Goal: Task Accomplishment & Management: Manage account settings

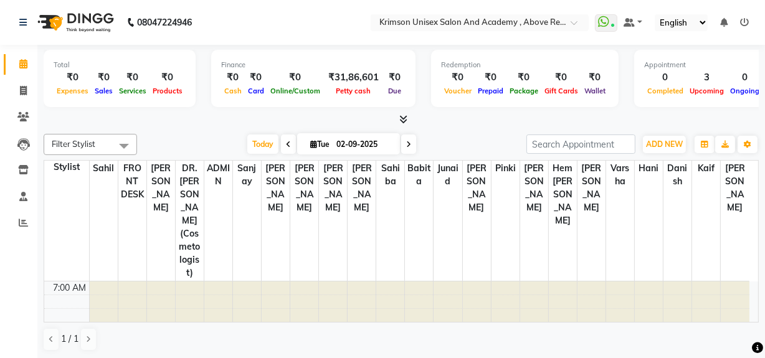
click at [260, 139] on span "Today" at bounding box center [262, 144] width 31 height 19
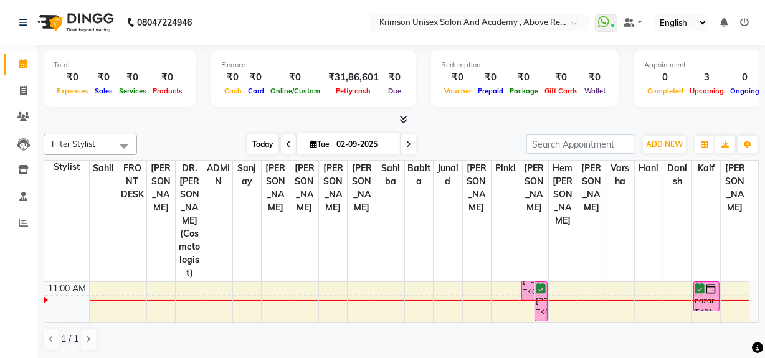
click at [263, 142] on span "Today" at bounding box center [262, 144] width 31 height 19
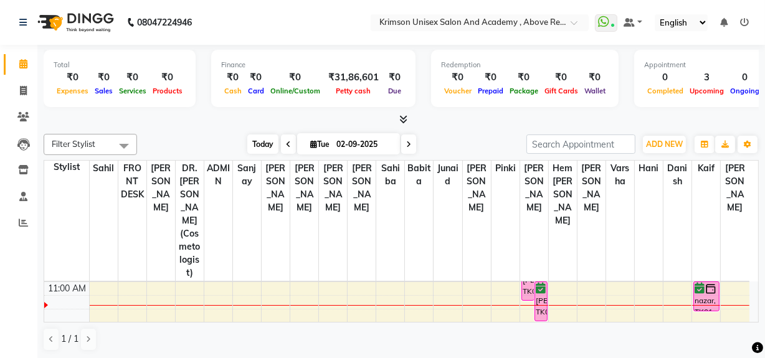
click at [260, 140] on span "Today" at bounding box center [262, 144] width 31 height 19
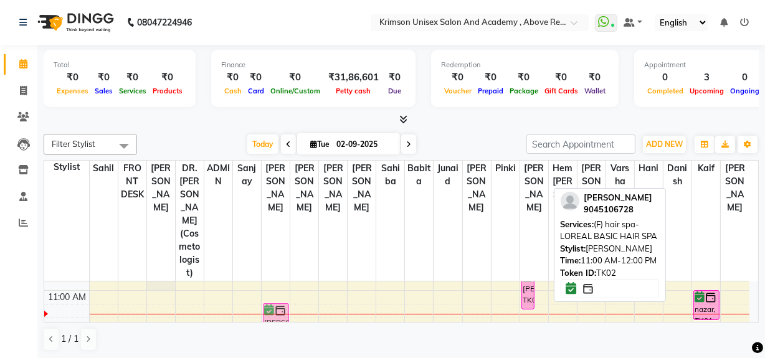
scroll to position [156, 0]
drag, startPoint x: 542, startPoint y: 303, endPoint x: 282, endPoint y: 291, distance: 260.8
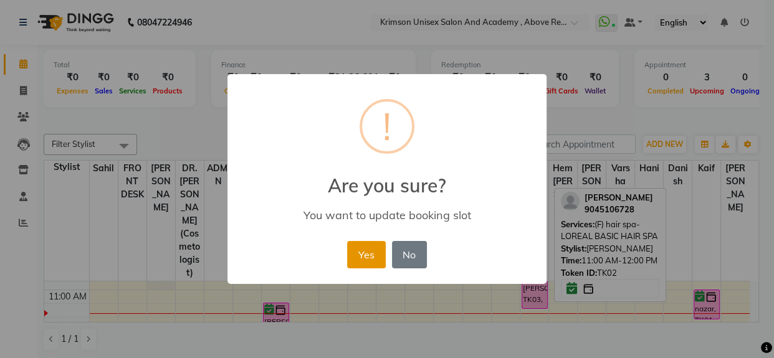
click at [364, 256] on button "Yes" at bounding box center [366, 254] width 38 height 27
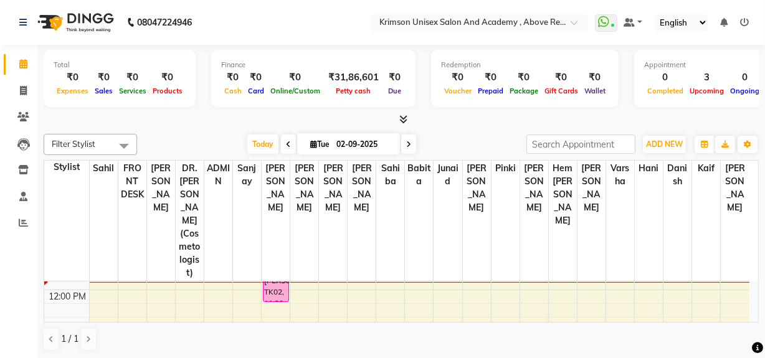
scroll to position [197, 0]
click at [256, 149] on span "Today" at bounding box center [262, 144] width 31 height 19
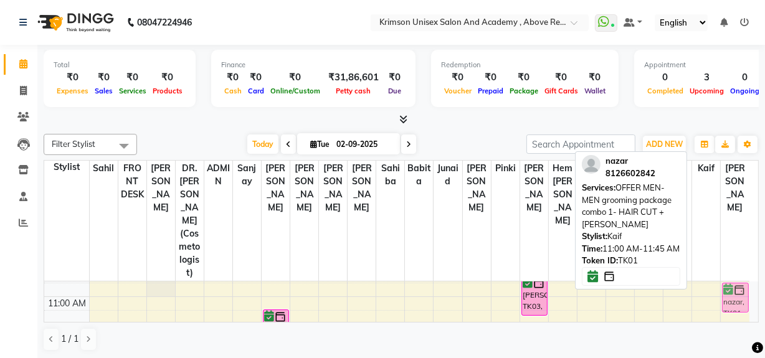
scroll to position [143, 0]
drag, startPoint x: 705, startPoint y: 270, endPoint x: 736, endPoint y: 287, distance: 35.4
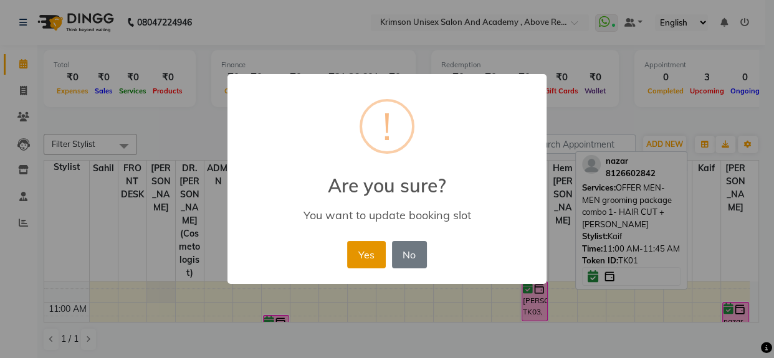
click at [368, 258] on button "Yes" at bounding box center [366, 254] width 38 height 27
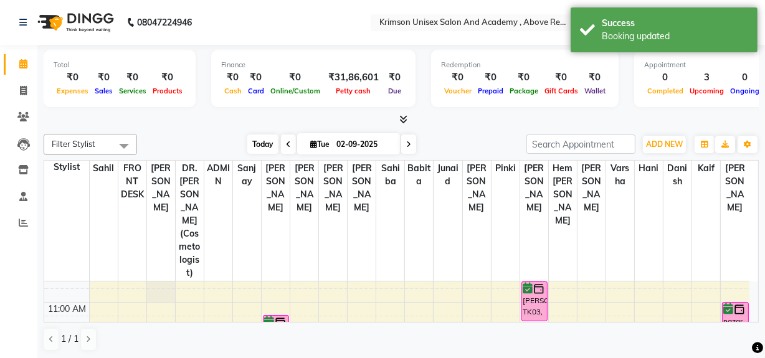
click at [267, 138] on span "Today" at bounding box center [262, 144] width 31 height 19
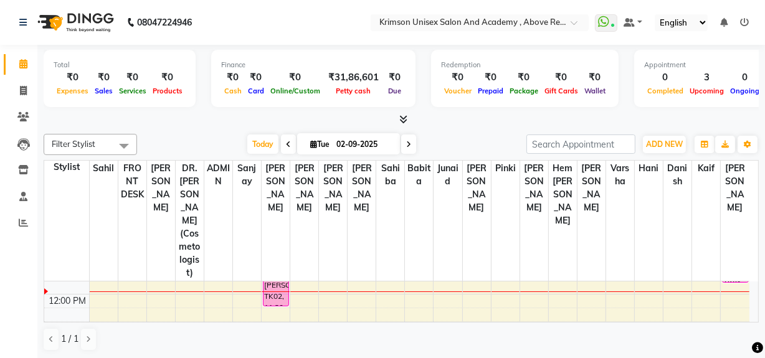
scroll to position [193, 0]
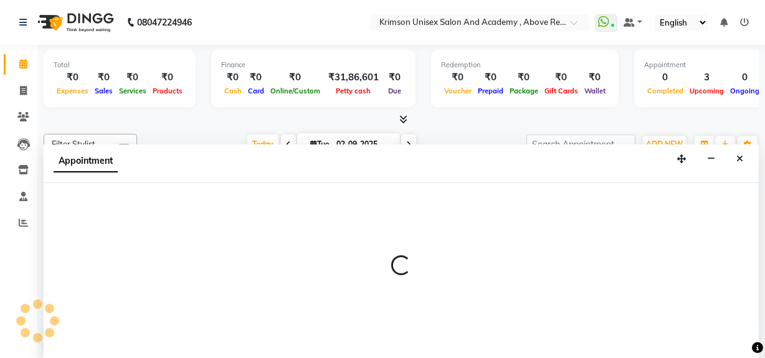
scroll to position [0, 0]
select select "84643"
select select "tentative"
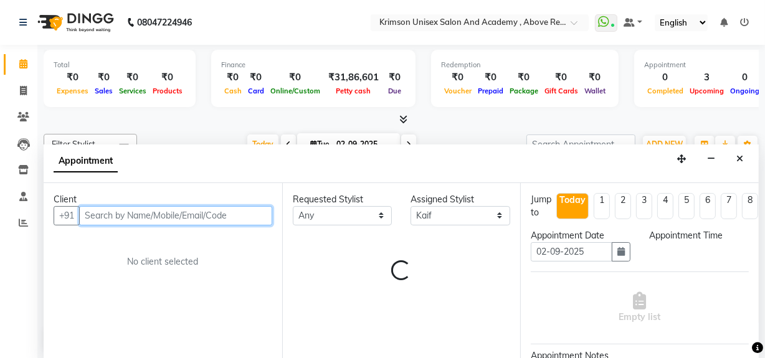
select select "735"
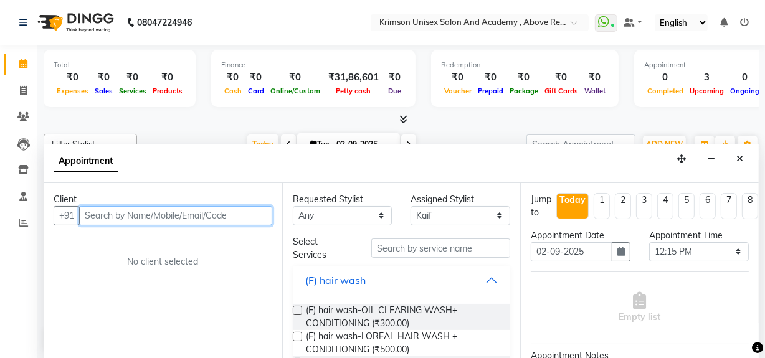
click at [123, 212] on input "text" at bounding box center [175, 215] width 193 height 19
click at [153, 212] on input "text" at bounding box center [175, 215] width 193 height 19
click at [196, 213] on input "text" at bounding box center [175, 215] width 193 height 19
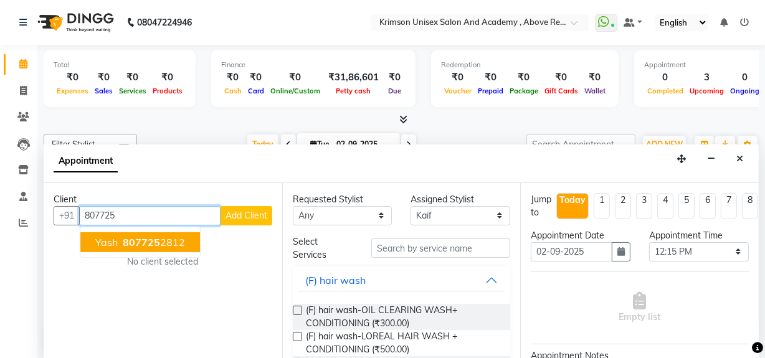
click at [170, 244] on ngb-highlight "807725 2812" at bounding box center [152, 242] width 65 height 12
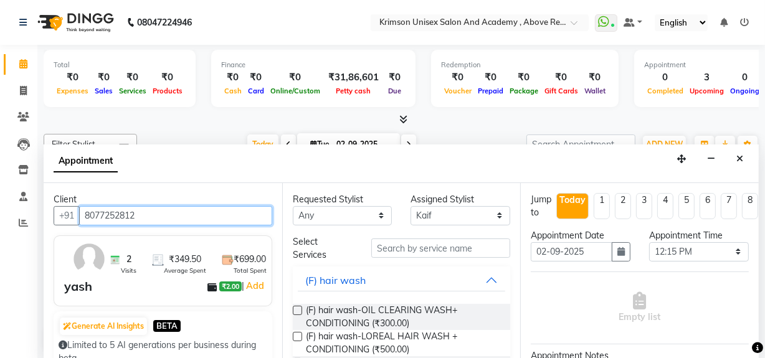
type input "8077252812"
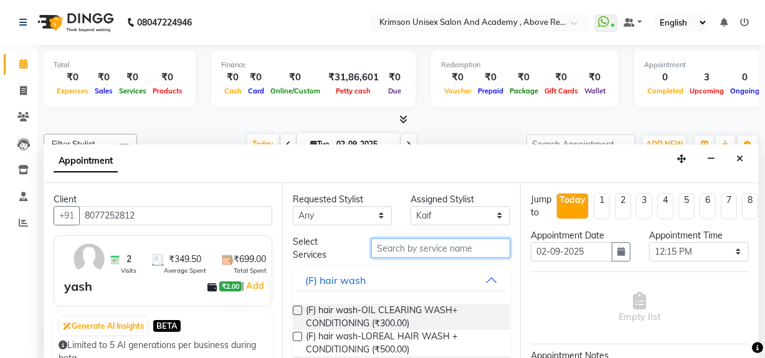
click at [431, 249] on input "text" at bounding box center [440, 248] width 139 height 19
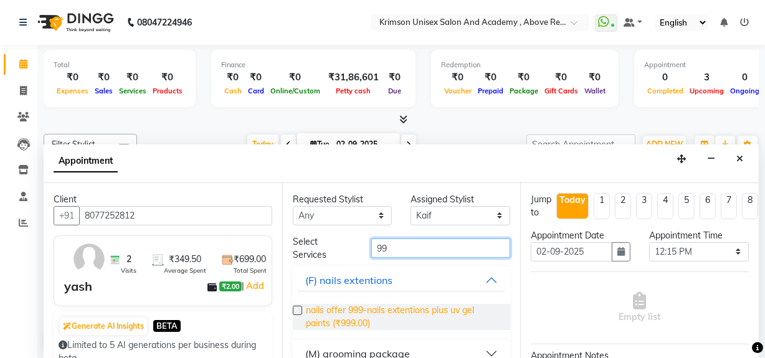
scroll to position [72, 0]
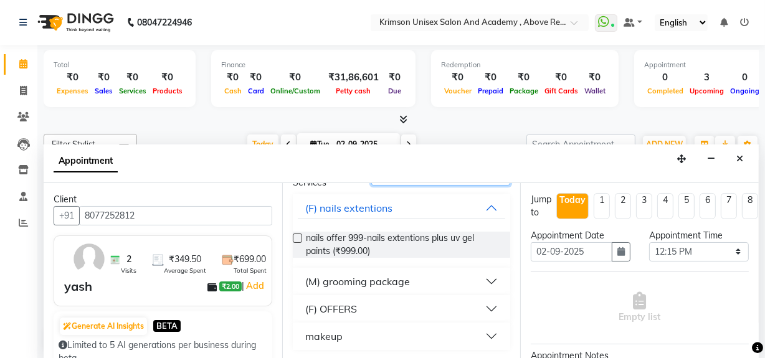
type input "99"
click at [375, 280] on div "(M) grooming package" at bounding box center [357, 281] width 105 height 15
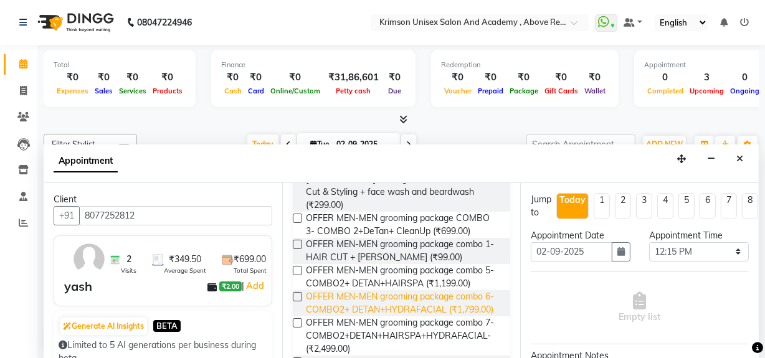
scroll to position [226, 0]
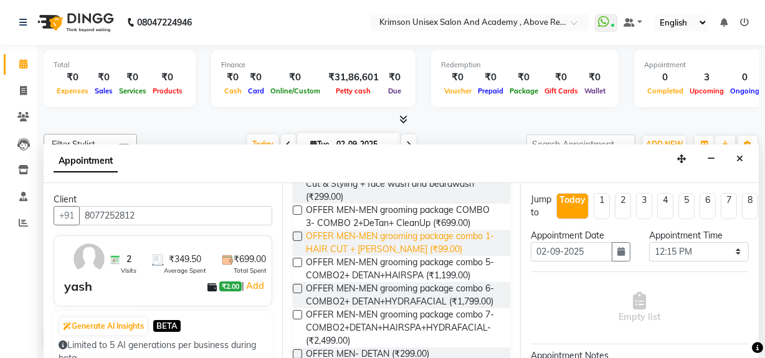
click at [426, 231] on span "OFFER MEN-MEN grooming package combo 1- HAIR CUT + BEARD (₹99.00)" at bounding box center [403, 243] width 195 height 26
checkbox input "false"
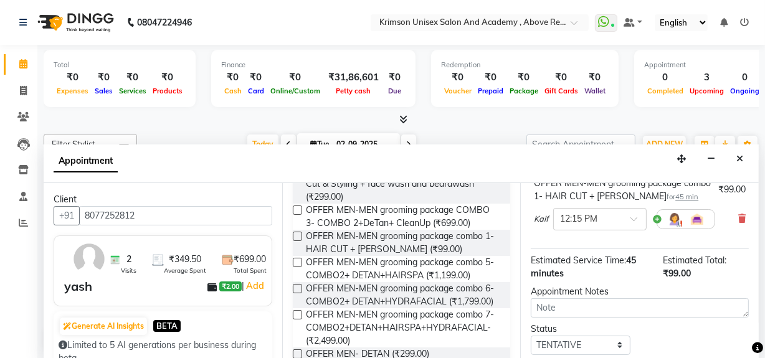
scroll to position [196, 0]
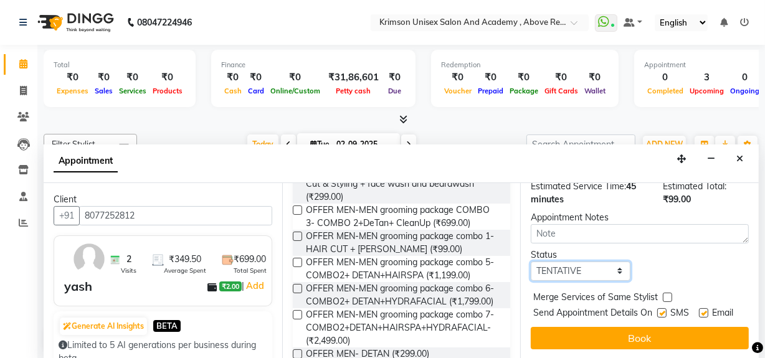
click at [570, 262] on select "Select TENTATIVE CONFIRM CHECK-IN UPCOMING" at bounding box center [581, 271] width 100 height 19
select select "confirm booking"
click at [531, 262] on select "Select TENTATIVE CONFIRM CHECK-IN UPCOMING" at bounding box center [581, 271] width 100 height 19
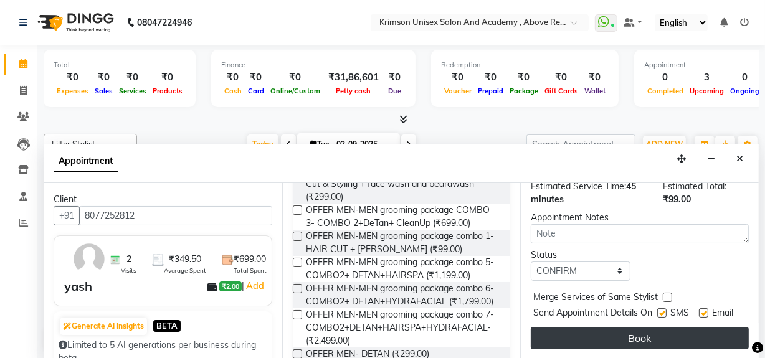
click at [626, 337] on button "Book" at bounding box center [640, 338] width 218 height 22
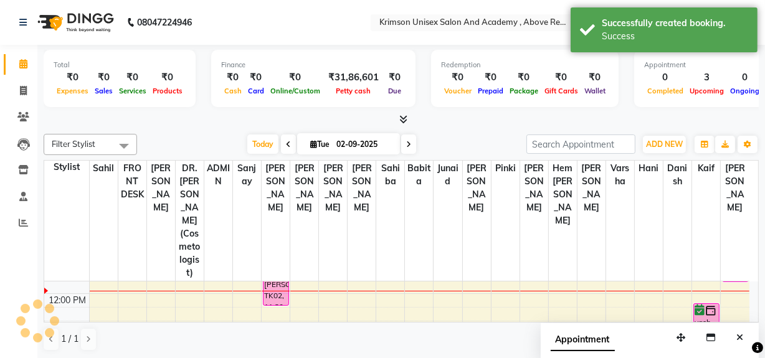
scroll to position [0, 0]
click at [264, 134] on div "Filter Stylist Select All ADMIN Arif ARNAB Babita Danish DR. DIVYA (cosmetologi…" at bounding box center [401, 144] width 715 height 21
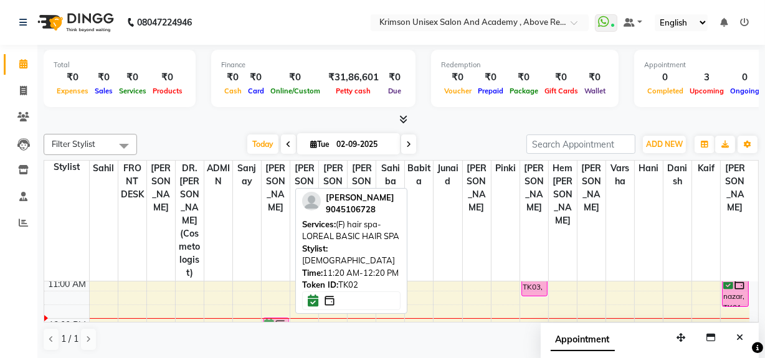
scroll to position [168, 0]
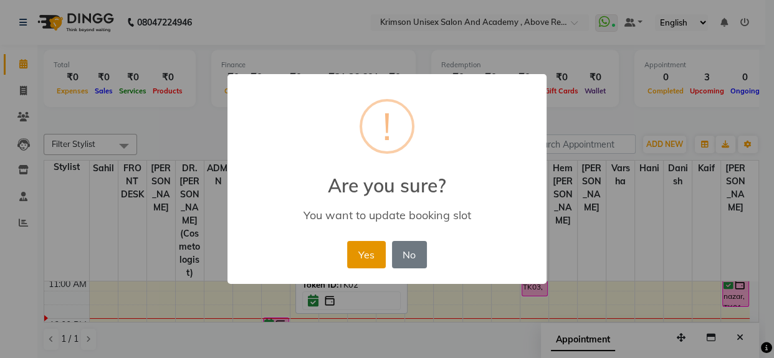
click at [356, 259] on button "Yes" at bounding box center [366, 254] width 38 height 27
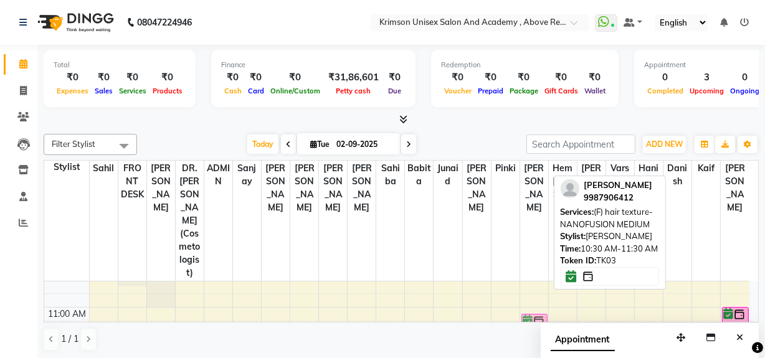
scroll to position [140, 0]
drag, startPoint x: 533, startPoint y: 273, endPoint x: 535, endPoint y: 297, distance: 23.8
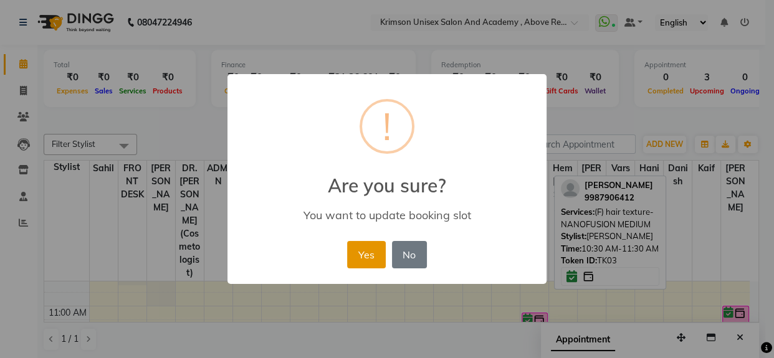
click at [368, 257] on button "Yes" at bounding box center [366, 254] width 38 height 27
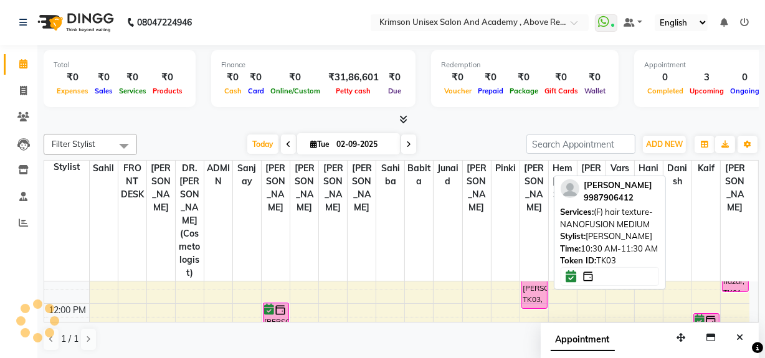
scroll to position [184, 0]
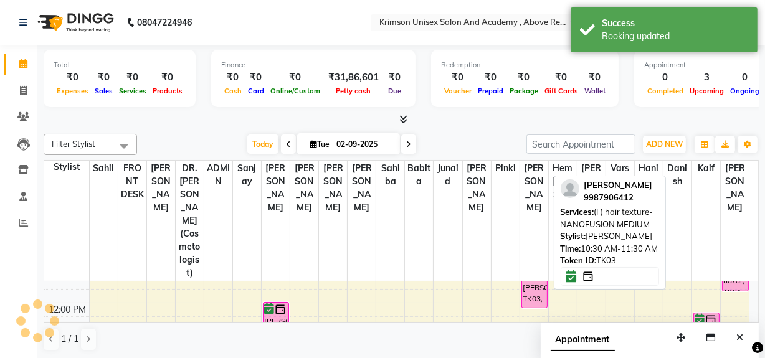
click at [527, 269] on div "poonam pantola, TK03, 10:30 AM-11:30 AM, (F) hair texture-NANOFUSION MEDIUM" at bounding box center [534, 288] width 25 height 39
click at [527, 269] on div "[PERSON_NAME], TK03, 11:10 AM-12:10 PM, (F) hair texture-NANOFUSION MEDIUM" at bounding box center [534, 288] width 25 height 39
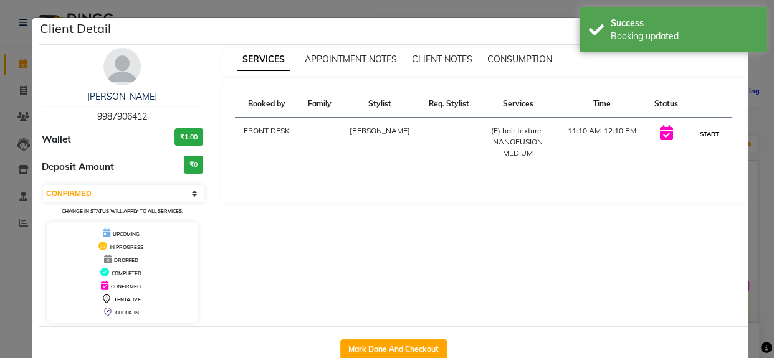
click at [705, 132] on button "START" at bounding box center [710, 135] width 26 height 16
select select "1"
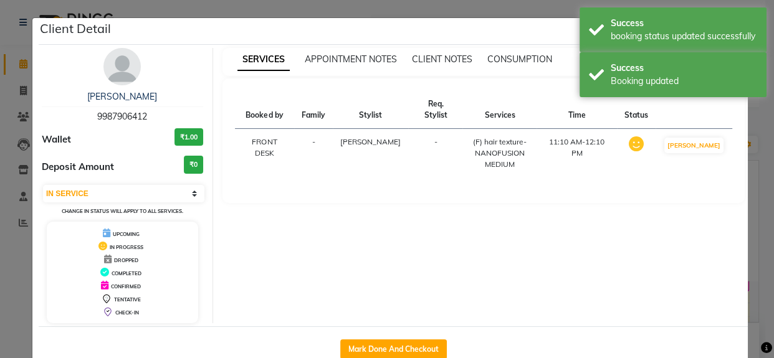
click at [757, 162] on ngb-modal-window "Client Detail poonam pantola 9987906412 Wallet ₹1.00 Deposit Amount ₹0 Select I…" at bounding box center [387, 179] width 774 height 358
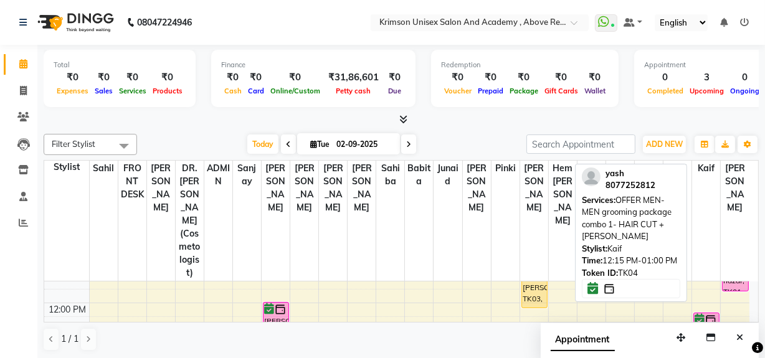
click at [707, 314] on img at bounding box center [711, 320] width 12 height 12
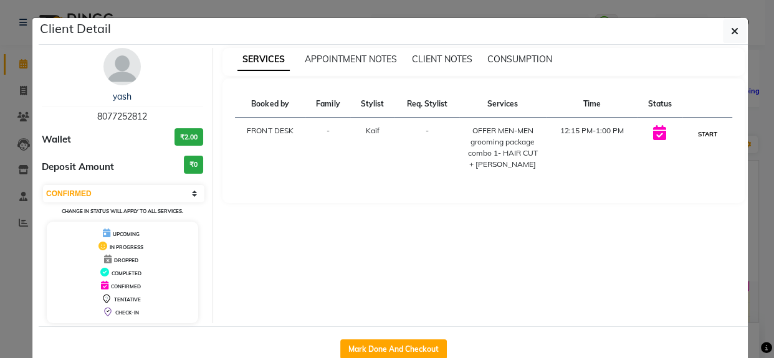
click at [709, 133] on button "START" at bounding box center [707, 135] width 26 height 16
click at [759, 175] on ngb-modal-window "Client Detail yash 8077252812 Wallet ₹2.00 Deposit Amount ₹0 Select IN SERVICE …" at bounding box center [387, 179] width 774 height 358
select select "1"
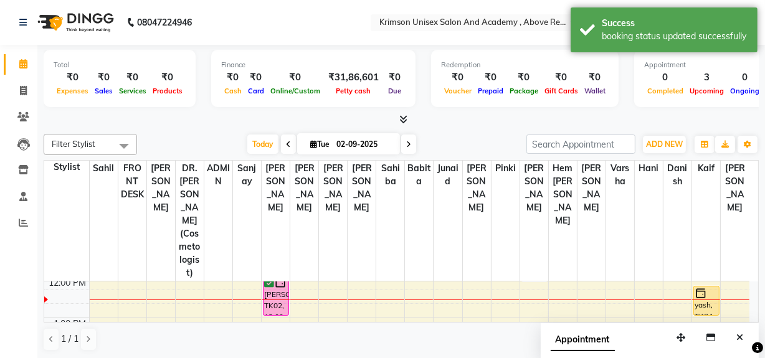
scroll to position [209, 0]
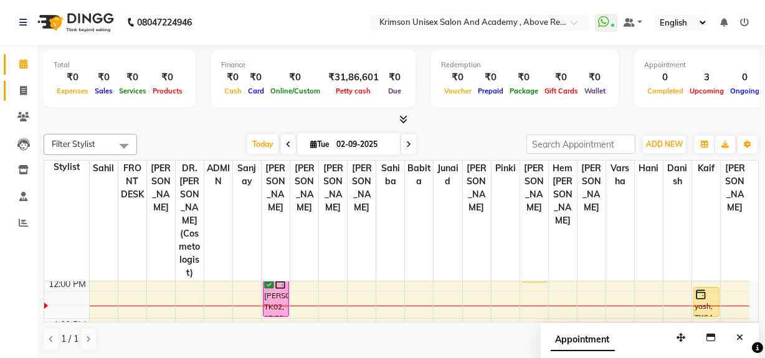
click at [24, 98] on link "Invoice" at bounding box center [19, 91] width 30 height 21
select select "5853"
select select "service"
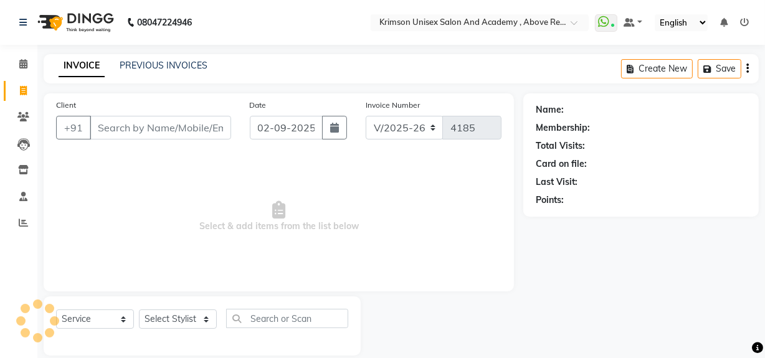
scroll to position [16, 0]
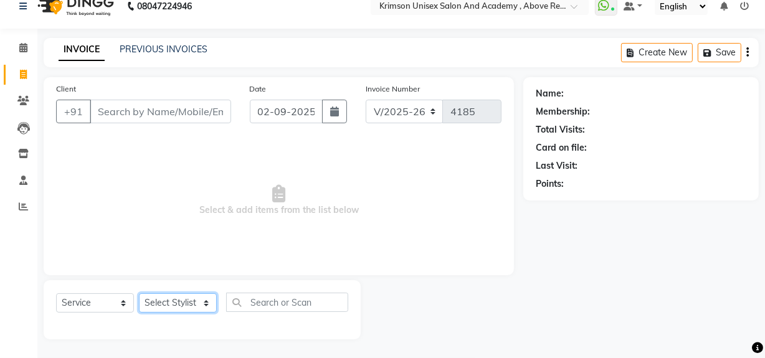
click at [169, 303] on select "Select Stylist" at bounding box center [178, 303] width 78 height 19
select select "41042"
click at [139, 294] on select "Select Stylist ADMIN Arif ARNAB Babita Danish DR. DIVYA (cosmetologist) FRONT D…" at bounding box center [178, 303] width 78 height 19
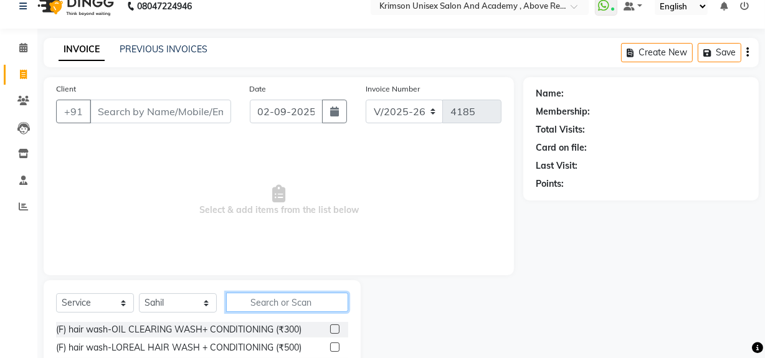
click at [256, 295] on input "text" at bounding box center [287, 302] width 122 height 19
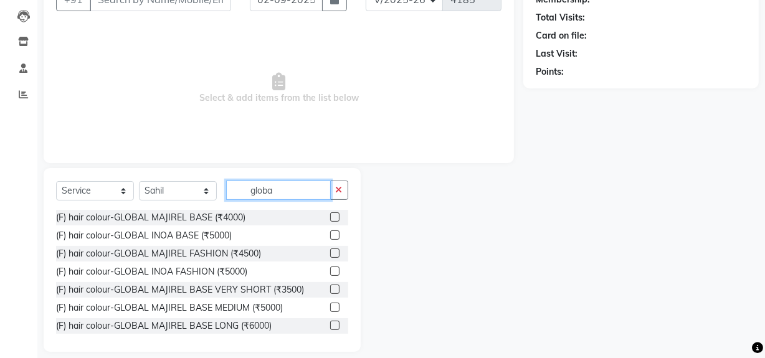
scroll to position [15, 0]
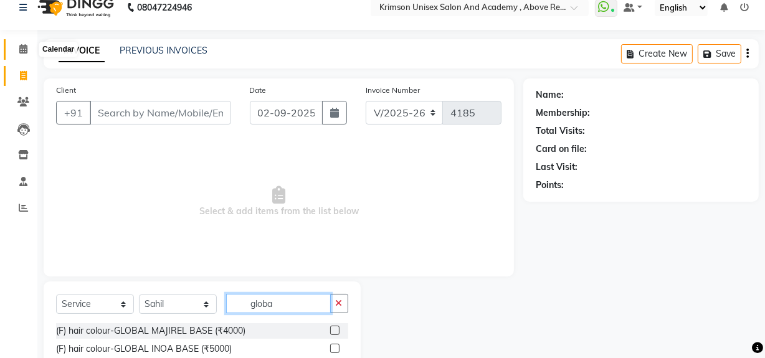
type input "globa"
click at [23, 50] on icon at bounding box center [23, 48] width 8 height 9
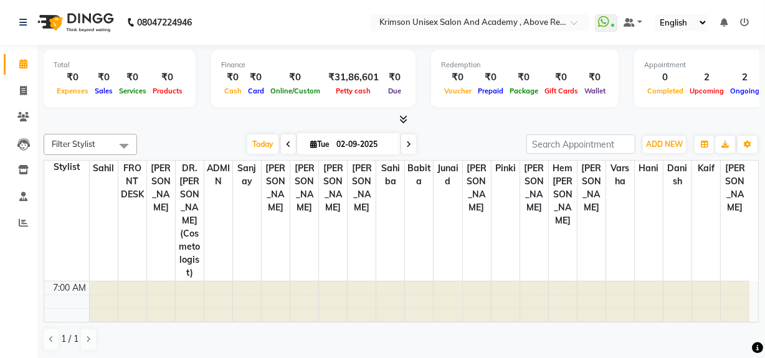
click at [380, 140] on input "02-09-2025" at bounding box center [364, 144] width 62 height 19
select select "9"
select select "2025"
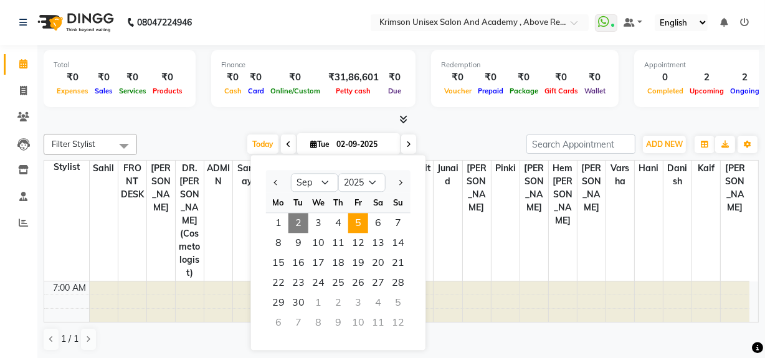
click at [353, 227] on span "5" at bounding box center [358, 223] width 20 height 20
type input "05-09-2025"
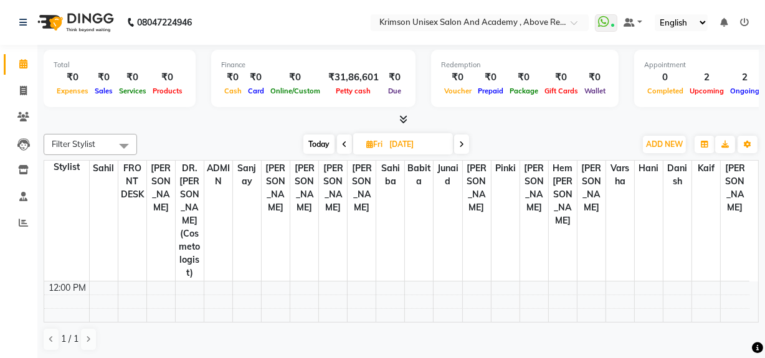
scroll to position [206, 0]
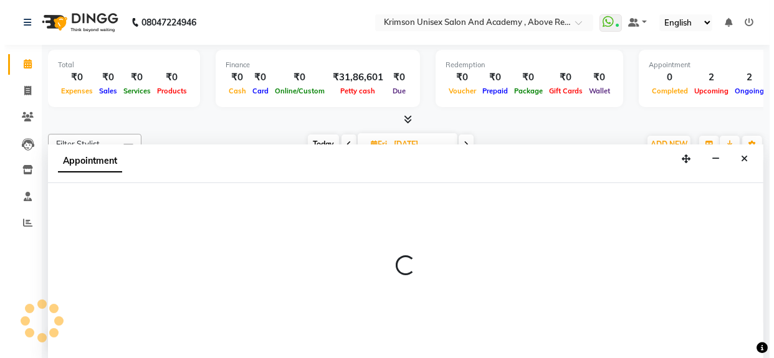
scroll to position [0, 0]
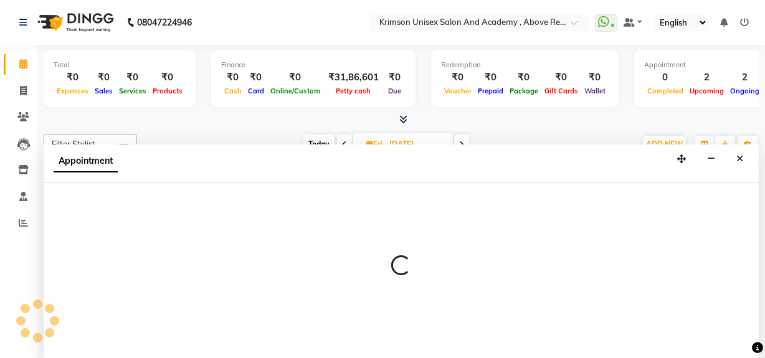
select select "68735"
select select "780"
select select "tentative"
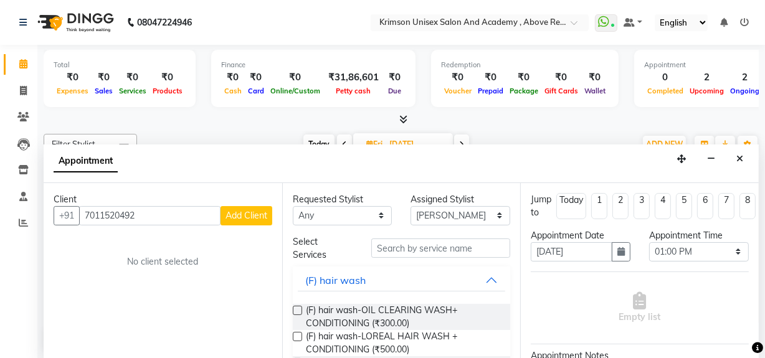
type input "7011520492"
click at [242, 206] on button "Add Client" at bounding box center [247, 215] width 52 height 19
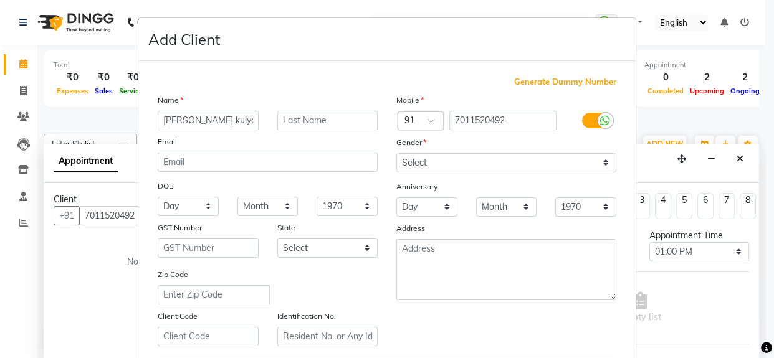
type input "pranjal kulyal"
click at [450, 165] on select "Select Male Female Other Prefer Not To Say" at bounding box center [506, 162] width 220 height 19
select select "female"
click at [396, 153] on select "Select Male Female Other Prefer Not To Say" at bounding box center [506, 162] width 220 height 19
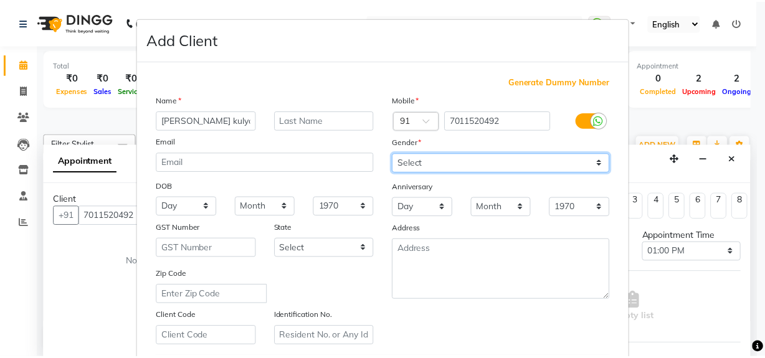
scroll to position [220, 0]
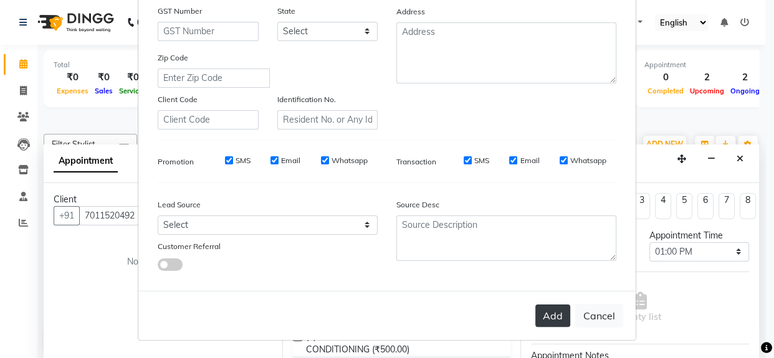
click at [549, 312] on button "Add" at bounding box center [552, 316] width 35 height 22
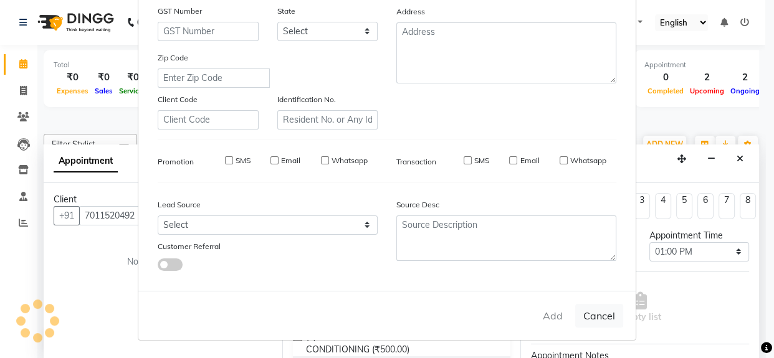
select select
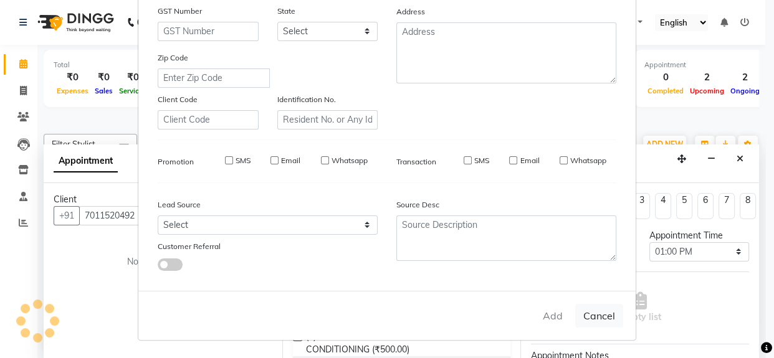
select select
checkbox input "false"
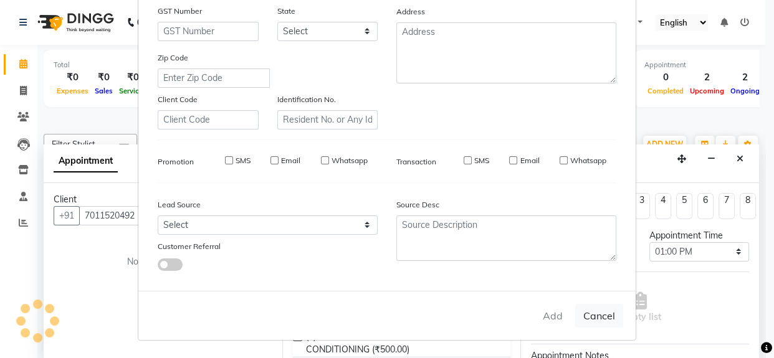
checkbox input "false"
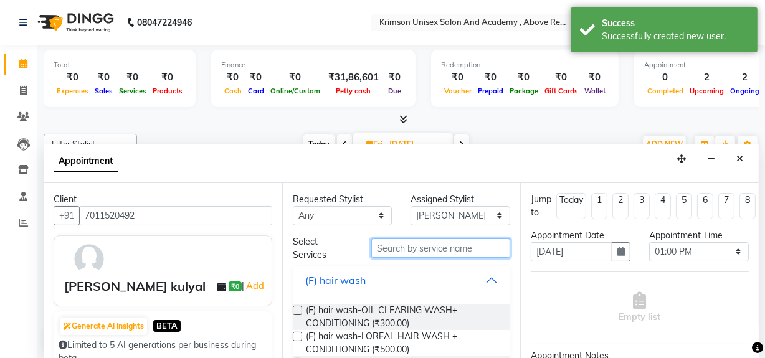
click at [385, 246] on input "text" at bounding box center [440, 248] width 139 height 19
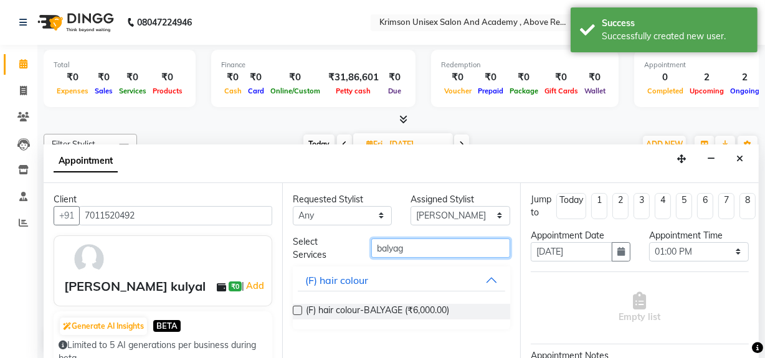
type input "balyag"
click at [295, 308] on label at bounding box center [297, 310] width 9 height 9
click at [295, 308] on input "checkbox" at bounding box center [297, 312] width 8 height 8
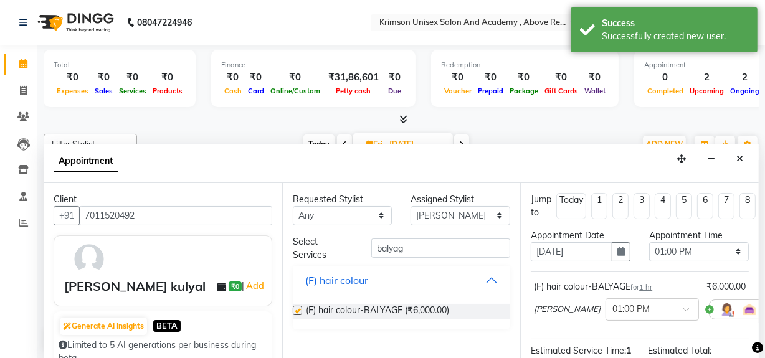
checkbox input "false"
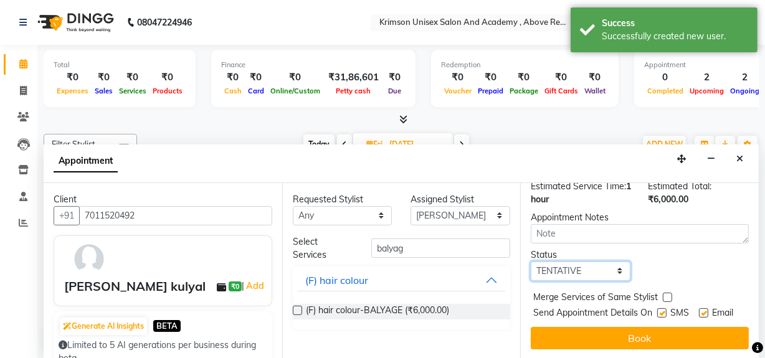
click at [557, 262] on select "Select TENTATIVE CONFIRM UPCOMING" at bounding box center [581, 271] width 100 height 19
select select "confirm booking"
click at [531, 262] on select "Select TENTATIVE CONFIRM UPCOMING" at bounding box center [581, 271] width 100 height 19
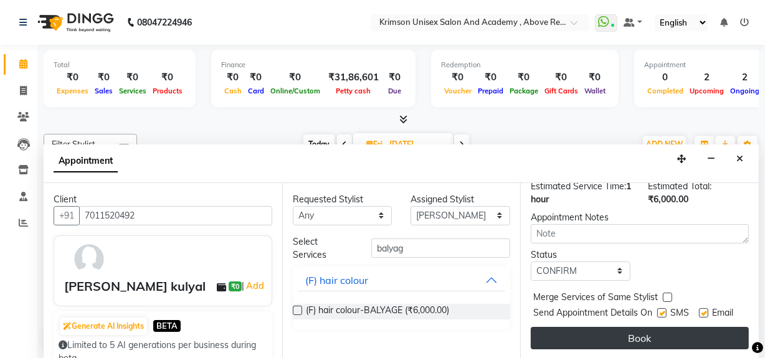
click at [578, 327] on button "Book" at bounding box center [640, 338] width 218 height 22
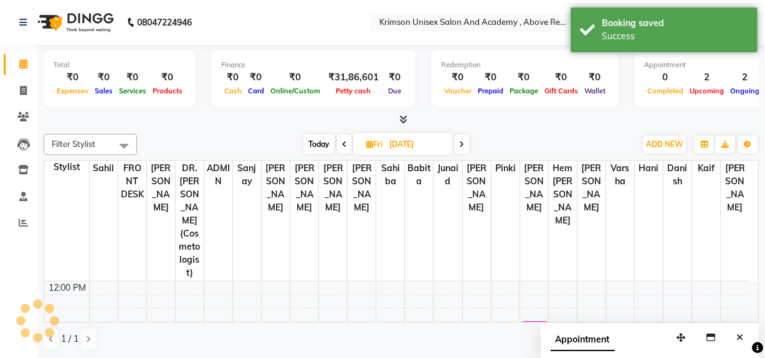
scroll to position [0, 0]
click at [313, 134] on div "Filter Stylist Select All ADMIN Arif ARNAB Babita Danish DR. DIVYA (cosmetologi…" at bounding box center [401, 144] width 715 height 21
click at [315, 139] on span "Today" at bounding box center [318, 144] width 31 height 19
type input "02-09-2025"
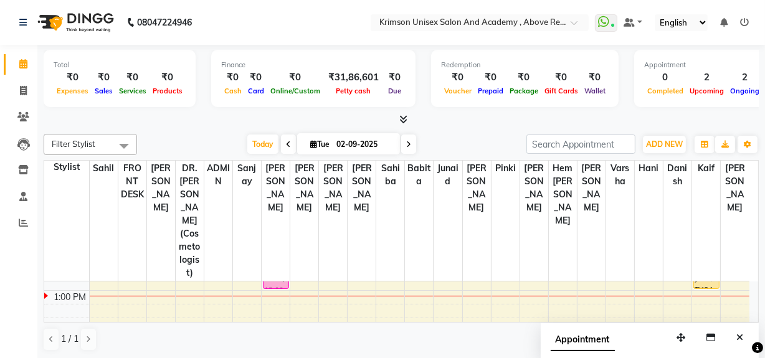
scroll to position [238, 0]
click at [24, 92] on icon at bounding box center [23, 90] width 7 height 9
select select "service"
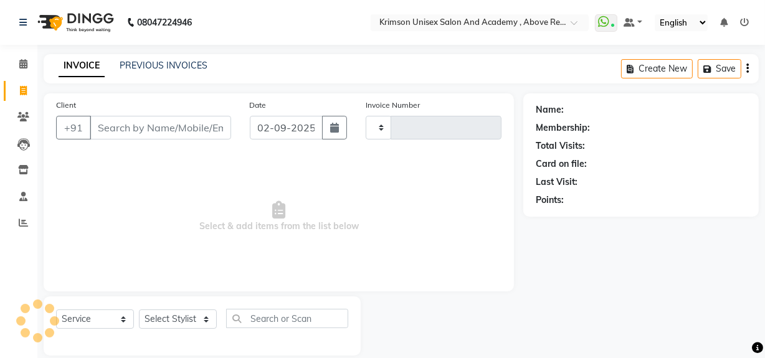
type input "4185"
select select "5853"
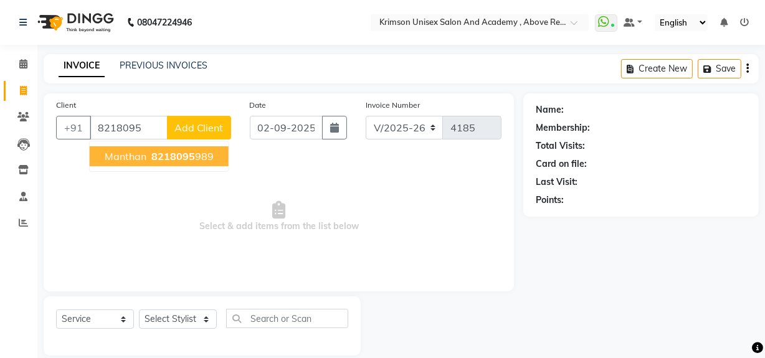
click at [149, 155] on ngb-highlight "8218095 989" at bounding box center [181, 156] width 65 height 12
type input "8218095989"
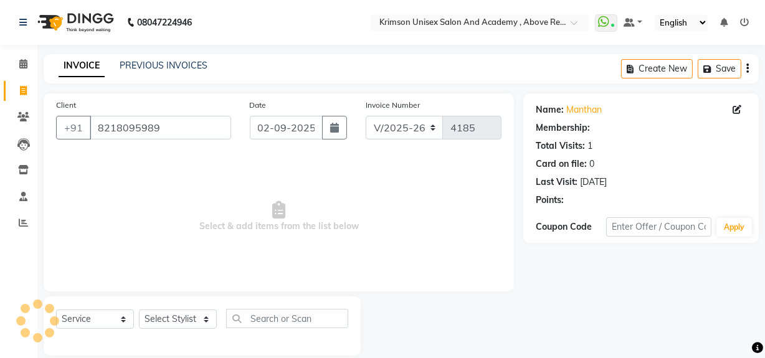
select select "1: Object"
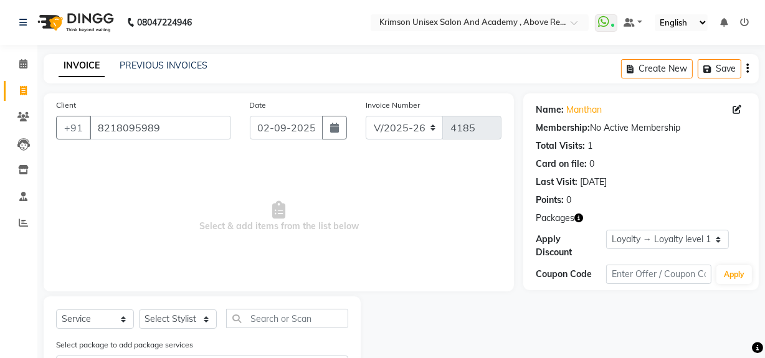
scroll to position [58, 0]
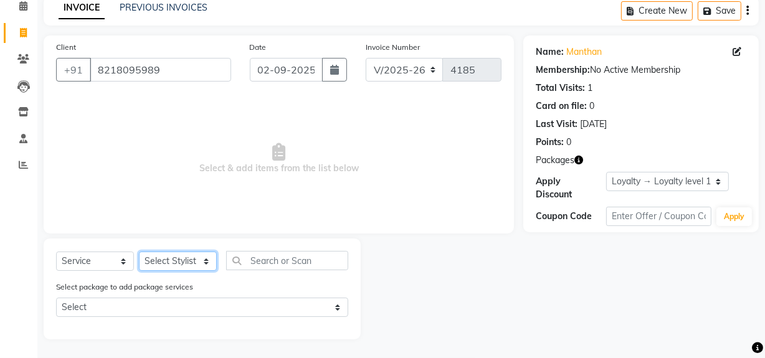
click at [166, 265] on select "Select Stylist ADMIN Arif ARNAB Babita Danish DR. DIVYA (cosmetologist) FRONT D…" at bounding box center [178, 261] width 78 height 19
select select "52211"
click at [139, 252] on select "Select Stylist ADMIN Arif ARNAB Babita Danish DR. DIVYA (cosmetologist) FRONT D…" at bounding box center [178, 261] width 78 height 19
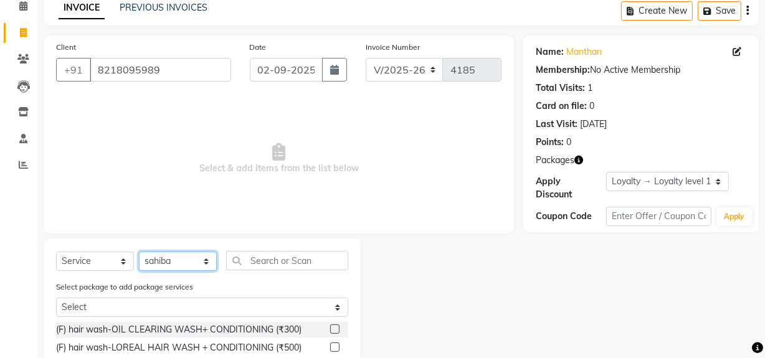
scroll to position [162, 0]
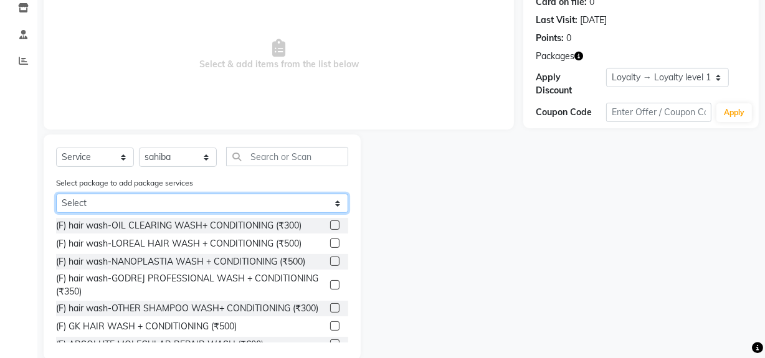
click at [186, 209] on select "Select Dec Women Offer Combo 2 - 1499 Dec Offer Men Combo 3 - 699" at bounding box center [202, 203] width 292 height 19
click at [56, 213] on select "Select Dec Women Offer Combo 2 - 1499 Dec Offer Men Combo 3 - 699" at bounding box center [202, 203] width 292 height 19
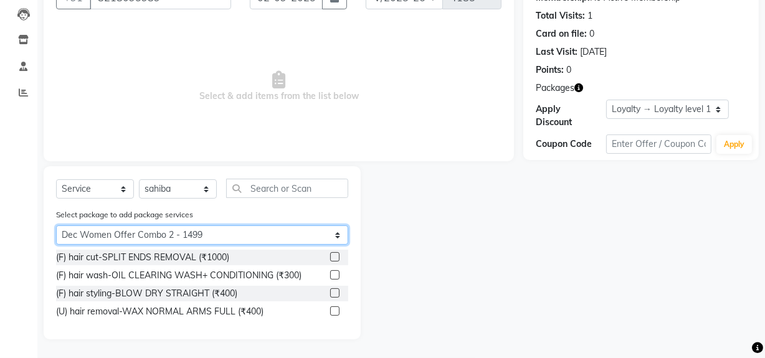
scroll to position [131, 0]
click at [183, 236] on select "Select Dec Women Offer Combo 2 - 1499 Dec Offer Men Combo 3 - 699" at bounding box center [202, 235] width 292 height 19
click at [56, 245] on select "Select Dec Women Offer Combo 2 - 1499 Dec Offer Men Combo 3 - 699" at bounding box center [202, 235] width 292 height 19
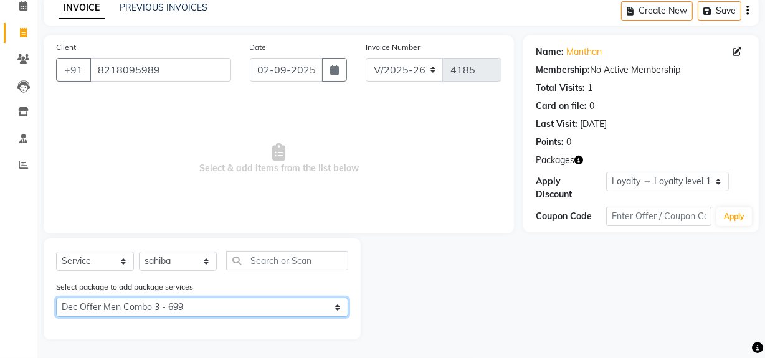
scroll to position [58, 0]
click at [186, 306] on select "Select Dec Women Offer Combo 2 - 1499 Dec Offer Men Combo 3 - 699" at bounding box center [202, 307] width 292 height 19
select select "1: Object"
click at [56, 298] on select "Select Dec Women Offer Combo 2 - 1499 Dec Offer Men Combo 3 - 699" at bounding box center [202, 307] width 292 height 19
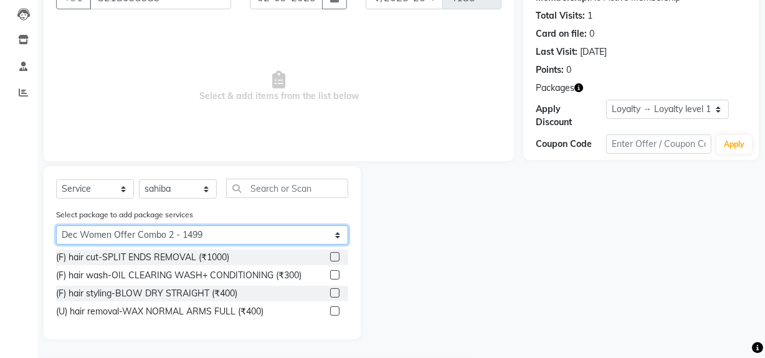
scroll to position [0, 0]
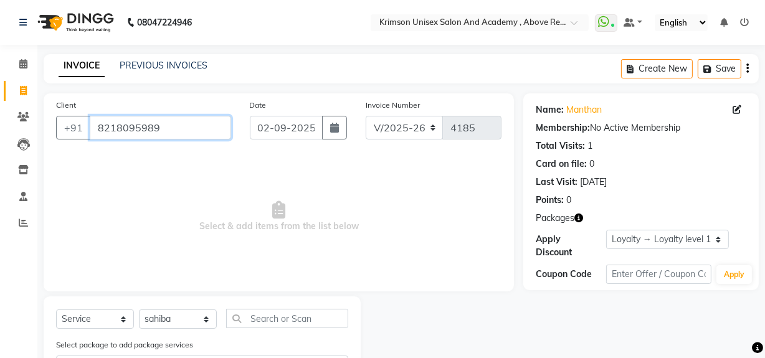
click at [131, 125] on input "8218095989" at bounding box center [160, 128] width 141 height 24
click at [21, 62] on icon at bounding box center [23, 63] width 8 height 9
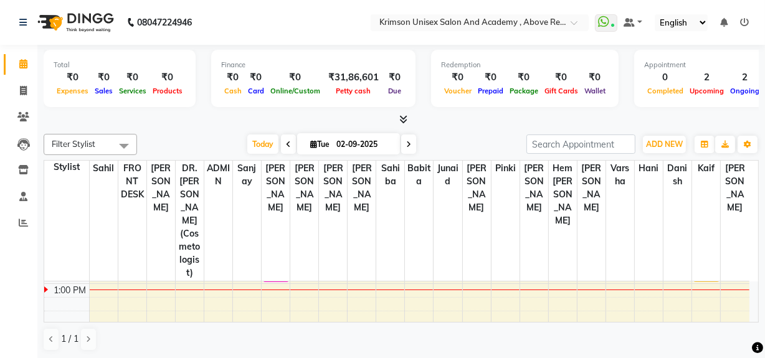
scroll to position [245, 0]
click at [275, 301] on div "7:00 AM 8:00 AM 9:00 AM 10:00 AM 11:00 AM 12:00 PM 1:00 PM 2:00 PM 3:00 PM 4:00…" at bounding box center [396, 345] width 705 height 616
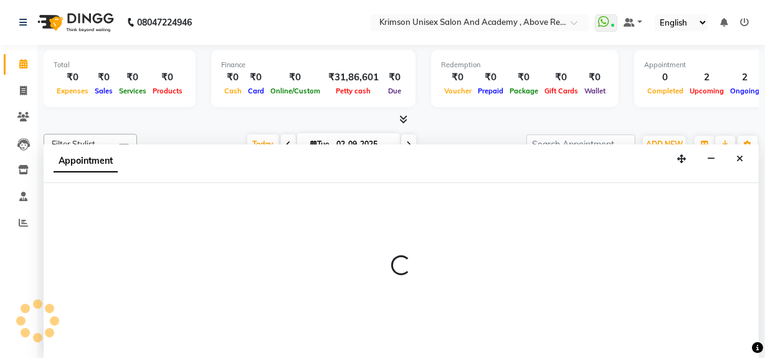
scroll to position [0, 0]
select select "44090"
select select "840"
select select "tentative"
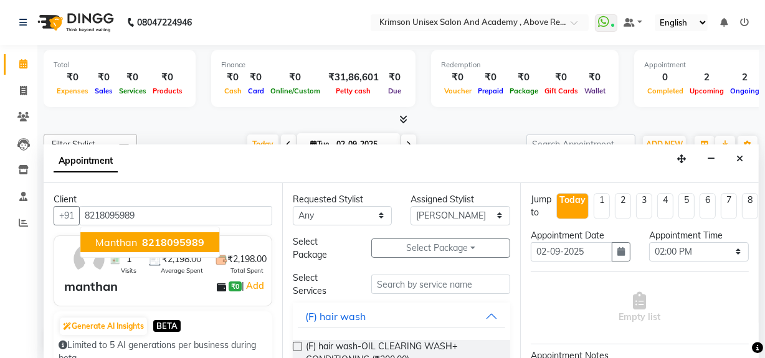
click at [195, 237] on span "8218095989" at bounding box center [173, 242] width 62 height 12
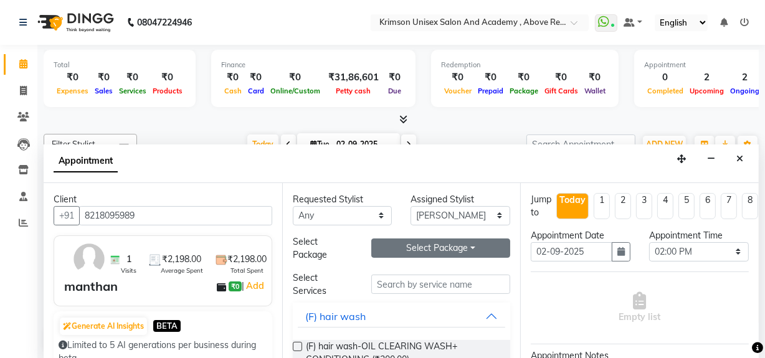
type input "8218095989"
click at [398, 249] on button "Select Package Toggle Dropdown" at bounding box center [440, 248] width 139 height 19
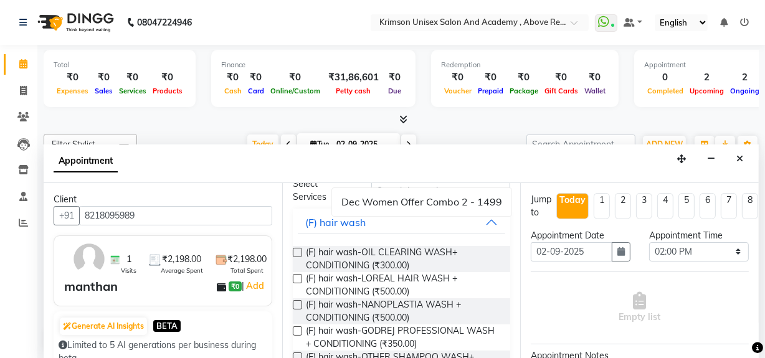
scroll to position [99, 0]
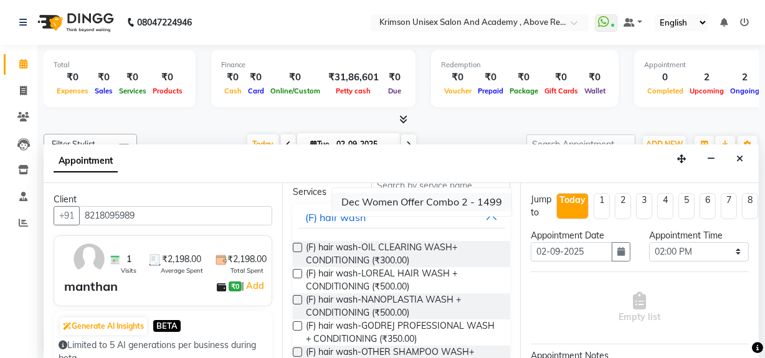
click at [385, 201] on li "Dec Women Offer Combo 2 - 1499" at bounding box center [421, 202] width 179 height 18
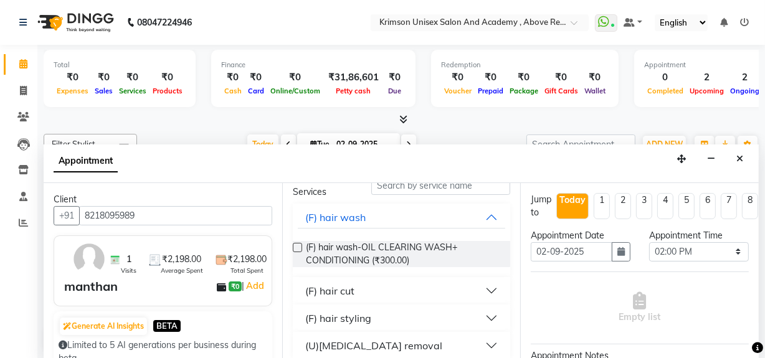
click at [348, 343] on div "(U)body hair removal" at bounding box center [373, 345] width 137 height 15
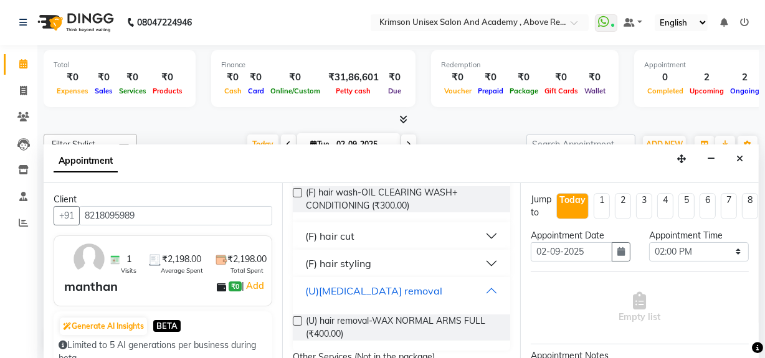
scroll to position [155, 0]
click at [297, 315] on label at bounding box center [297, 319] width 9 height 9
click at [297, 317] on input "checkbox" at bounding box center [297, 321] width 8 height 8
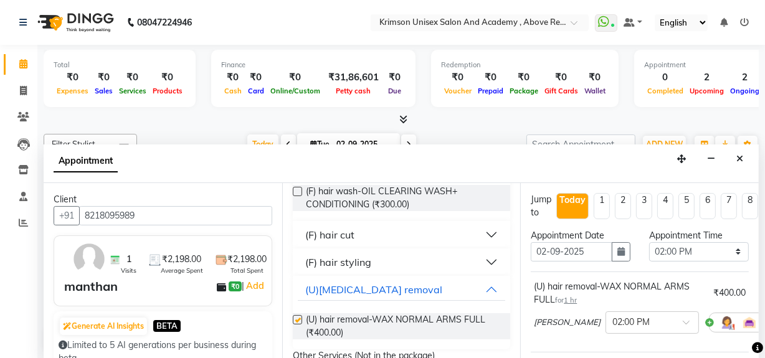
checkbox input "false"
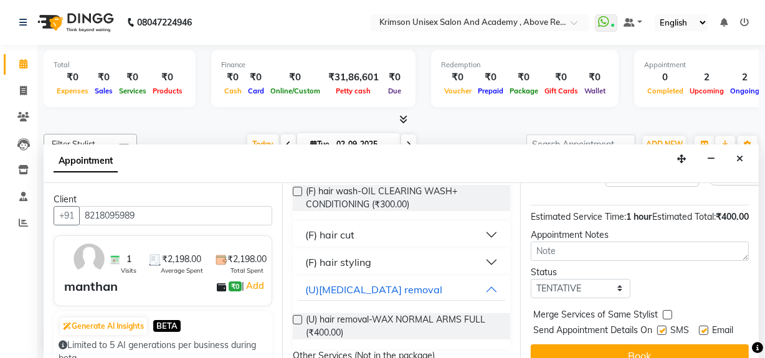
scroll to position [196, 0]
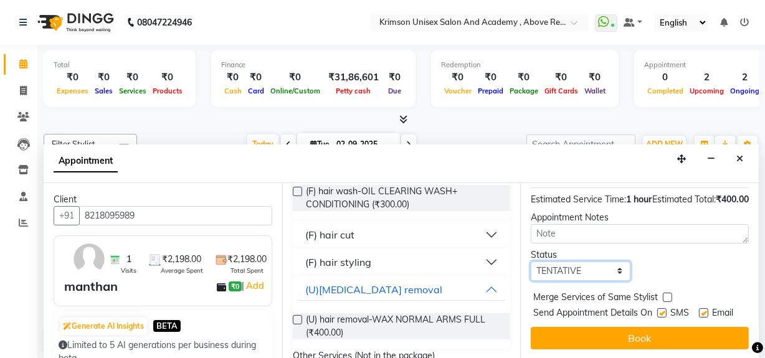
click at [553, 262] on select "Select TENTATIVE CONFIRM CHECK-IN UPCOMING" at bounding box center [581, 271] width 100 height 19
select select "confirm booking"
click at [531, 262] on select "Select TENTATIVE CONFIRM CHECK-IN UPCOMING" at bounding box center [581, 271] width 100 height 19
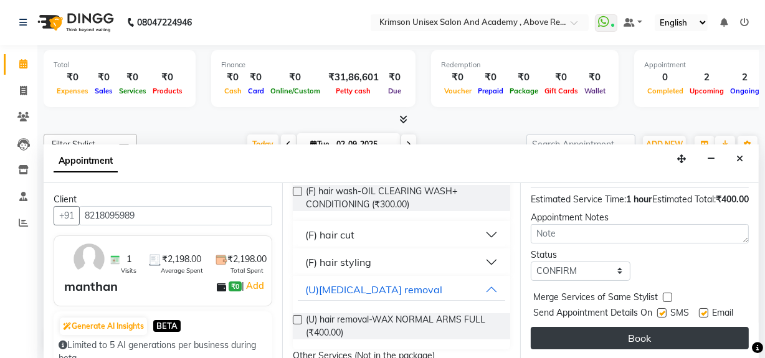
click at [563, 332] on button "Book" at bounding box center [640, 338] width 218 height 22
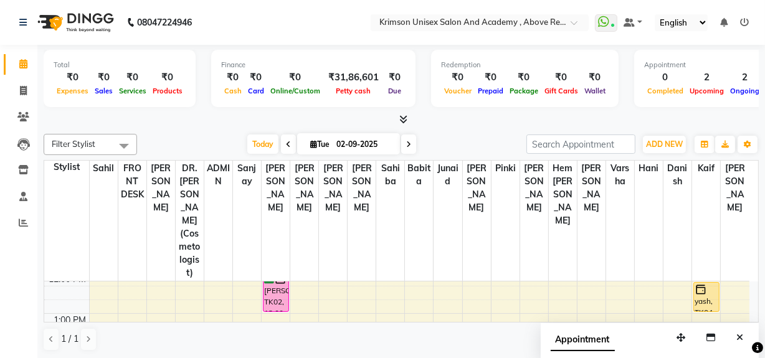
scroll to position [211, 0]
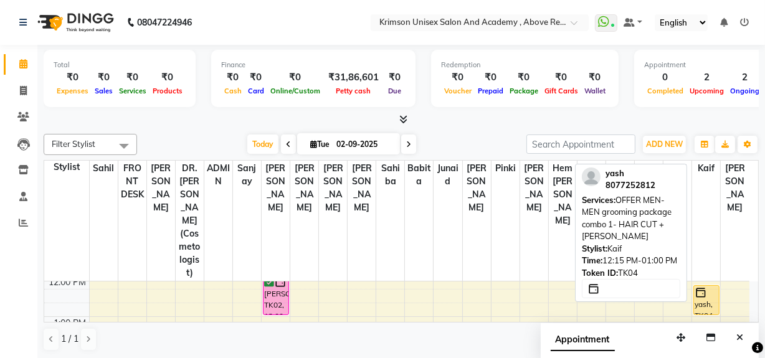
click at [711, 287] on div at bounding box center [707, 293] width 24 height 12
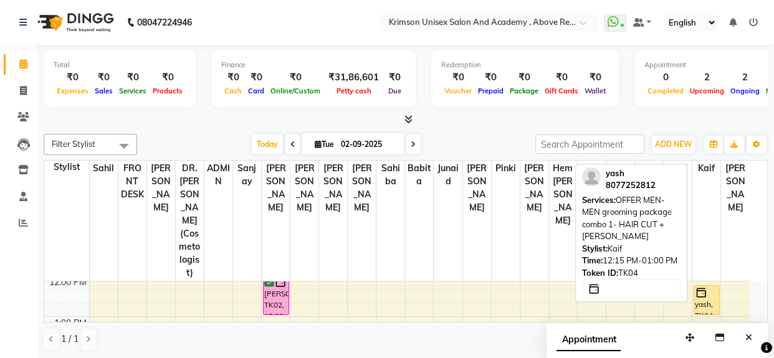
select select "1"
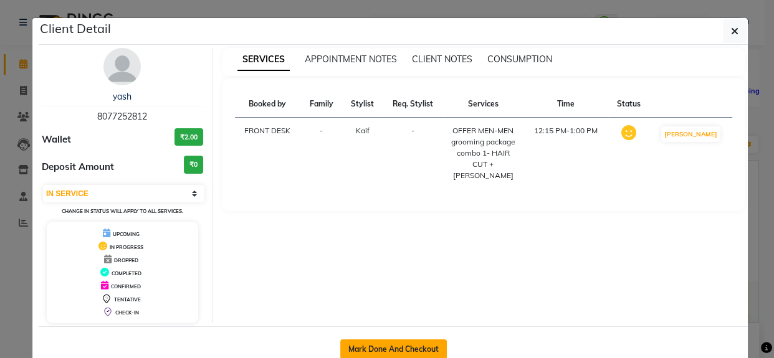
click at [423, 345] on button "Mark Done And Checkout" at bounding box center [393, 350] width 107 height 20
select select "service"
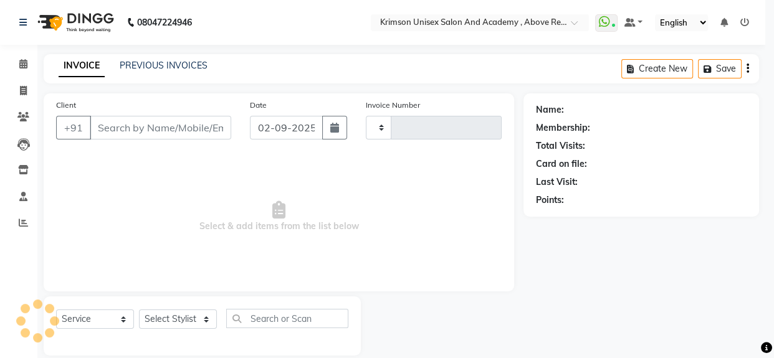
type input "4185"
select select "5853"
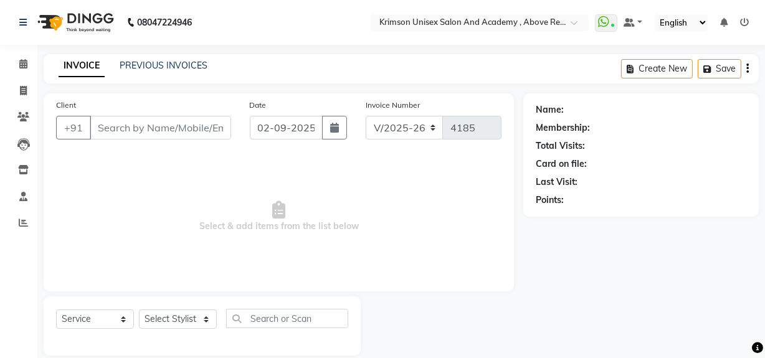
type input "8077252812"
select select "84643"
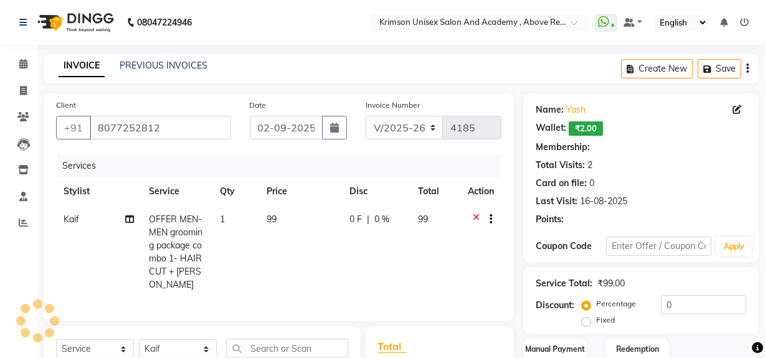
select select "1: Object"
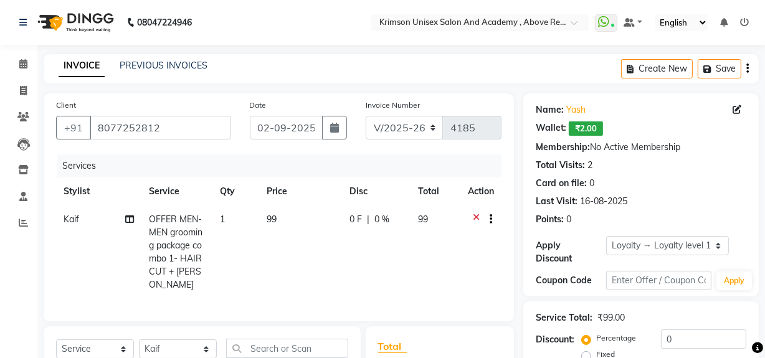
scroll to position [179, 0]
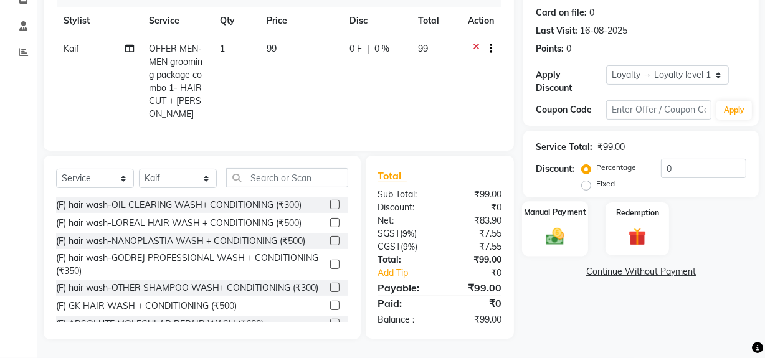
click at [525, 225] on div "Manual Payment" at bounding box center [555, 228] width 66 height 55
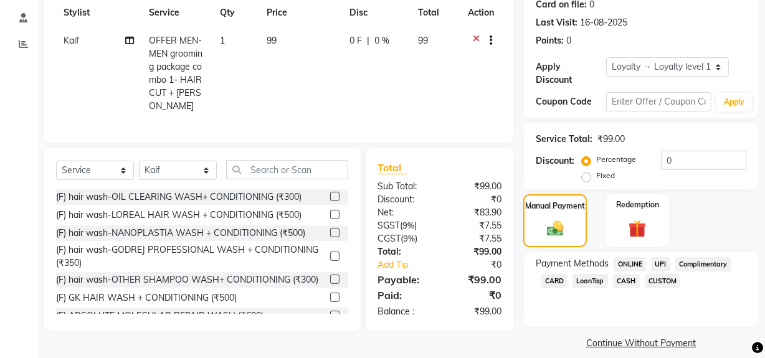
click at [631, 261] on span "ONLINE" at bounding box center [630, 264] width 32 height 14
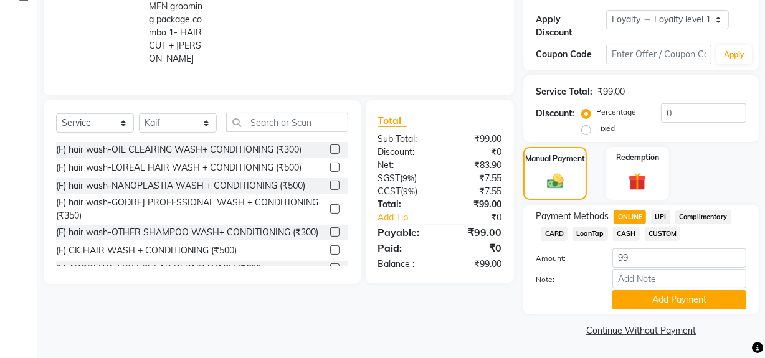
scroll to position [87, 0]
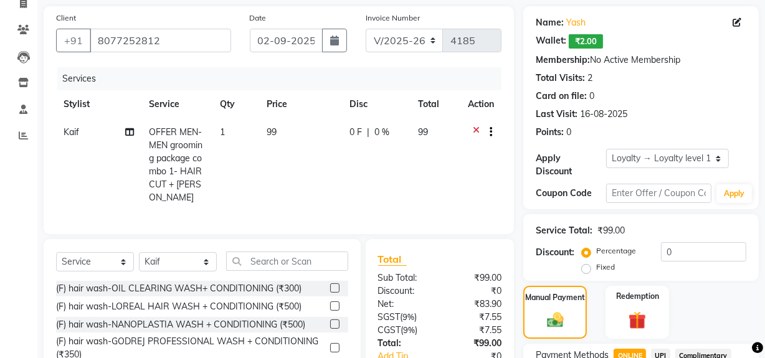
click at [475, 130] on icon at bounding box center [476, 134] width 7 height 16
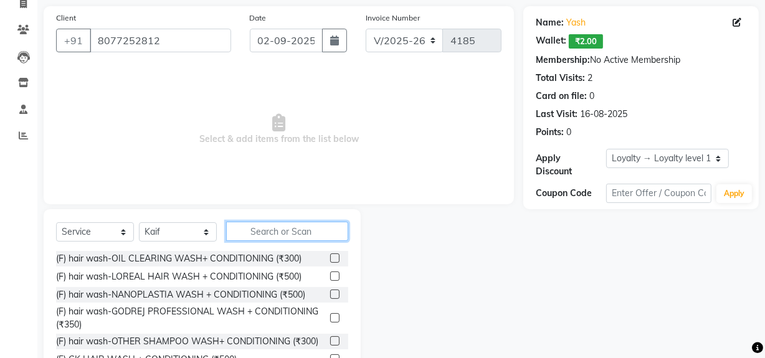
click at [266, 231] on input "text" at bounding box center [287, 231] width 122 height 19
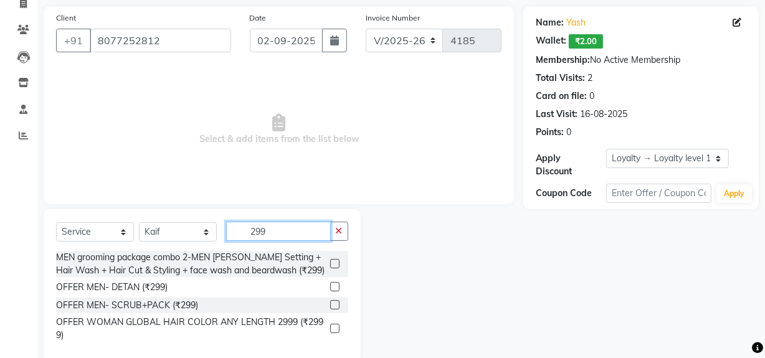
type input "299"
click at [333, 262] on label at bounding box center [334, 263] width 9 height 9
click at [333, 262] on input "checkbox" at bounding box center [334, 264] width 8 height 8
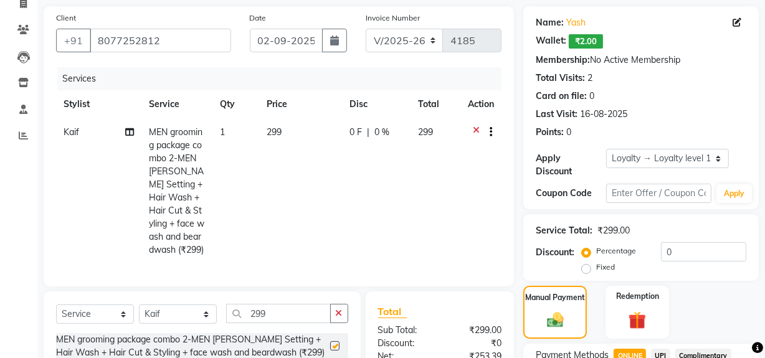
checkbox input "false"
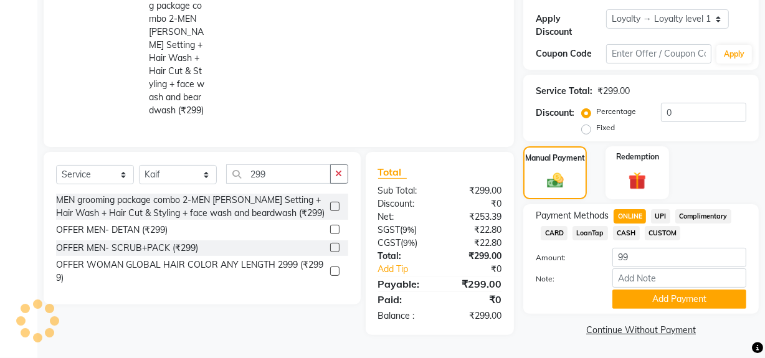
click at [624, 226] on span "CASH" at bounding box center [626, 233] width 27 height 14
click at [624, 211] on span "ONLINE" at bounding box center [630, 216] width 32 height 14
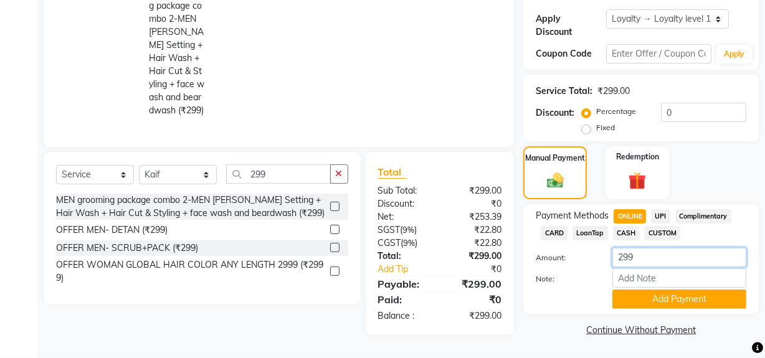
click at [634, 248] on input "299" at bounding box center [680, 257] width 134 height 19
type input "2"
type input "300"
click at [652, 293] on button "Add Payment" at bounding box center [680, 299] width 134 height 19
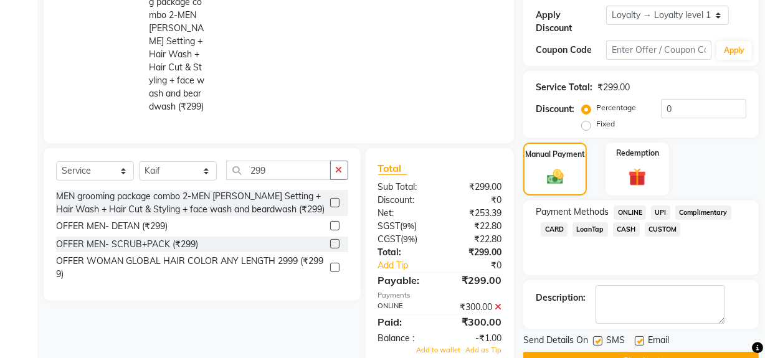
click at [446, 223] on div "Total Sub Total: ₹299.00 Discount: ₹0 Net: ₹253.39 SGST ( 9% ) ₹22.80 CGST ( 9%…" at bounding box center [440, 258] width 124 height 195
click at [447, 346] on span "Add to wallet" at bounding box center [438, 350] width 44 height 9
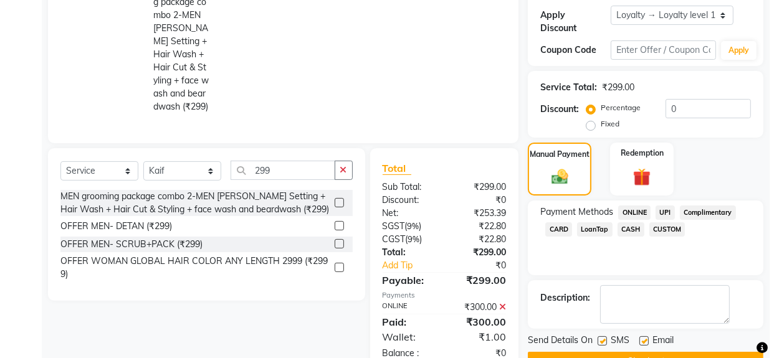
scroll to position [368, 0]
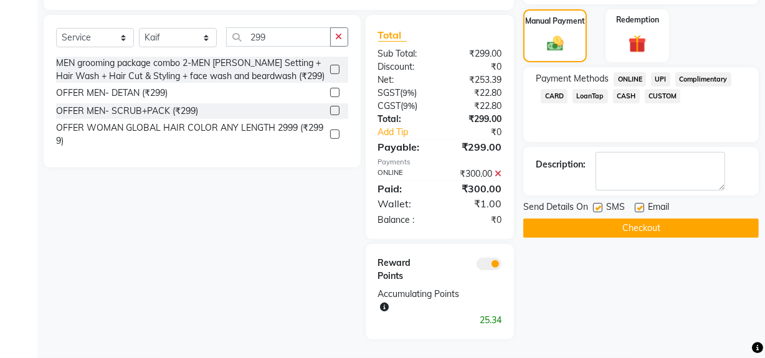
click at [486, 266] on span at bounding box center [489, 264] width 25 height 12
click at [502, 266] on input "checkbox" at bounding box center [502, 266] width 0 height 0
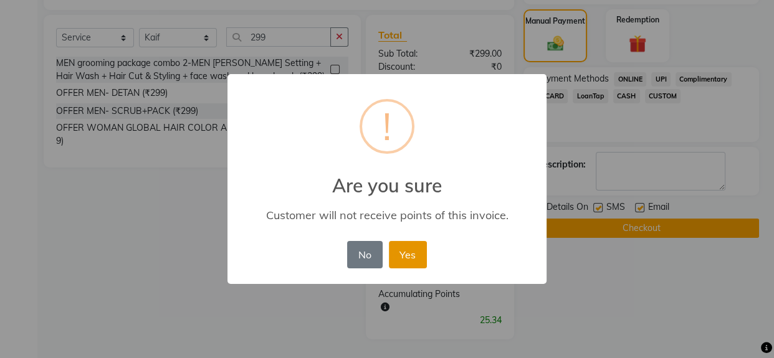
click at [398, 242] on button "Yes" at bounding box center [408, 254] width 38 height 27
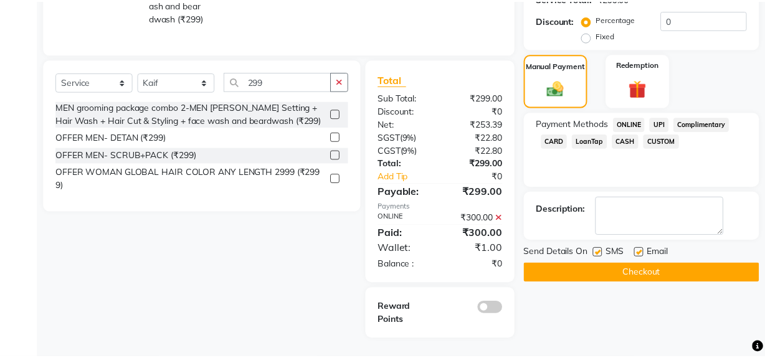
scroll to position [328, 0]
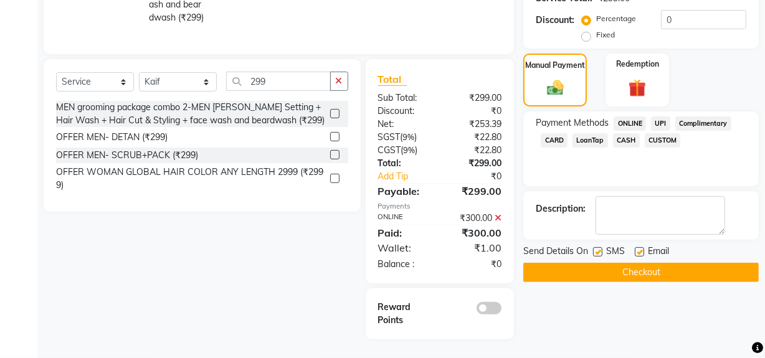
click at [559, 265] on button "Checkout" at bounding box center [641, 272] width 236 height 19
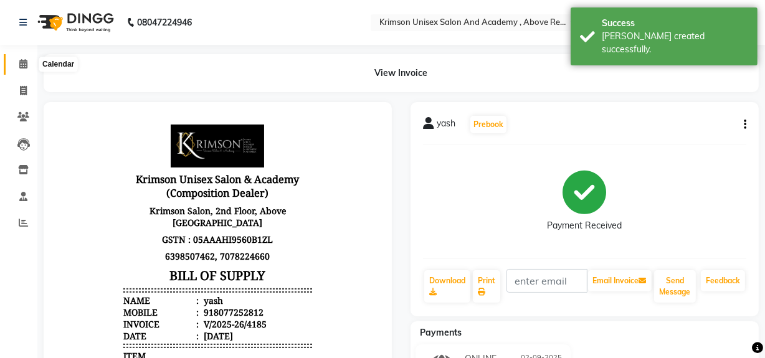
click at [19, 59] on icon at bounding box center [23, 63] width 8 height 9
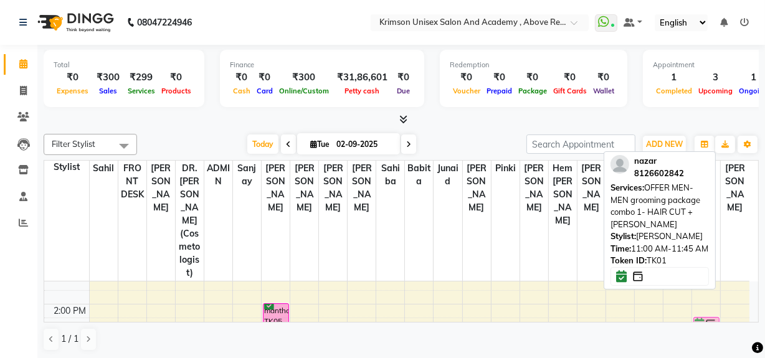
scroll to position [265, 0]
drag, startPoint x: 732, startPoint y: 280, endPoint x: 695, endPoint y: 284, distance: 37.5
click at [695, 284] on div "Filter Stylist Select All ADMIN Arif ARNAB Babita Danish DR. DIVYA (cosmetologi…" at bounding box center [401, 242] width 715 height 227
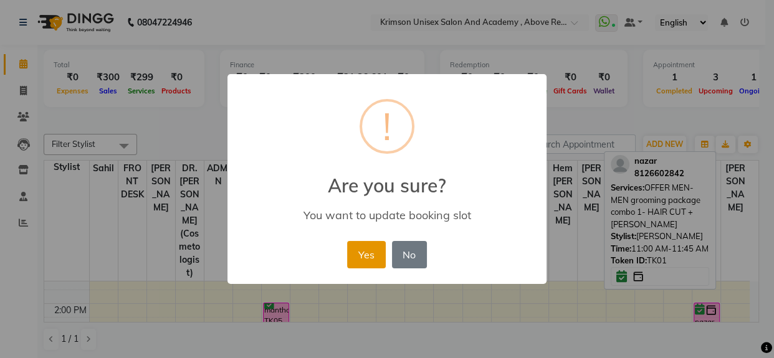
click at [374, 261] on button "Yes" at bounding box center [366, 254] width 38 height 27
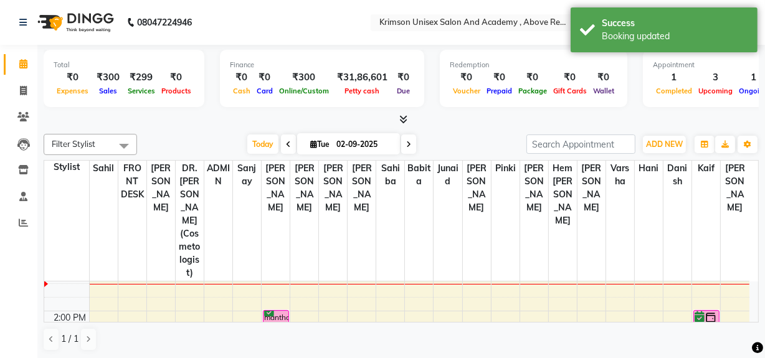
scroll to position [257, 0]
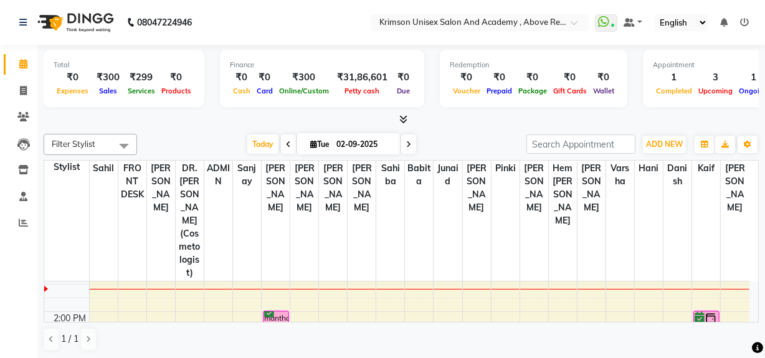
click at [602, 77] on div "₹0" at bounding box center [603, 77] width 27 height 14
click at [258, 138] on span "Today" at bounding box center [262, 144] width 31 height 19
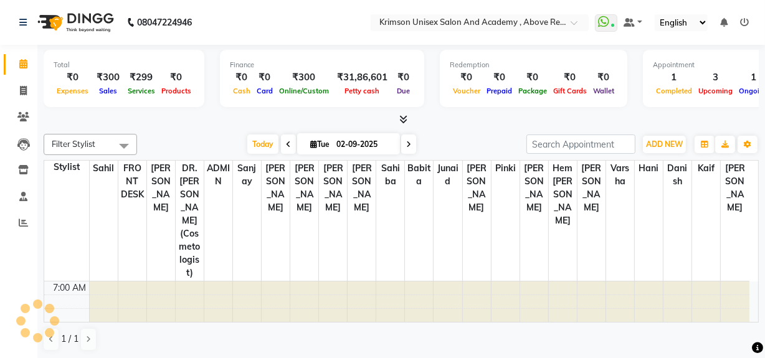
scroll to position [247, 0]
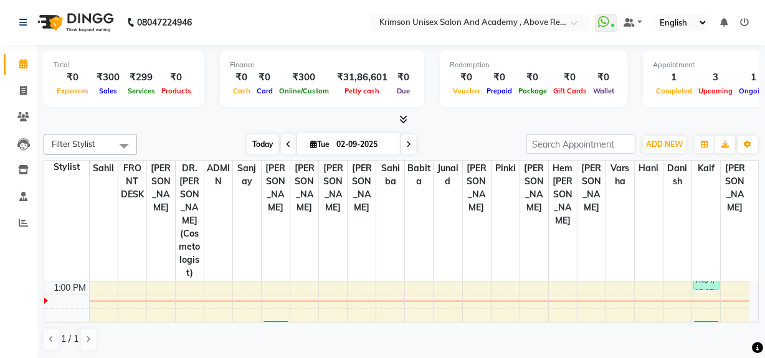
click at [264, 151] on span "Today" at bounding box center [262, 144] width 31 height 19
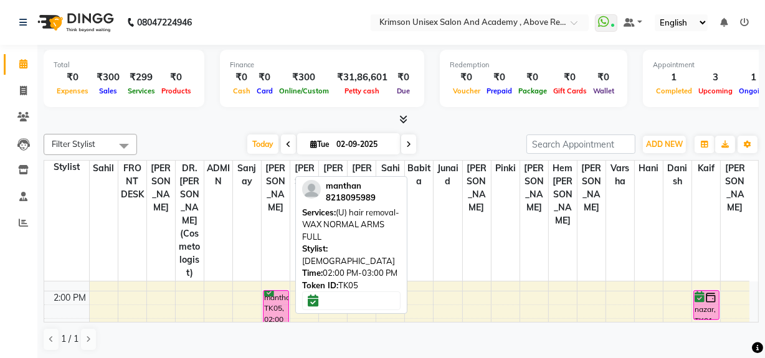
scroll to position [175, 0]
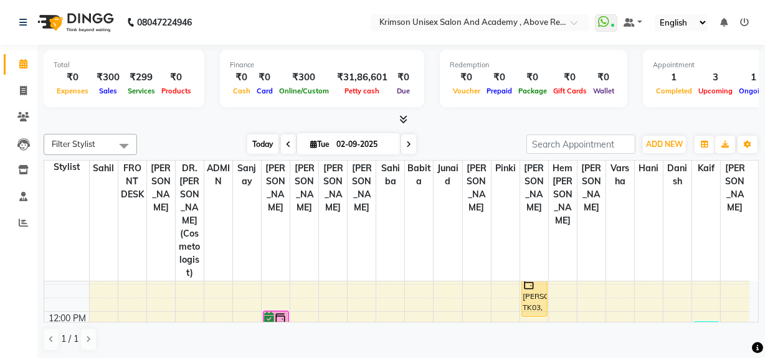
click at [264, 143] on span "Today" at bounding box center [262, 144] width 31 height 19
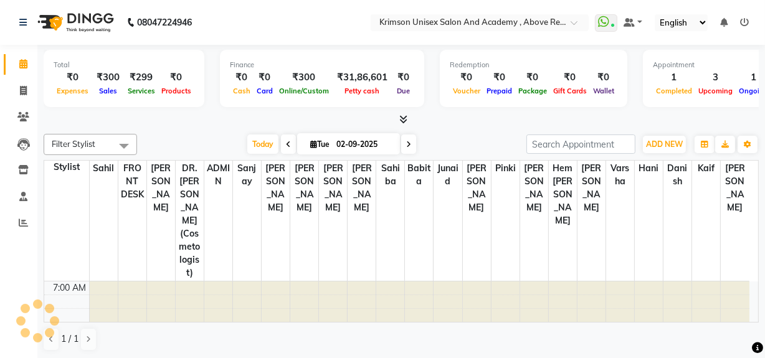
scroll to position [247, 0]
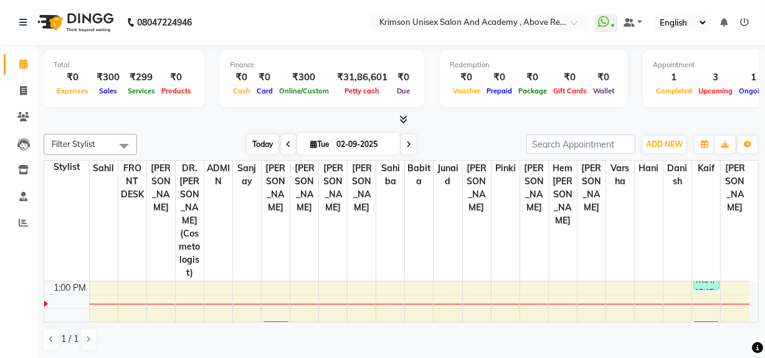
click at [256, 141] on span "Today" at bounding box center [262, 144] width 31 height 19
click at [382, 285] on div "7:00 AM 8:00 AM 9:00 AM 10:00 AM 11:00 AM 12:00 PM 1:00 PM 2:00 PM 3:00 PM 4:00…" at bounding box center [396, 343] width 705 height 616
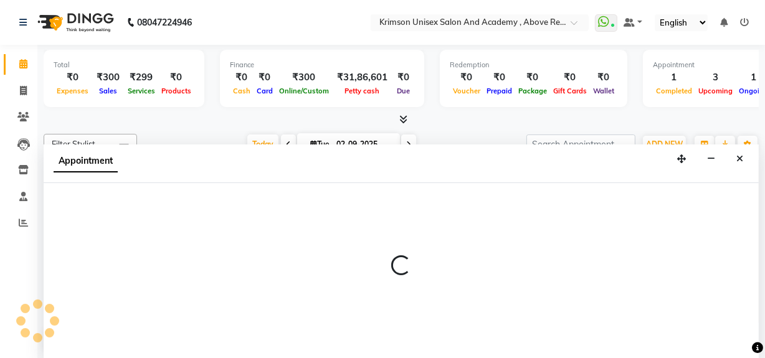
scroll to position [0, 0]
select select "52211"
select select "825"
select select "tentative"
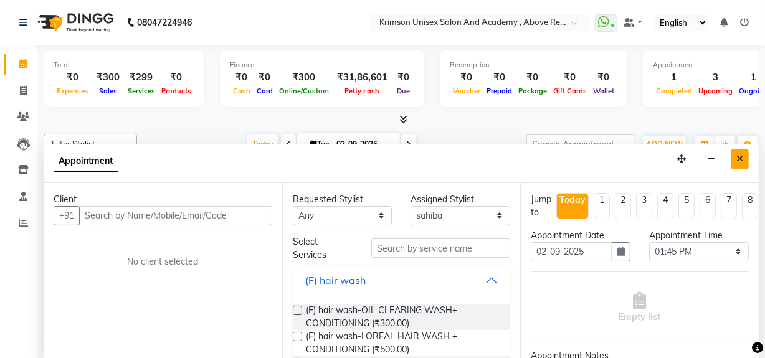
click at [738, 157] on icon "Close" at bounding box center [740, 159] width 7 height 9
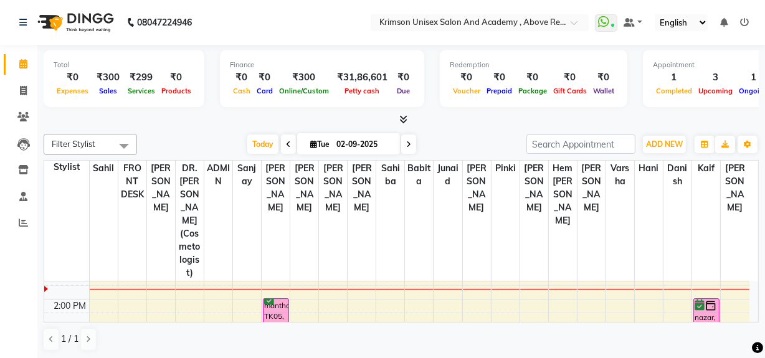
scroll to position [270, 0]
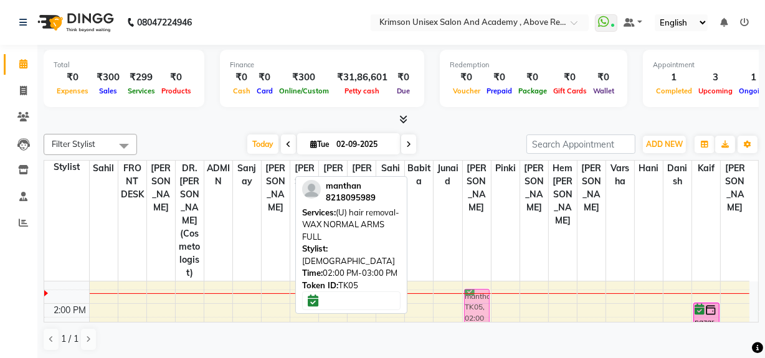
drag, startPoint x: 274, startPoint y: 284, endPoint x: 472, endPoint y: 277, distance: 198.3
click at [472, 277] on tr "subham, TK02, 12:00 PM-01:00 PM, (F) hair spa-LOREAL BASIC HAIR SPA manthan, TK…" at bounding box center [396, 324] width 705 height 616
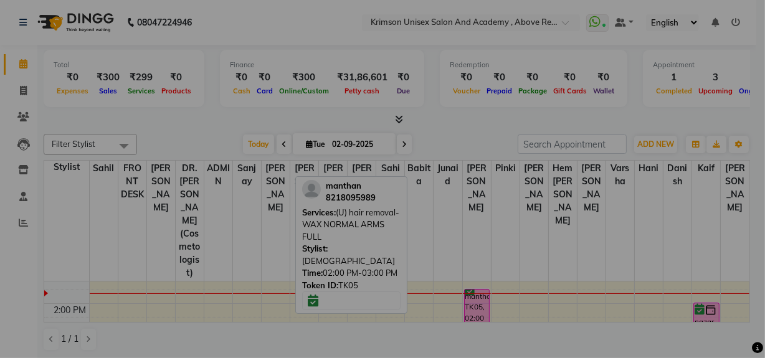
scroll to position [264, 0]
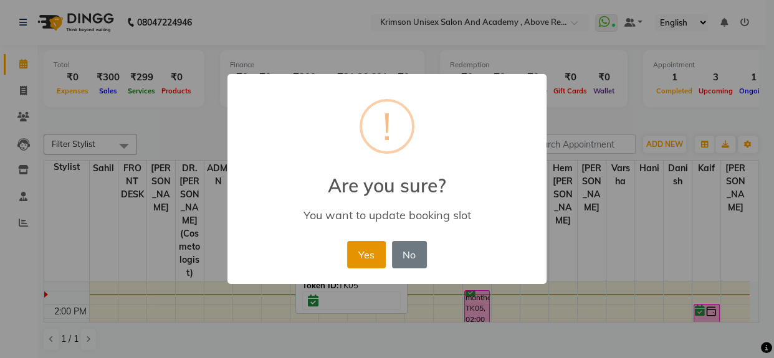
click at [372, 249] on button "Yes" at bounding box center [366, 254] width 38 height 27
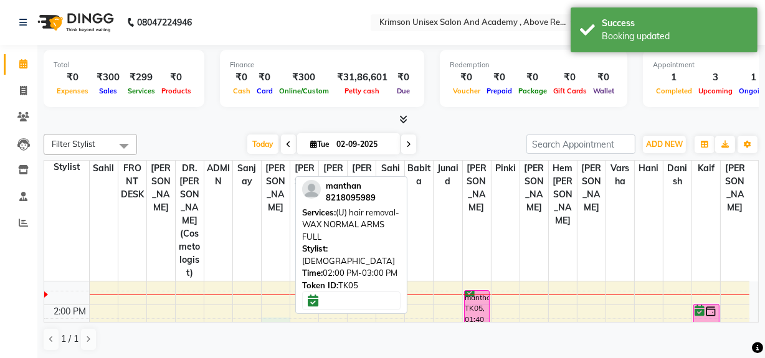
click at [273, 299] on div "7:00 AM 8:00 AM 9:00 AM 10:00 AM 11:00 AM 12:00 PM 1:00 PM 2:00 PM 3:00 PM 4:00…" at bounding box center [396, 325] width 705 height 616
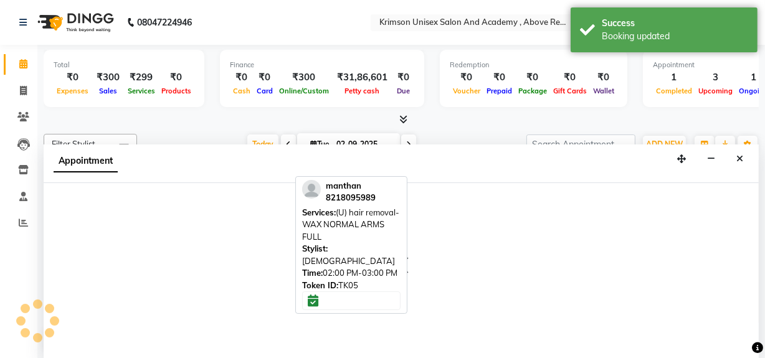
select select "44090"
select select "855"
select select "tentative"
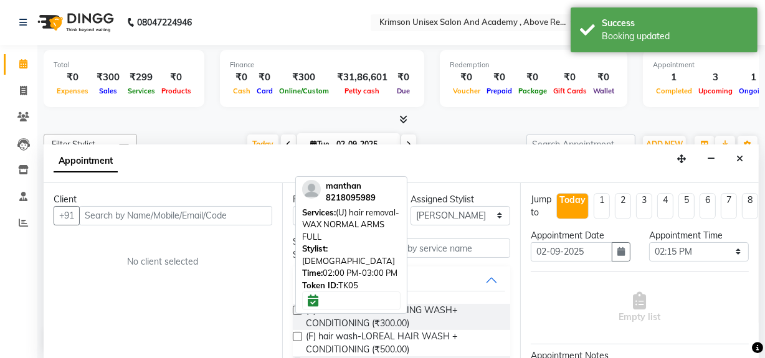
click at [110, 212] on input "text" at bounding box center [175, 215] width 193 height 19
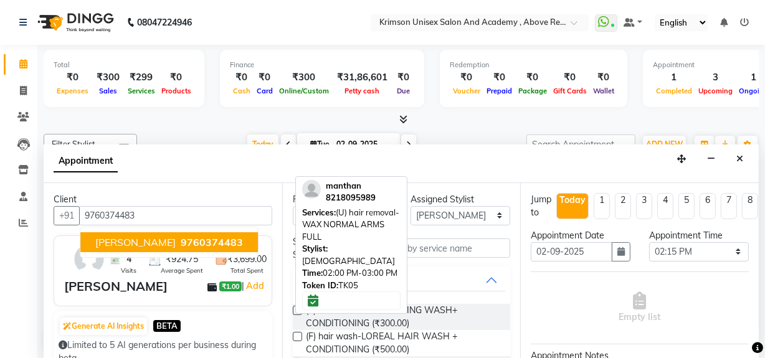
click at [112, 237] on span "Shuruti sharma" at bounding box center [135, 242] width 80 height 12
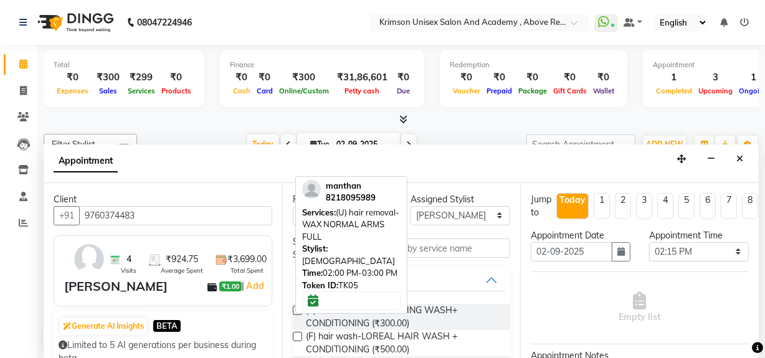
type input "9760374483"
click at [446, 243] on input "text" at bounding box center [440, 248] width 139 height 19
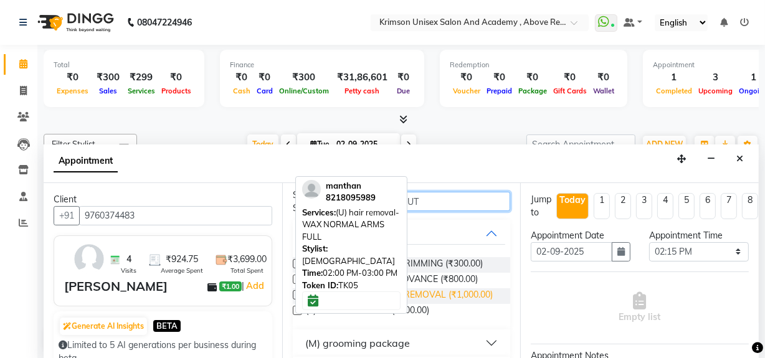
scroll to position [50, 0]
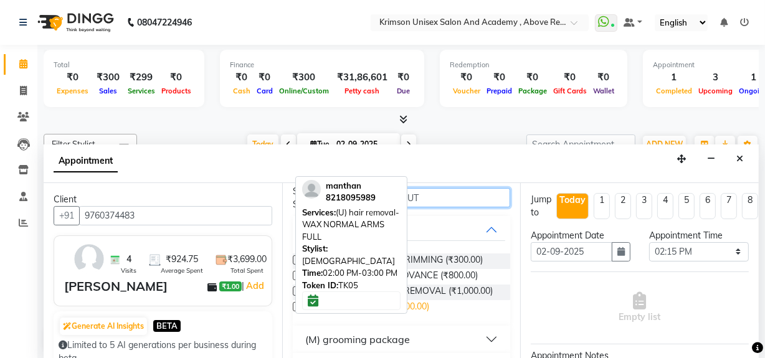
type input "HAIR CUT"
click at [422, 312] on span "(F) HAIR CUT BASIC (₹500.00)" at bounding box center [367, 308] width 123 height 16
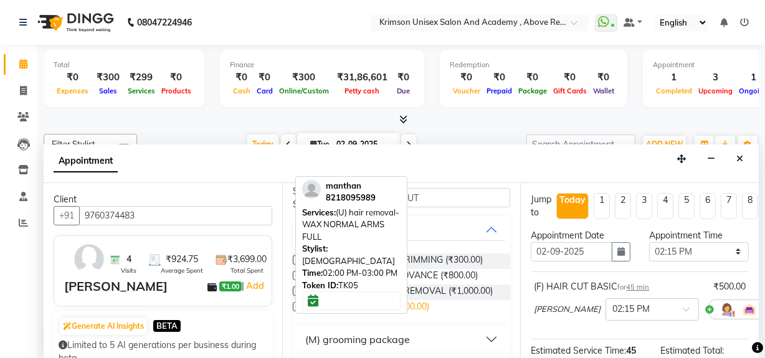
checkbox input "false"
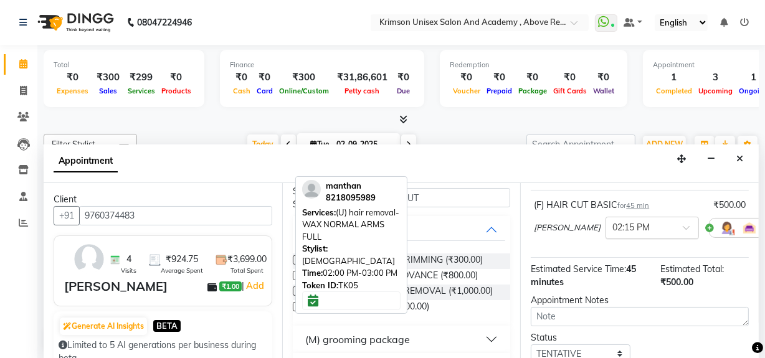
scroll to position [52, 0]
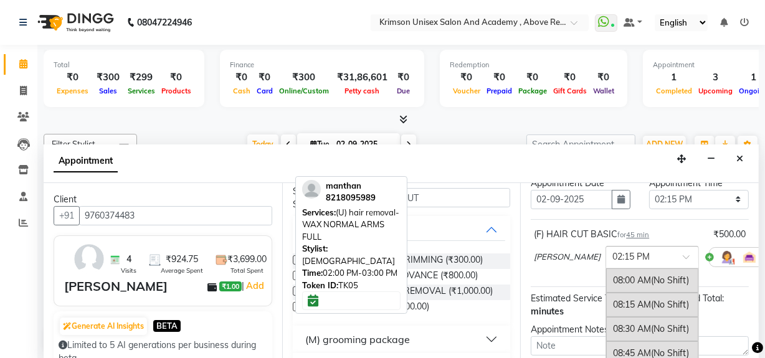
click at [613, 253] on input "text" at bounding box center [640, 256] width 55 height 13
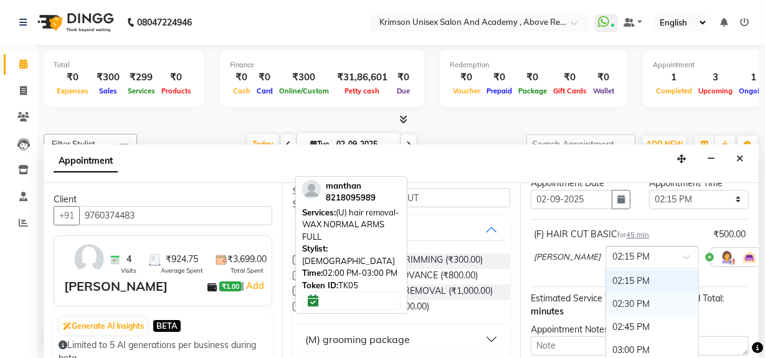
click at [606, 300] on div "02:30 PM" at bounding box center [652, 304] width 92 height 23
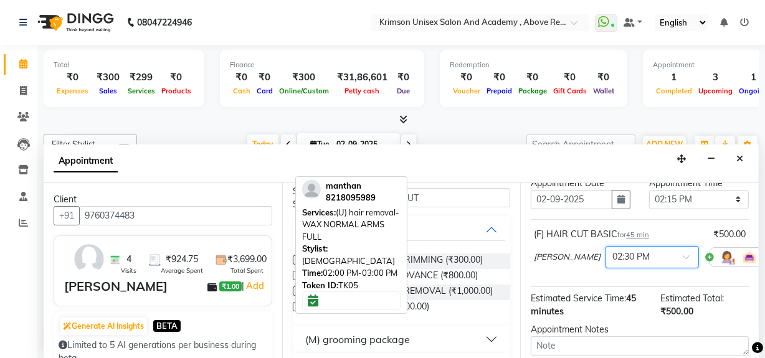
scroll to position [183, 0]
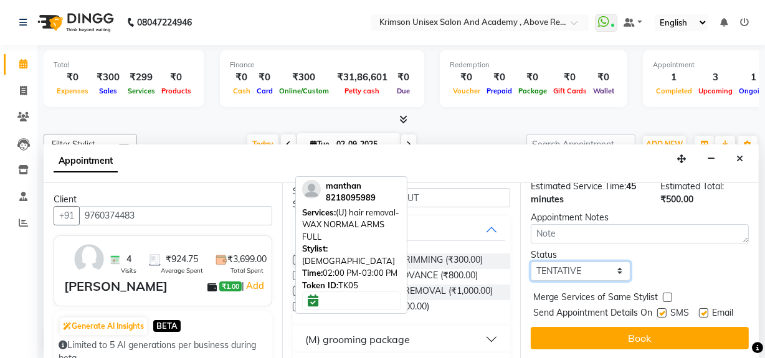
click at [559, 262] on select "Select TENTATIVE CONFIRM CHECK-IN UPCOMING" at bounding box center [581, 271] width 100 height 19
select select "confirm booking"
click at [531, 262] on select "Select TENTATIVE CONFIRM CHECK-IN UPCOMING" at bounding box center [581, 271] width 100 height 19
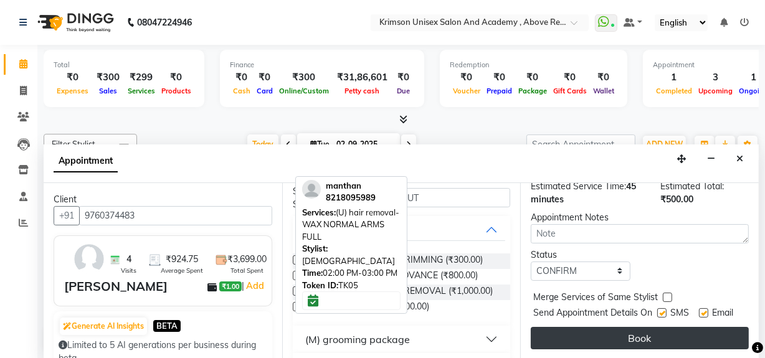
click at [608, 327] on button "Book" at bounding box center [640, 338] width 218 height 22
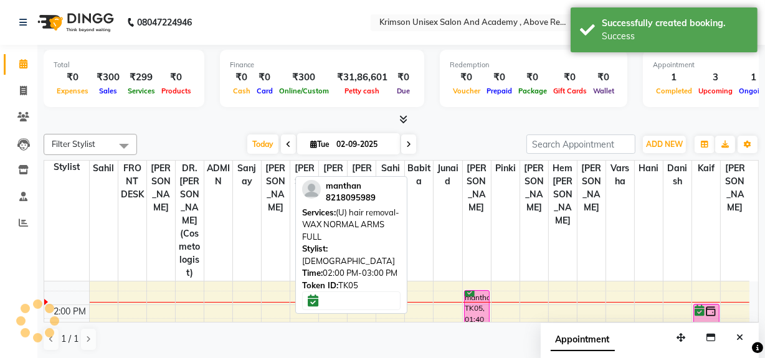
scroll to position [0, 0]
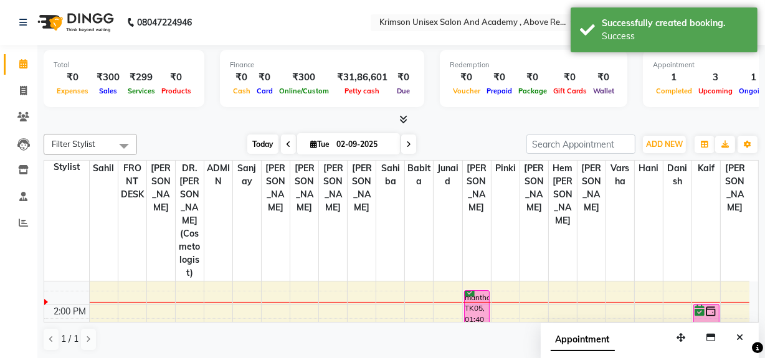
click at [258, 141] on span "Today" at bounding box center [262, 144] width 31 height 19
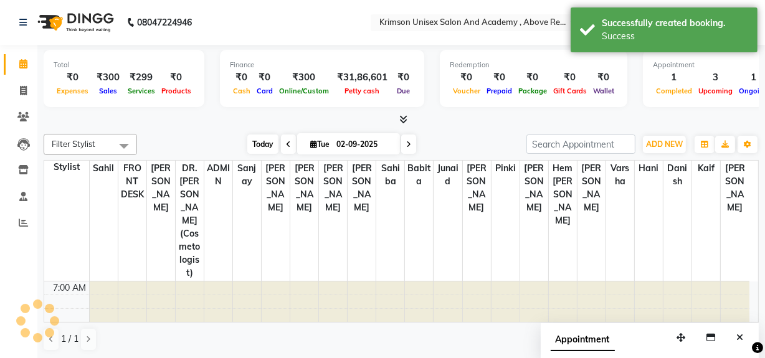
scroll to position [247, 0]
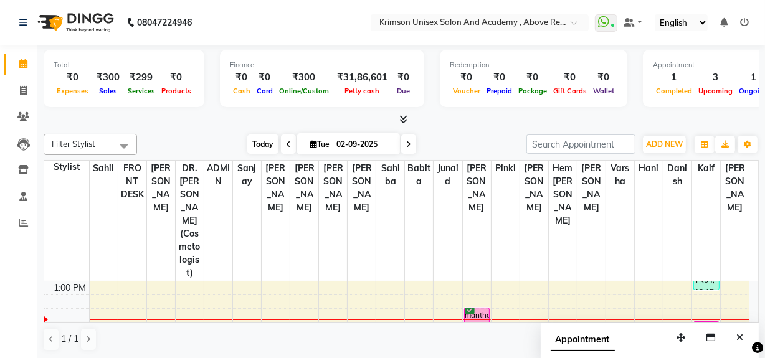
click at [262, 140] on span "Today" at bounding box center [262, 144] width 31 height 19
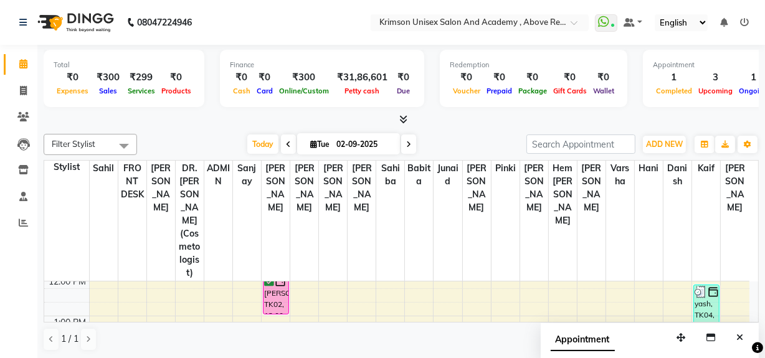
scroll to position [212, 0]
click at [258, 144] on span "Today" at bounding box center [262, 144] width 31 height 19
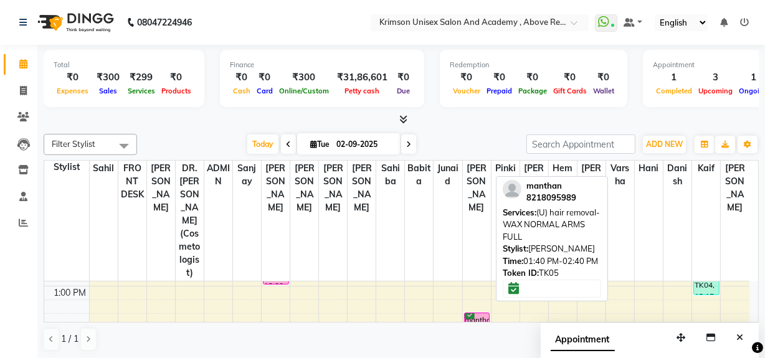
scroll to position [242, 0]
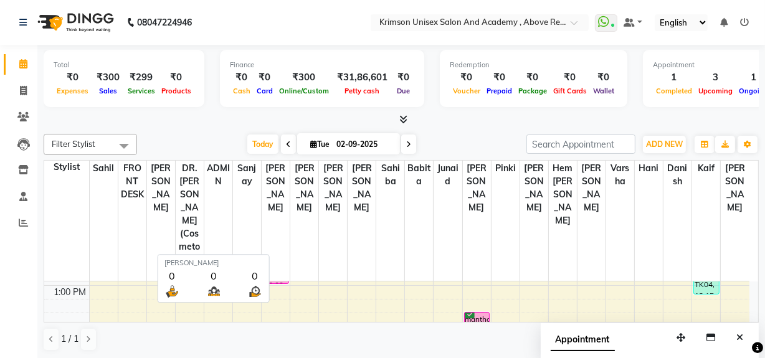
click at [273, 166] on span "[PERSON_NAME]" at bounding box center [276, 188] width 28 height 55
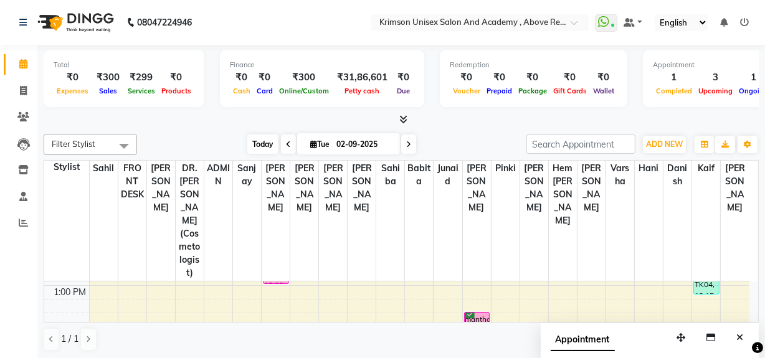
click at [259, 151] on span "Today" at bounding box center [262, 144] width 31 height 19
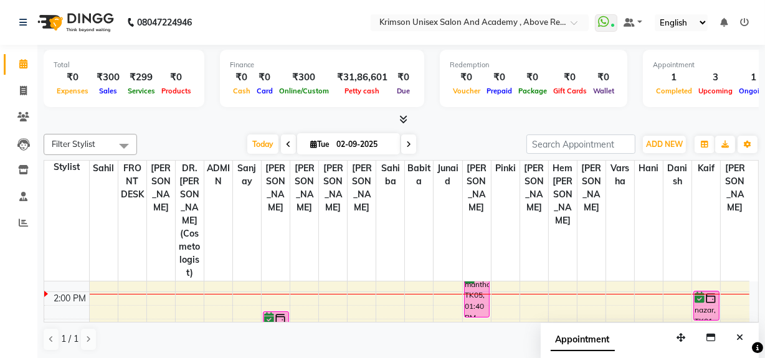
scroll to position [277, 0]
click at [258, 144] on span "Today" at bounding box center [262, 144] width 31 height 19
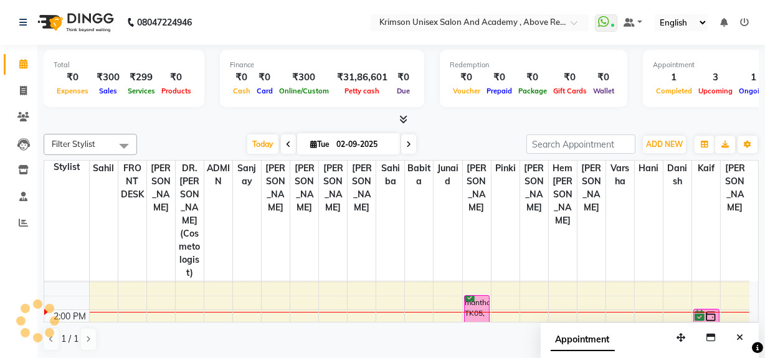
scroll to position [259, 0]
click at [247, 143] on span "Today" at bounding box center [262, 144] width 31 height 19
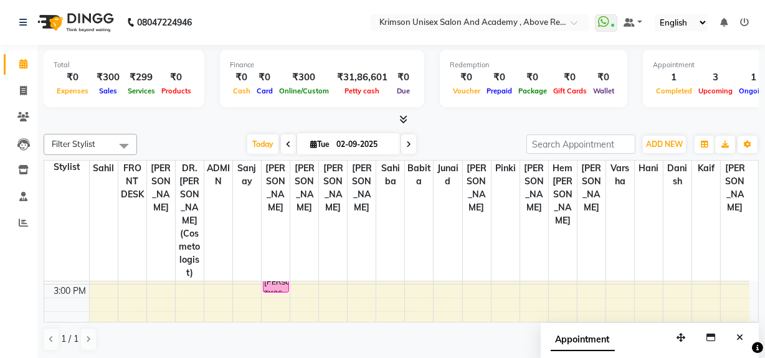
scroll to position [326, 0]
click at [736, 264] on div "7:00 AM 8:00 AM 9:00 AM 10:00 AM 11:00 AM 12:00 PM 1:00 PM 2:00 PM 3:00 PM 4:00…" at bounding box center [396, 264] width 705 height 616
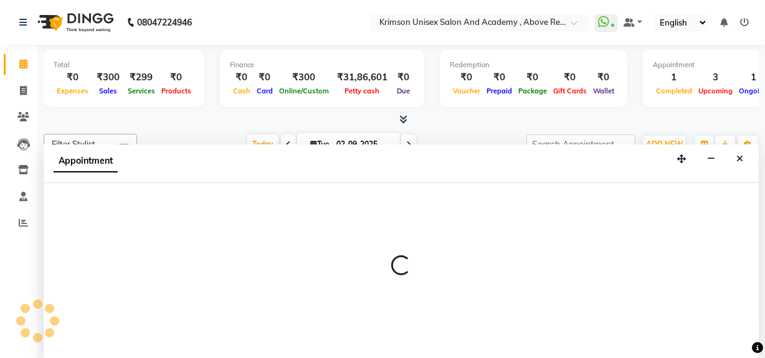
scroll to position [0, 0]
select select "88140"
select select "900"
select select "tentative"
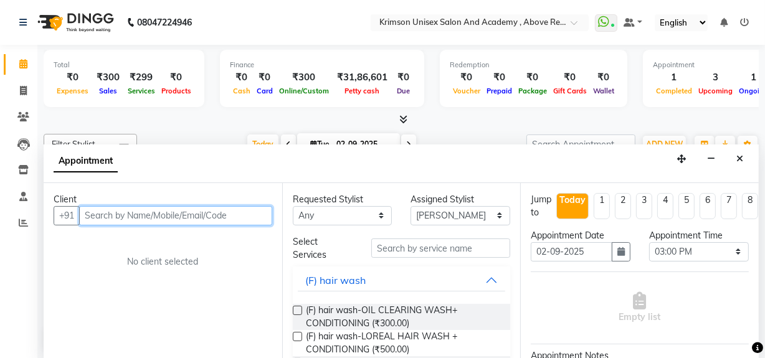
click at [162, 223] on input "text" at bounding box center [175, 215] width 193 height 19
click at [162, 222] on input "text" at bounding box center [175, 215] width 193 height 19
click at [169, 222] on input "text" at bounding box center [175, 215] width 193 height 19
click at [169, 215] on input "text" at bounding box center [175, 215] width 193 height 19
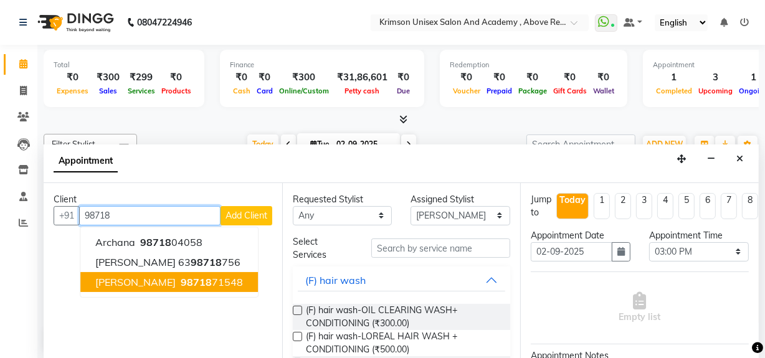
click at [216, 280] on ngb-highlight "98718 71548" at bounding box center [210, 282] width 65 height 12
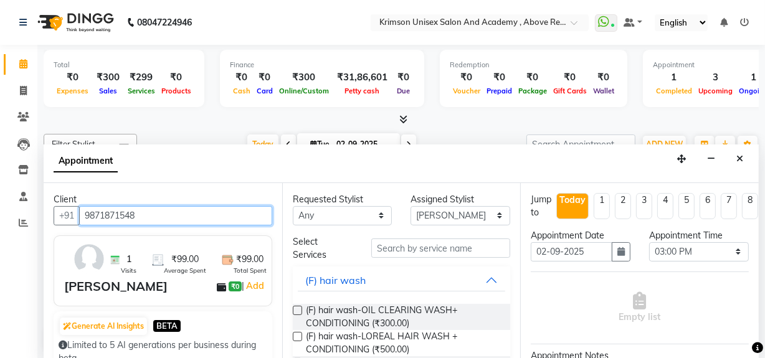
type input "9871871548"
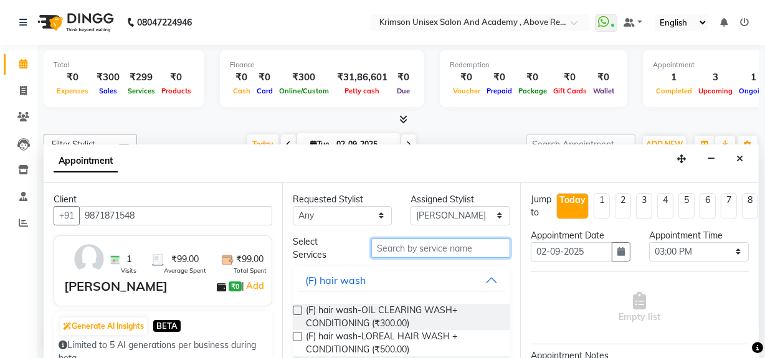
click at [433, 241] on input "text" at bounding box center [440, 248] width 139 height 19
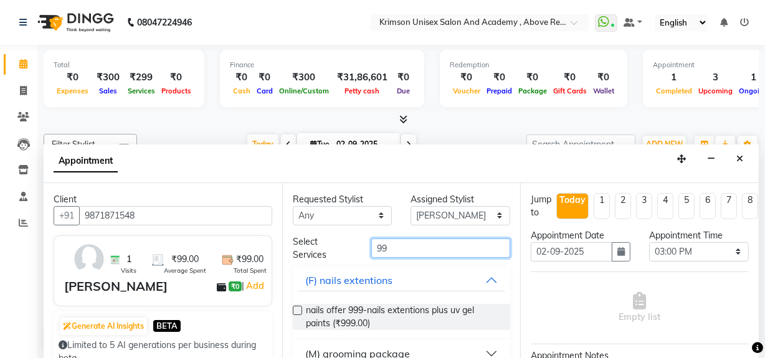
scroll to position [72, 0]
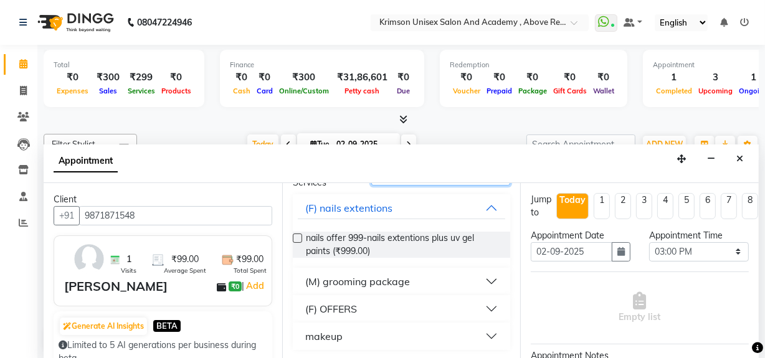
type input "99"
click at [381, 289] on button "(M) grooming package" at bounding box center [402, 281] width 208 height 22
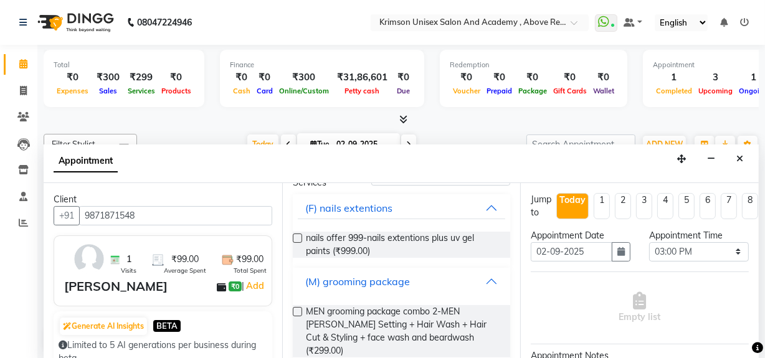
scroll to position [179, 0]
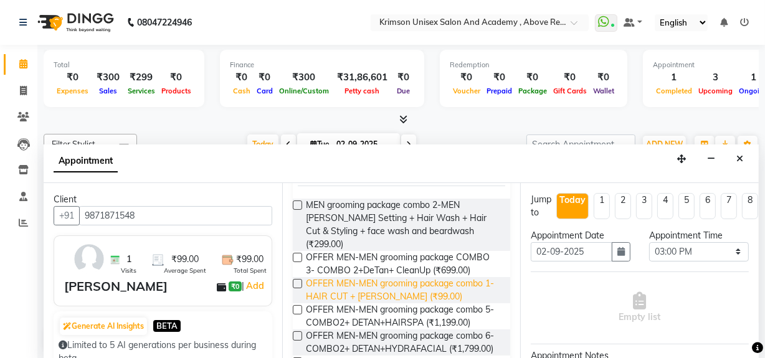
click at [432, 277] on span "OFFER MEN-MEN grooming package combo 1- HAIR CUT + BEARD (₹99.00)" at bounding box center [403, 290] width 195 height 26
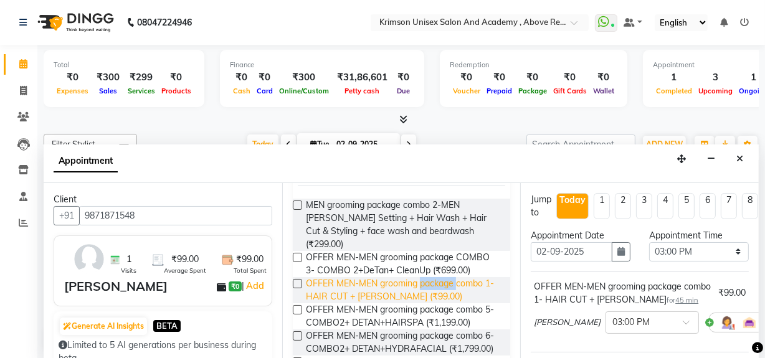
click at [432, 277] on span "OFFER MEN-MEN grooming package combo 1- HAIR CUT + BEARD (₹99.00)" at bounding box center [403, 290] width 195 height 26
checkbox input "false"
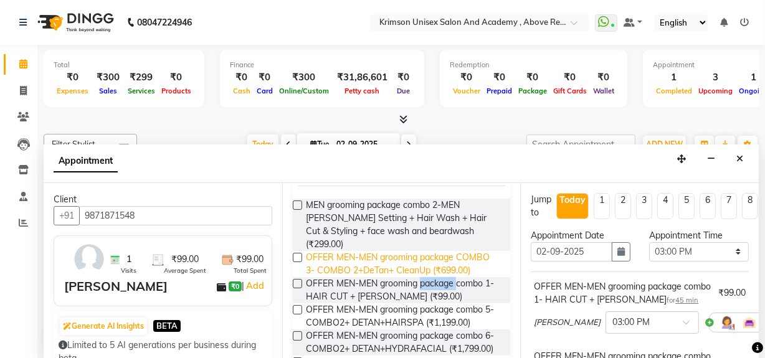
scroll to position [0, 0]
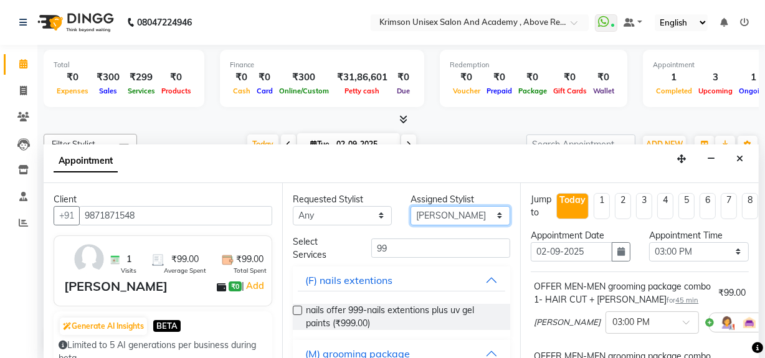
click at [426, 217] on select "Select ADMIN Arif ARNAB Babita Danish DR. DIVYA (cosmetologist) FRONT DESK Hani…" at bounding box center [461, 215] width 100 height 19
select select "84643"
click at [411, 206] on select "Select ADMIN Arif ARNAB Babita Danish DR. DIVYA (cosmetologist) FRONT DESK Hani…" at bounding box center [461, 215] width 100 height 19
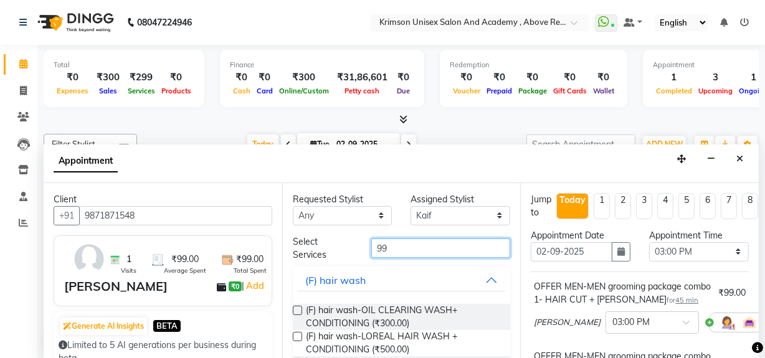
click at [399, 242] on input "99" at bounding box center [440, 248] width 139 height 19
type input "9"
type input "99"
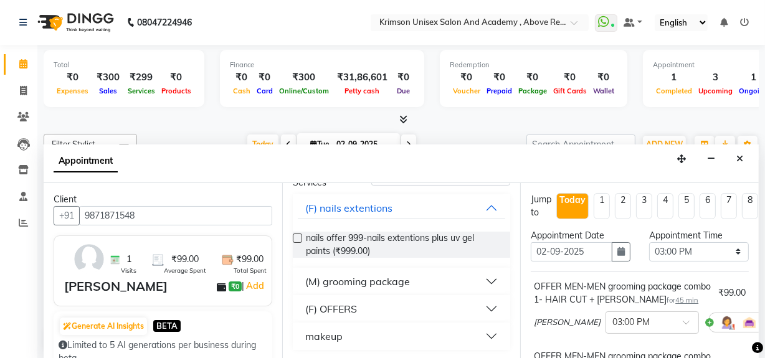
click at [368, 282] on div "(M) grooming package" at bounding box center [357, 281] width 105 height 15
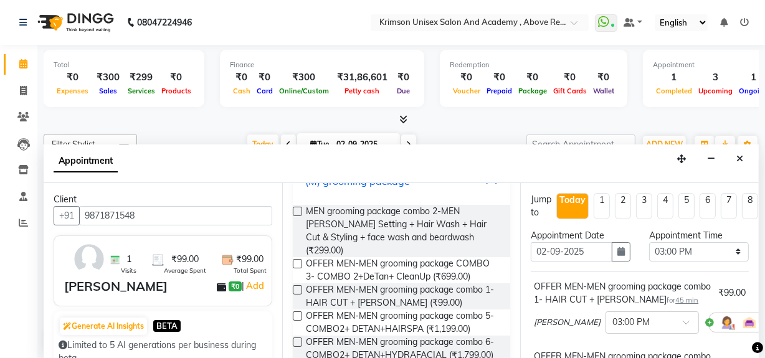
scroll to position [174, 0]
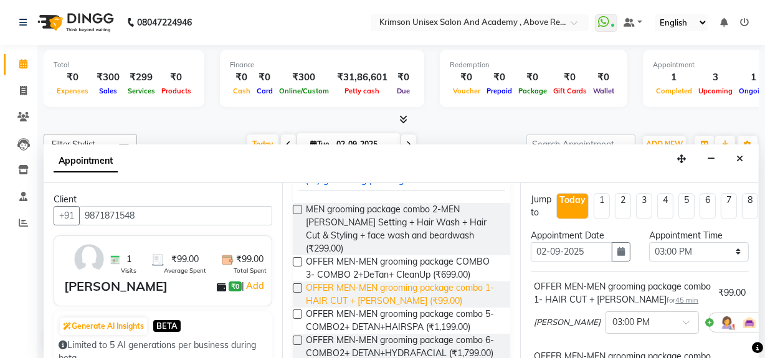
click at [412, 282] on span "OFFER MEN-MEN grooming package combo 1- HAIR CUT + BEARD (₹99.00)" at bounding box center [403, 295] width 195 height 26
checkbox input "false"
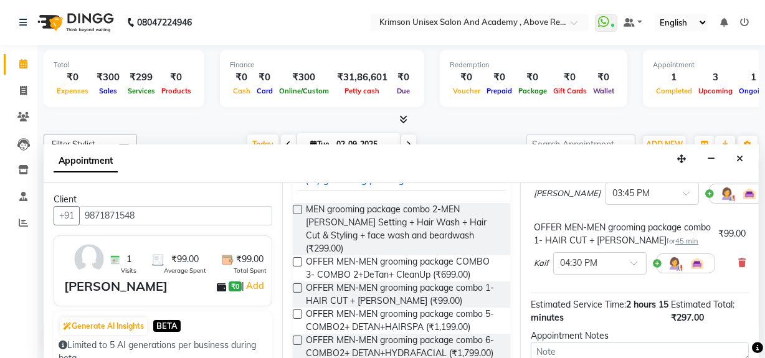
scroll to position [199, 0]
click at [582, 264] on input "text" at bounding box center [587, 262] width 55 height 13
click at [580, 290] on div "03:00 PM" at bounding box center [600, 291] width 92 height 23
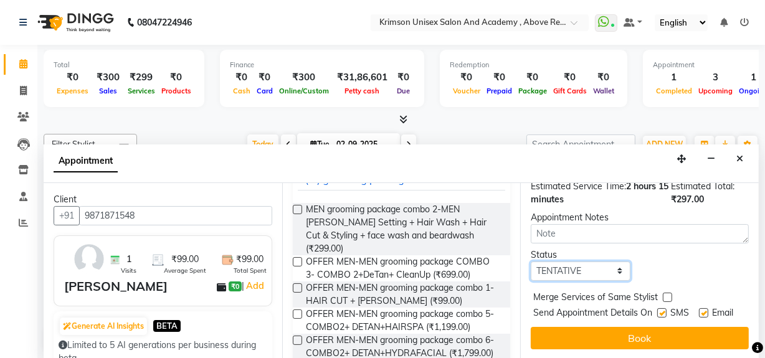
click at [559, 262] on select "Select TENTATIVE CONFIRM CHECK-IN UPCOMING" at bounding box center [581, 271] width 100 height 19
select select "confirm booking"
click at [531, 262] on select "Select TENTATIVE CONFIRM CHECK-IN UPCOMING" at bounding box center [581, 271] width 100 height 19
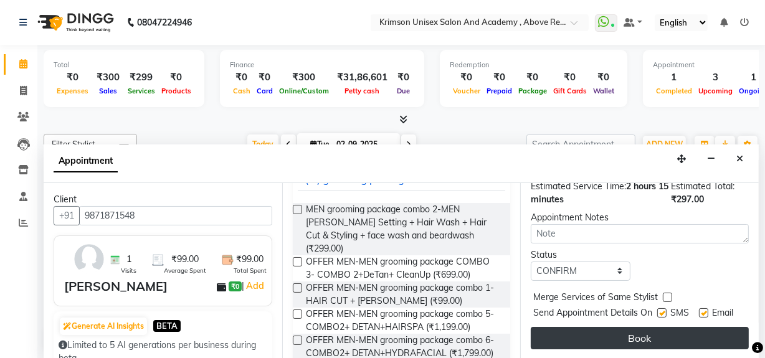
click at [596, 327] on button "Book" at bounding box center [640, 338] width 218 height 22
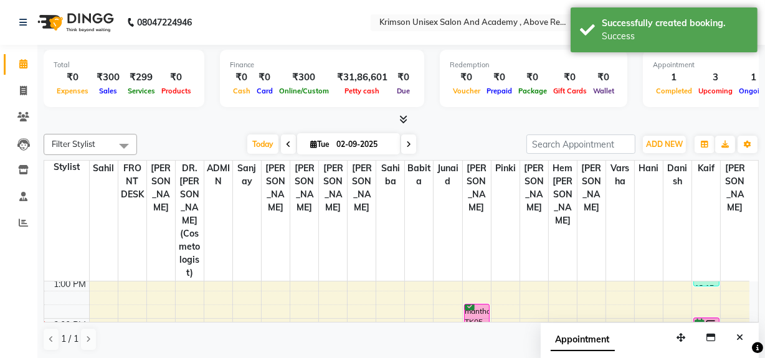
scroll to position [241, 0]
click at [257, 149] on span "Today" at bounding box center [262, 144] width 31 height 19
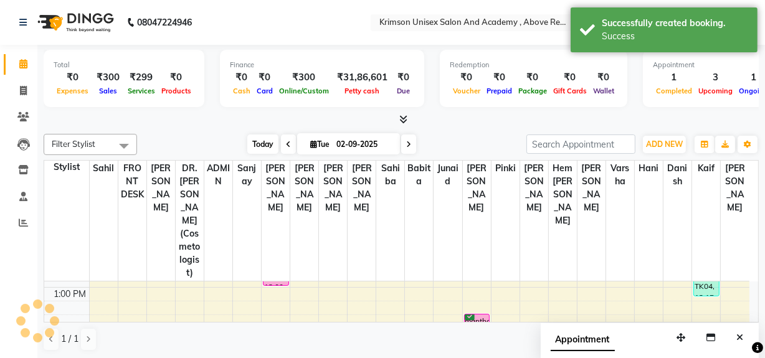
scroll to position [287, 0]
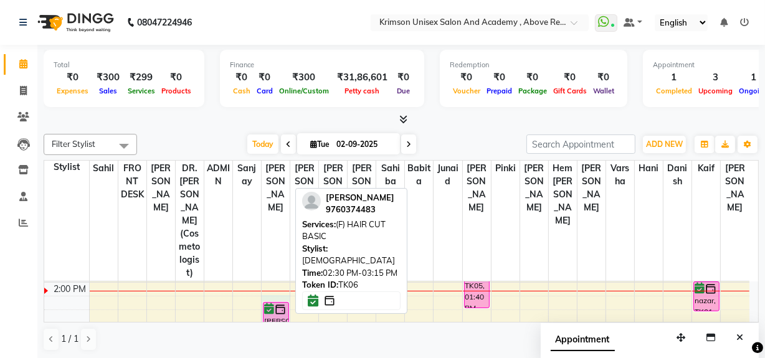
drag, startPoint x: 275, startPoint y: 273, endPoint x: 275, endPoint y: 285, distance: 12.5
click at [275, 285] on div "7:00 AM 8:00 AM 9:00 AM 10:00 AM 11:00 AM 12:00 PM 1:00 PM 2:00 PM 3:00 PM 4:00…" at bounding box center [396, 303] width 705 height 616
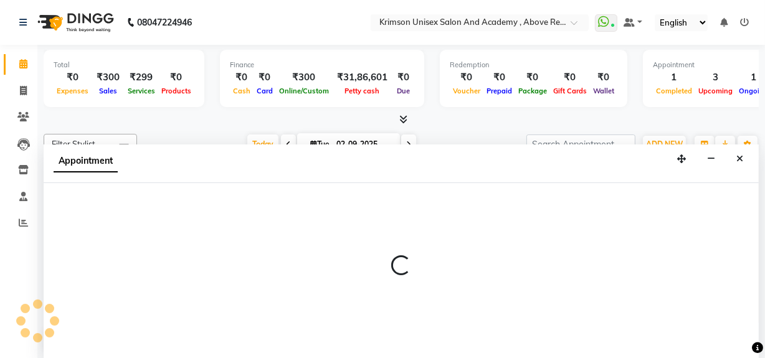
scroll to position [0, 0]
select select "44090"
select select "855"
select select "tentative"
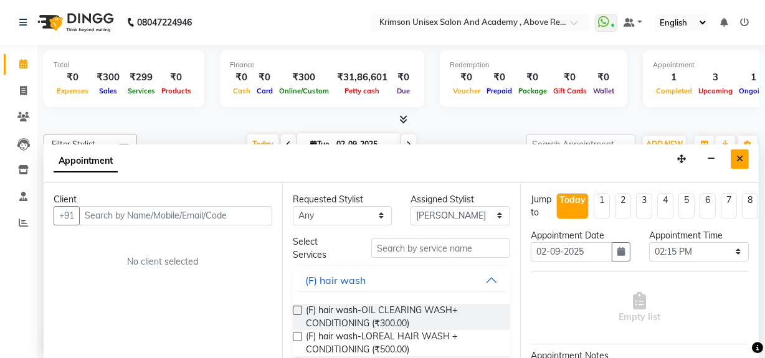
click at [744, 158] on button "Close" at bounding box center [740, 159] width 18 height 19
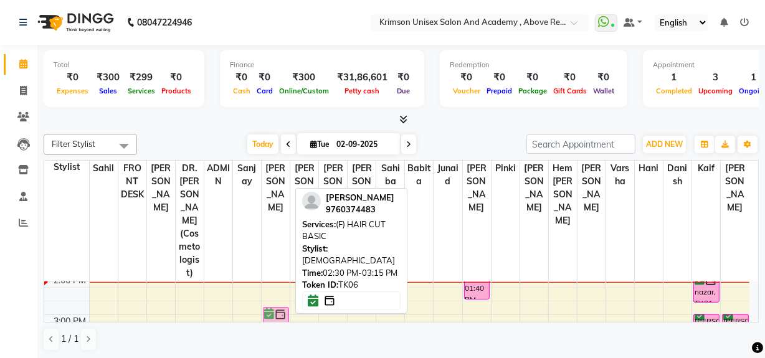
scroll to position [296, 0]
click at [276, 290] on div "subham, TK02, 12:00 PM-01:00 PM, (F) hair spa-LOREAL BASIC HAIR SPA Shuruti sha…" at bounding box center [276, 294] width 28 height 616
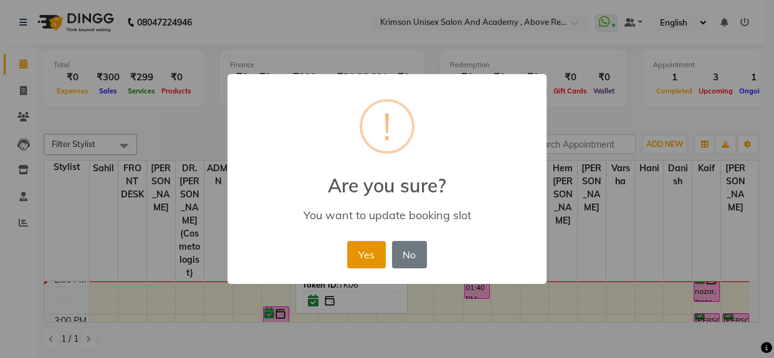
click at [349, 251] on button "Yes" at bounding box center [366, 254] width 38 height 27
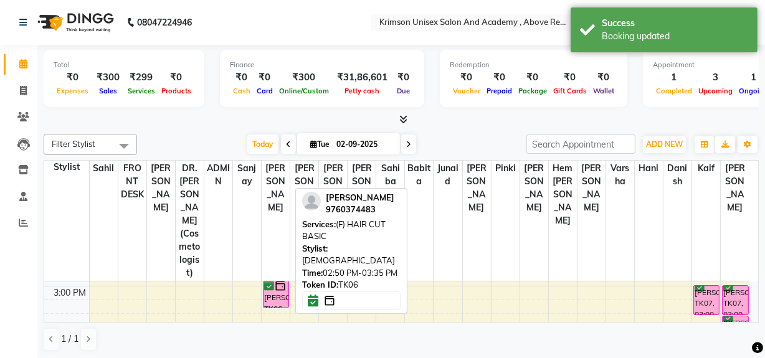
scroll to position [324, 0]
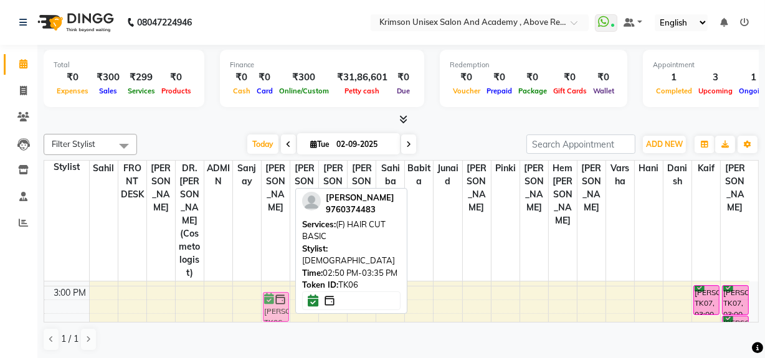
drag, startPoint x: 274, startPoint y: 260, endPoint x: 275, endPoint y: 268, distance: 7.6
click at [275, 268] on div "subham, TK02, 12:00 PM-01:00 PM, (F) hair spa-LOREAL BASIC HAIR SPA Shuruti sha…" at bounding box center [276, 266] width 28 height 616
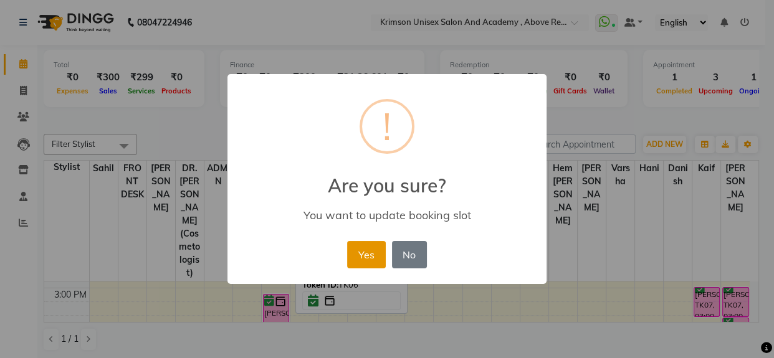
click at [363, 256] on button "Yes" at bounding box center [366, 254] width 38 height 27
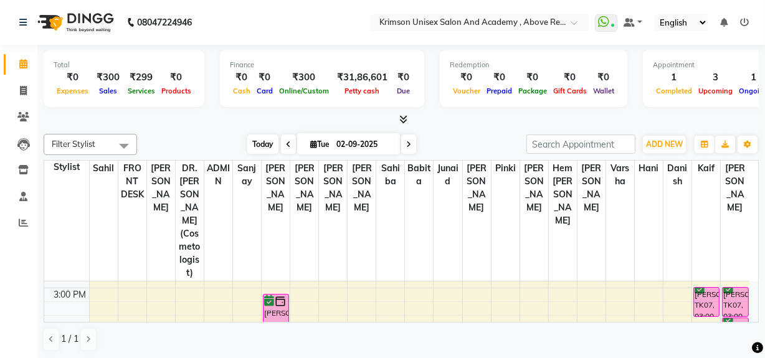
click at [258, 136] on span "Today" at bounding box center [262, 144] width 31 height 19
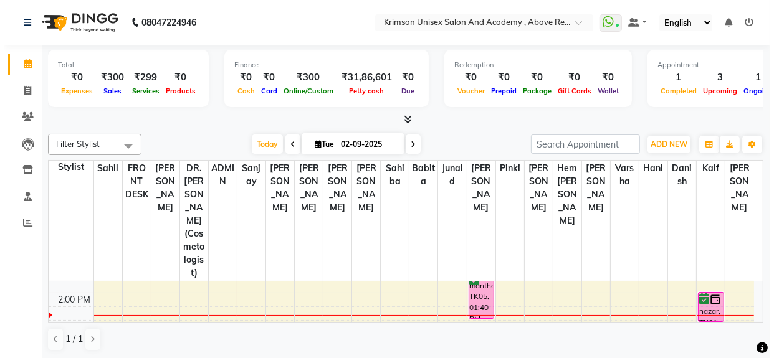
scroll to position [277, 0]
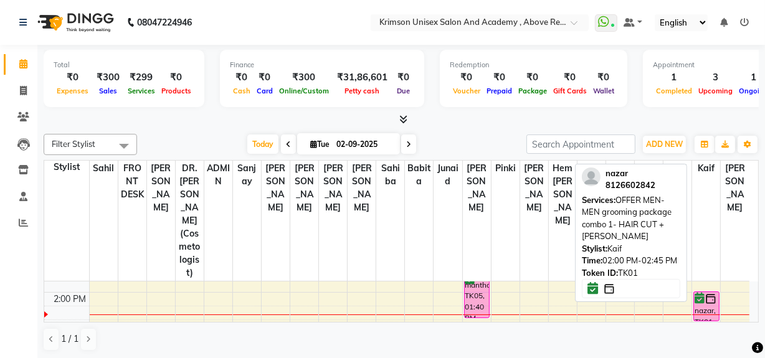
click at [714, 292] on div "nazar, TK01, 02:00 PM-02:45 PM, OFFER MEN-MEN grooming package combo 1- HAIR CU…" at bounding box center [706, 306] width 25 height 29
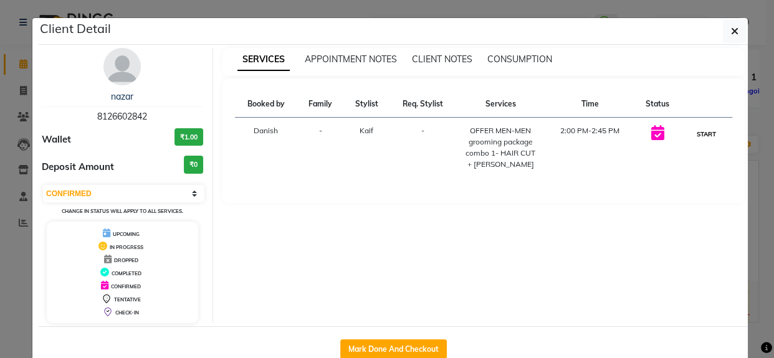
click at [711, 133] on button "START" at bounding box center [707, 135] width 26 height 16
select select "1"
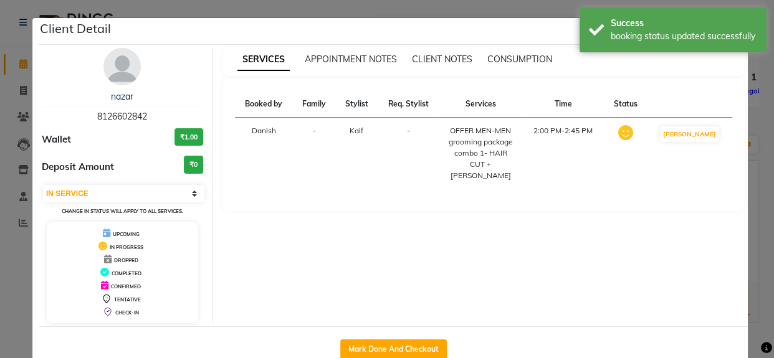
click at [751, 167] on ngb-modal-window "Client Detail nazar 8126602842 Wallet ₹1.00 Deposit Amount ₹0 Select IN SERVICE…" at bounding box center [387, 179] width 774 height 358
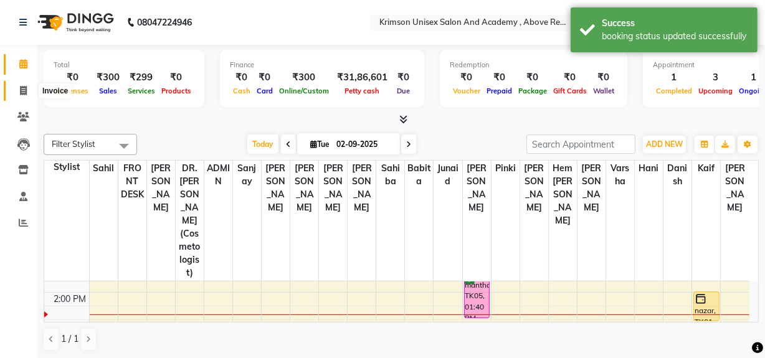
click at [17, 87] on span at bounding box center [23, 91] width 22 height 14
select select "service"
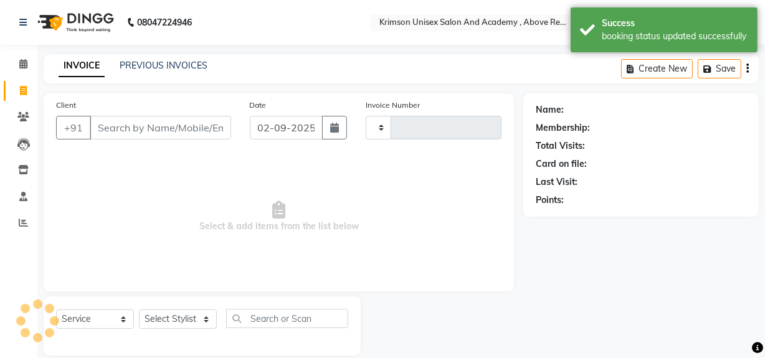
type input "4186"
type input "8"
select select "5853"
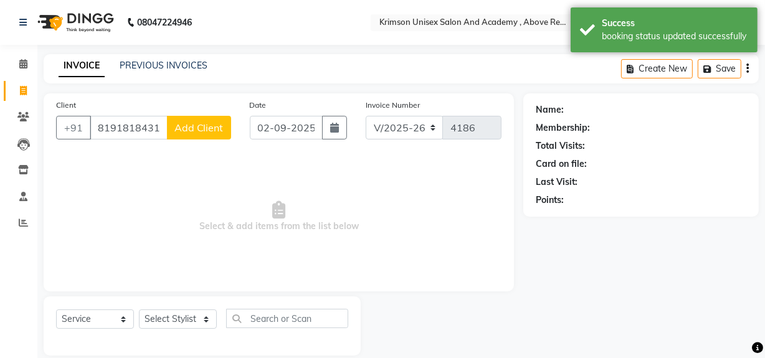
type input "8191818431"
click at [187, 122] on span "Add Client" at bounding box center [198, 128] width 49 height 12
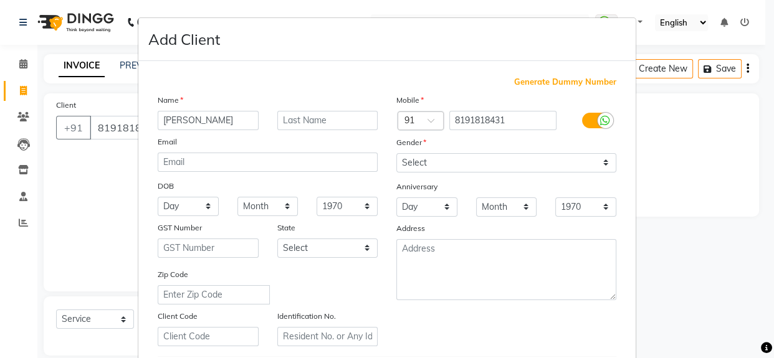
type input "Priyanshu gupta"
click at [420, 168] on select "Select Male Female Other Prefer Not To Say" at bounding box center [506, 162] width 220 height 19
select select "male"
click at [396, 153] on select "Select Male Female Other Prefer Not To Say" at bounding box center [506, 162] width 220 height 19
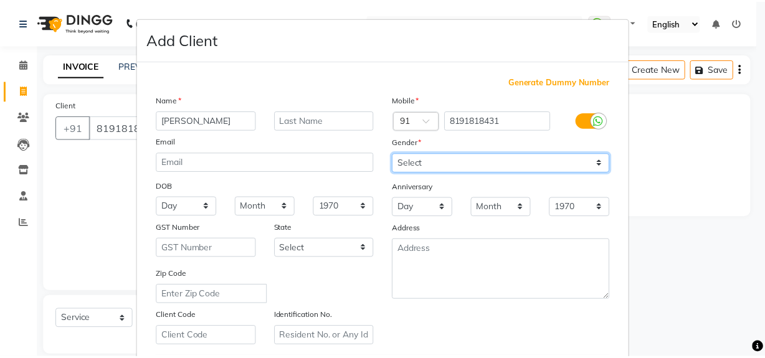
scroll to position [220, 0]
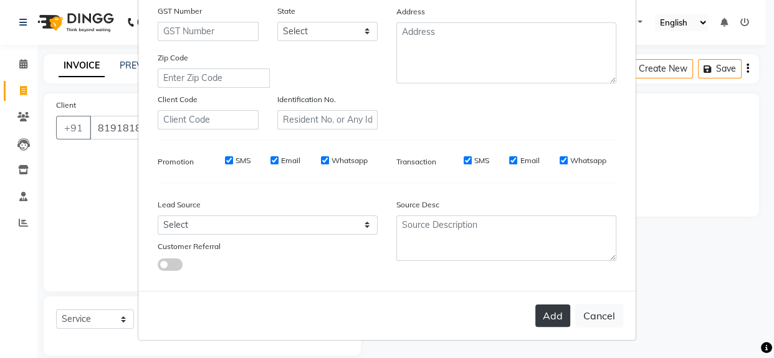
click at [543, 320] on button "Add" at bounding box center [552, 316] width 35 height 22
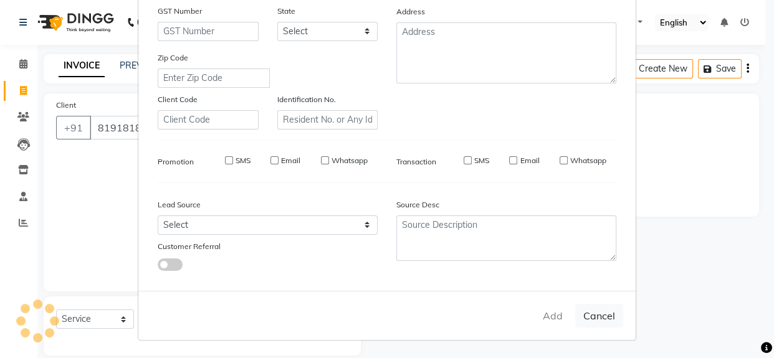
select select
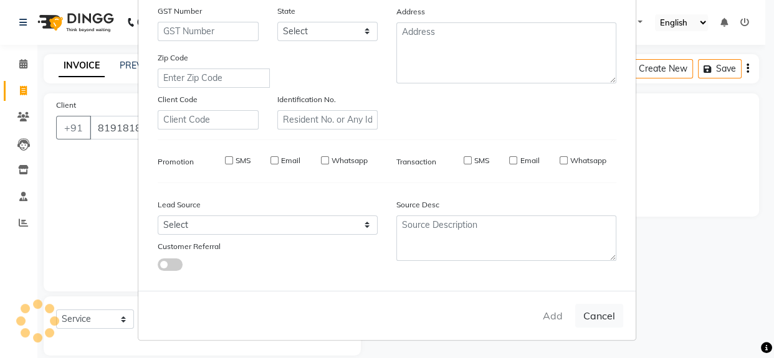
select select
checkbox input "false"
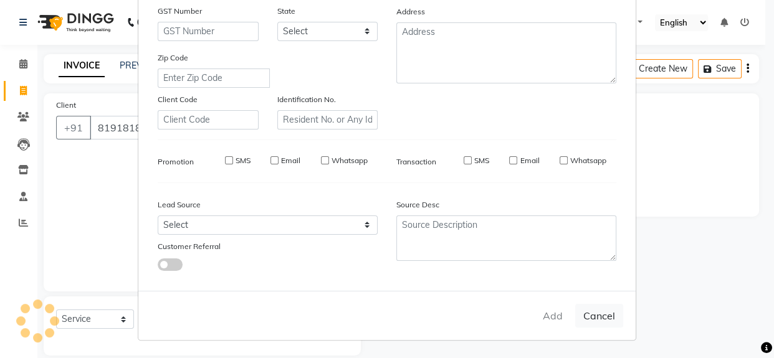
checkbox input "false"
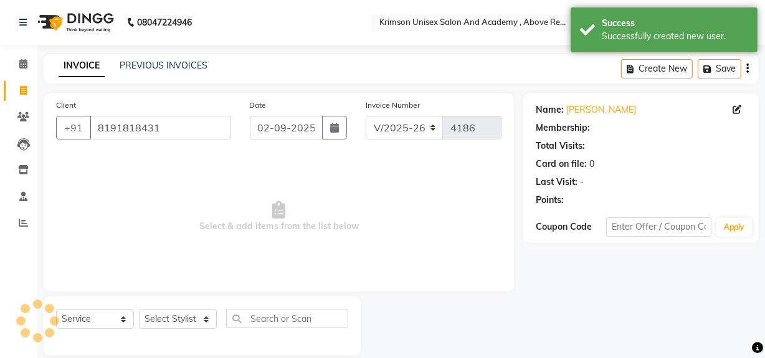
select select "1: Object"
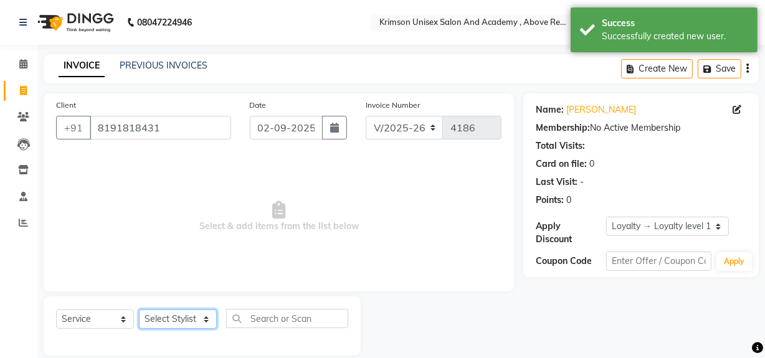
click at [142, 315] on select "Select Stylist ADMIN Arif ARNAB Babita Danish DR. DIVYA (cosmetologist) FRONT D…" at bounding box center [178, 319] width 78 height 19
select select "88140"
click at [139, 310] on select "Select Stylist ADMIN Arif ARNAB Babita Danish DR. DIVYA (cosmetologist) FRONT D…" at bounding box center [178, 319] width 78 height 19
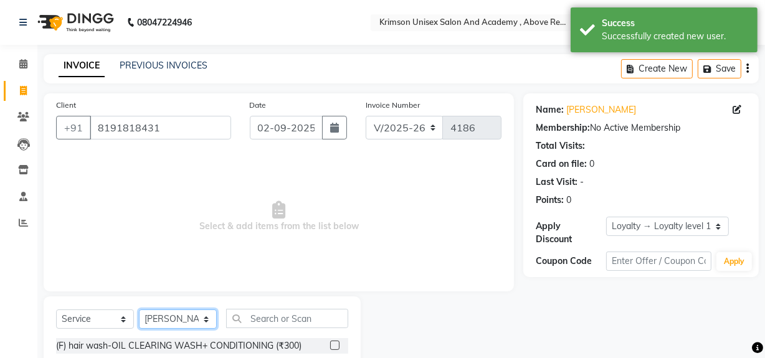
scroll to position [141, 0]
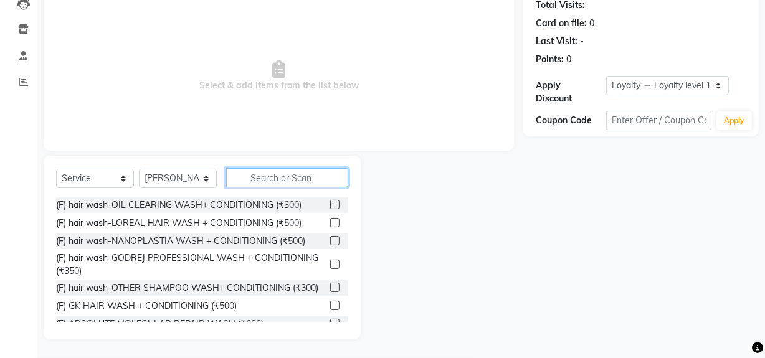
click at [262, 172] on input "text" at bounding box center [287, 177] width 122 height 19
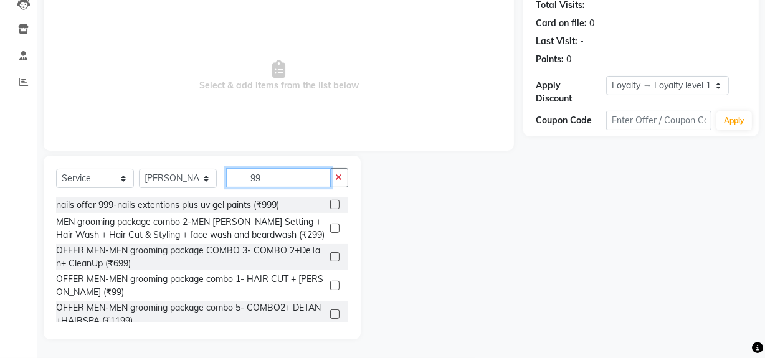
type input "99"
click at [330, 288] on label at bounding box center [334, 285] width 9 height 9
click at [330, 288] on input "checkbox" at bounding box center [334, 286] width 8 height 8
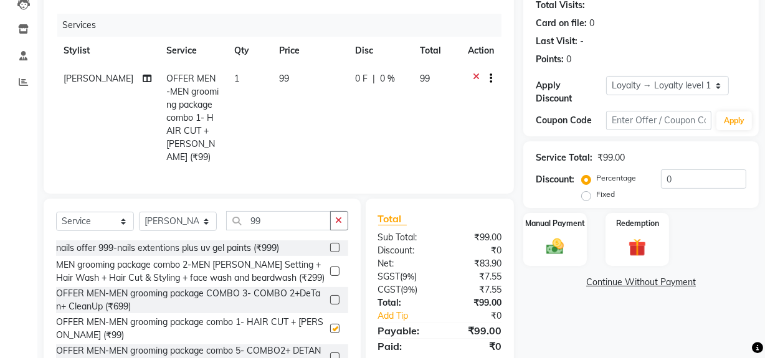
checkbox input "false"
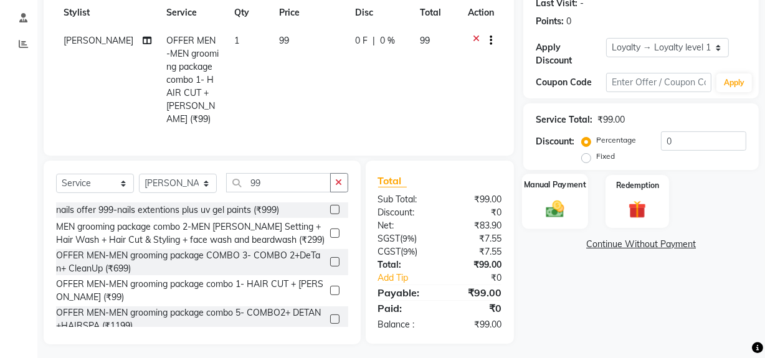
click at [556, 199] on img at bounding box center [555, 208] width 30 height 21
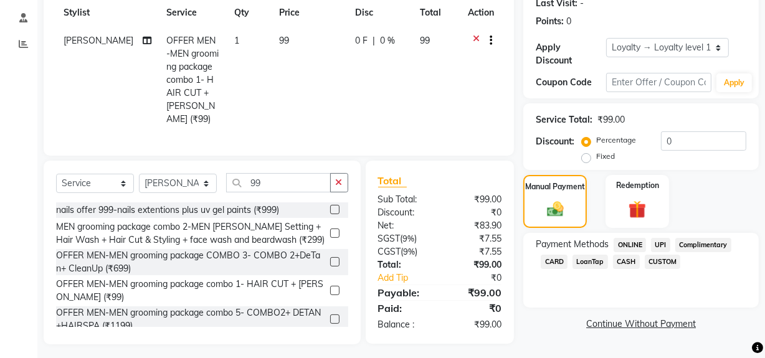
click at [628, 241] on span "ONLINE" at bounding box center [630, 245] width 32 height 14
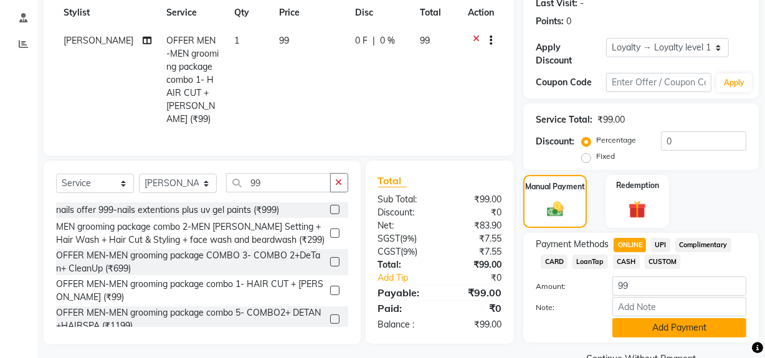
click at [672, 333] on button "Add Payment" at bounding box center [680, 327] width 134 height 19
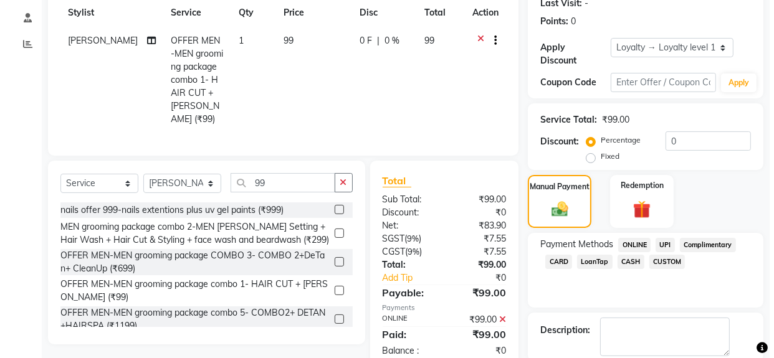
scroll to position [305, 0]
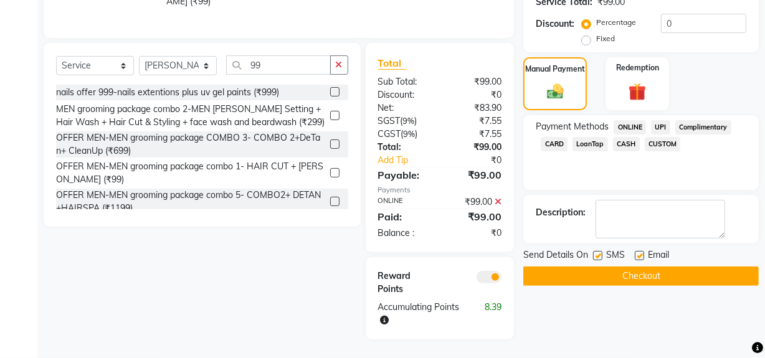
click at [488, 271] on span at bounding box center [489, 277] width 25 height 12
click at [502, 279] on input "checkbox" at bounding box center [502, 279] width 0 height 0
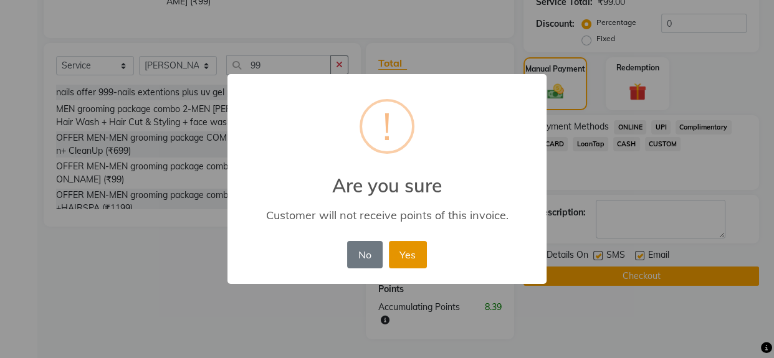
click at [424, 254] on button "Yes" at bounding box center [408, 254] width 38 height 27
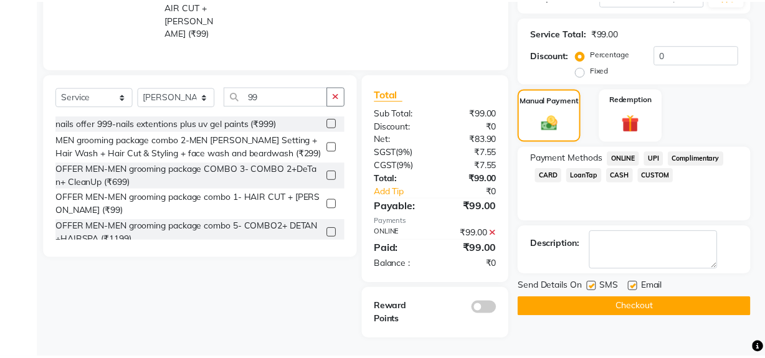
scroll to position [261, 0]
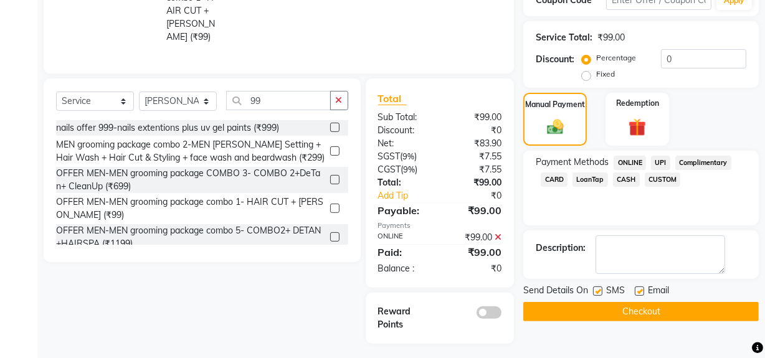
click at [591, 308] on button "Checkout" at bounding box center [641, 311] width 236 height 19
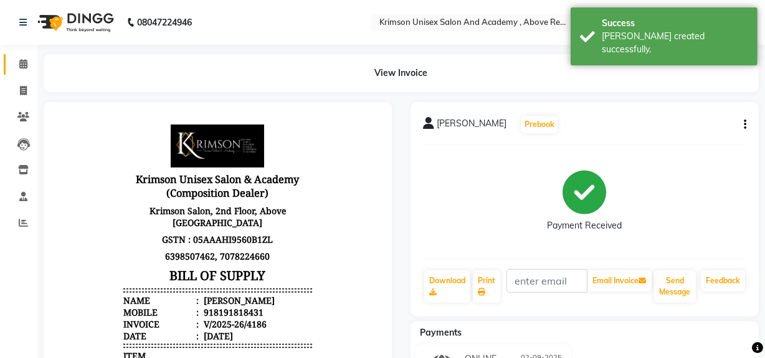
click at [18, 54] on link "Calendar" at bounding box center [19, 64] width 30 height 21
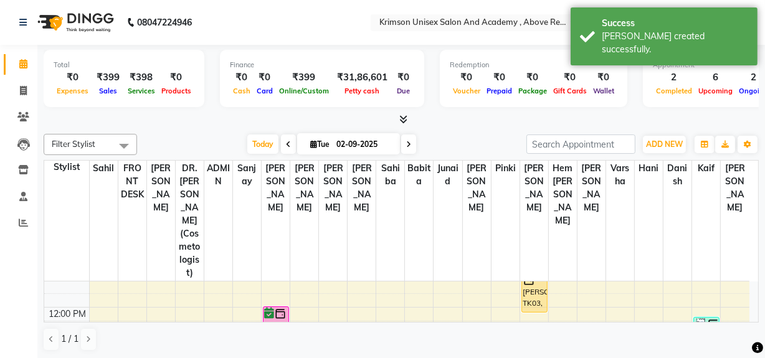
scroll to position [178, 0]
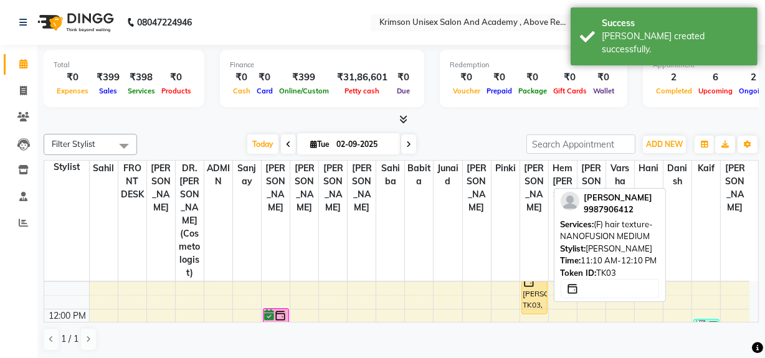
click at [530, 275] on div "[PERSON_NAME], TK03, 11:10 AM-12:10 PM, (F) hair texture-NANOFUSION MEDIUM" at bounding box center [534, 294] width 25 height 39
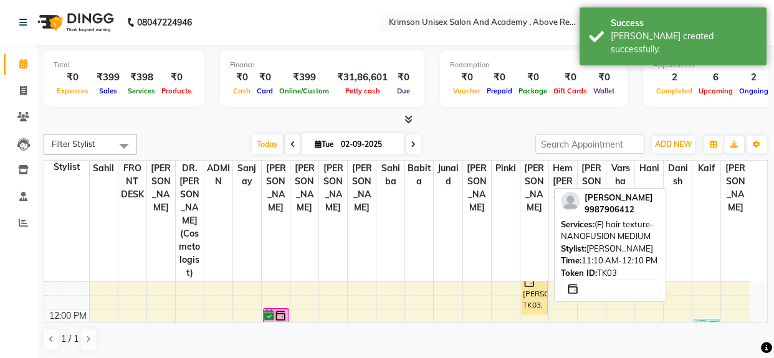
select select "1"
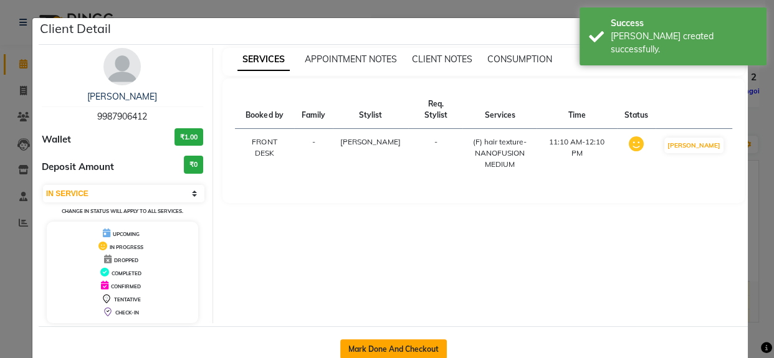
click at [355, 343] on button "Mark Done And Checkout" at bounding box center [393, 350] width 107 height 20
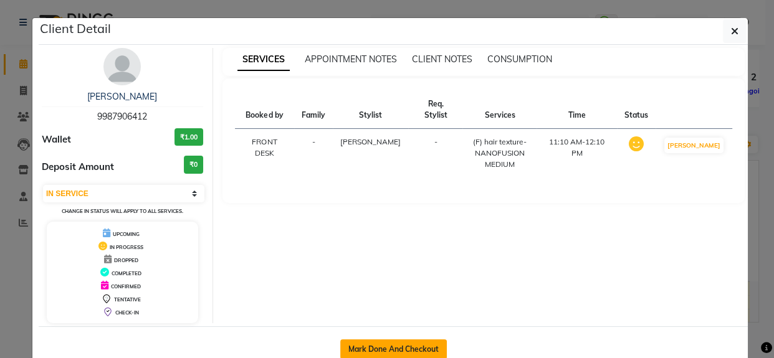
select select "service"
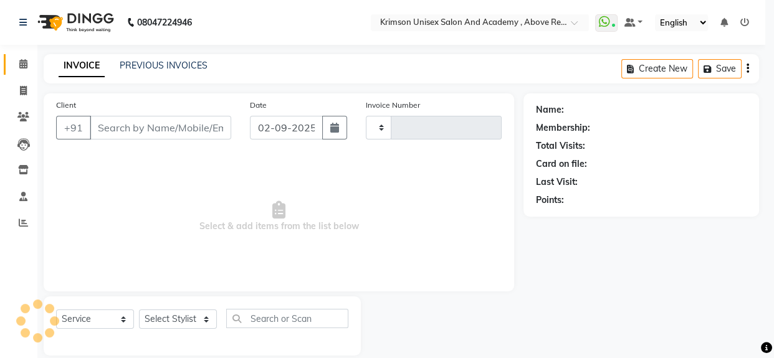
type input "4187"
select select "5853"
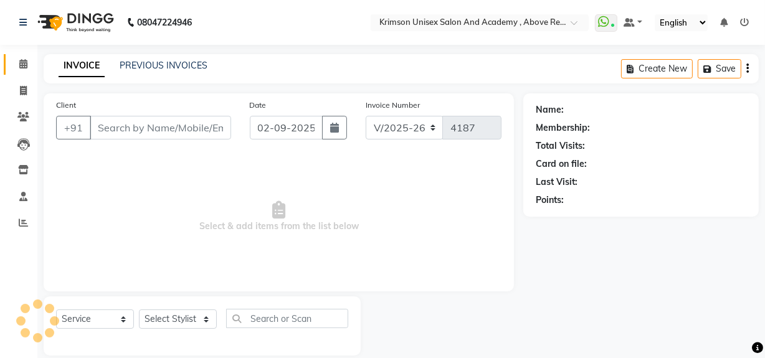
type input "9987906412"
select select "68735"
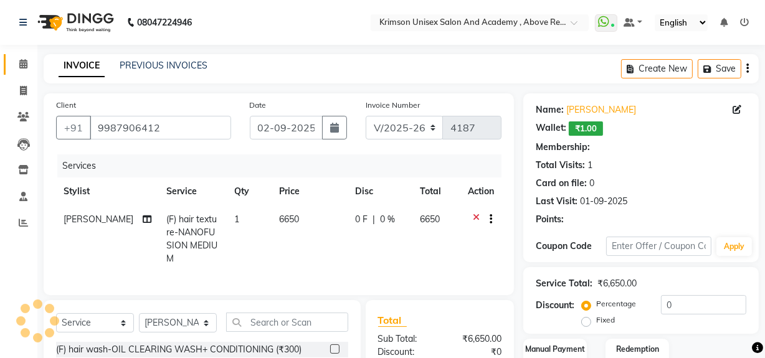
select select "1: Object"
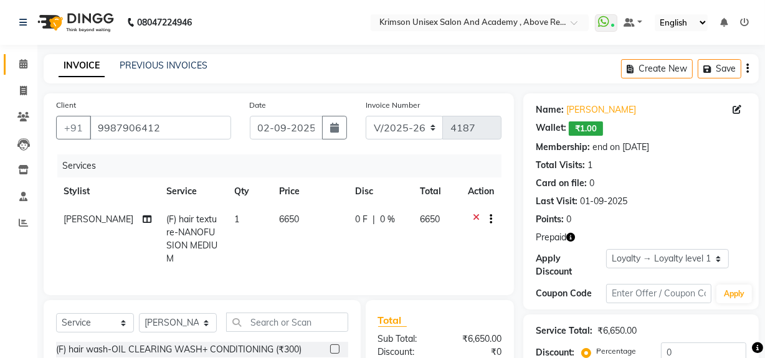
scroll to position [141, 0]
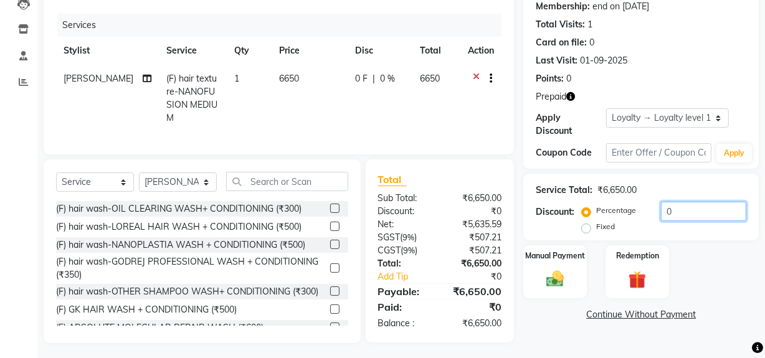
click at [672, 213] on input "0" at bounding box center [703, 211] width 85 height 19
type input "25"
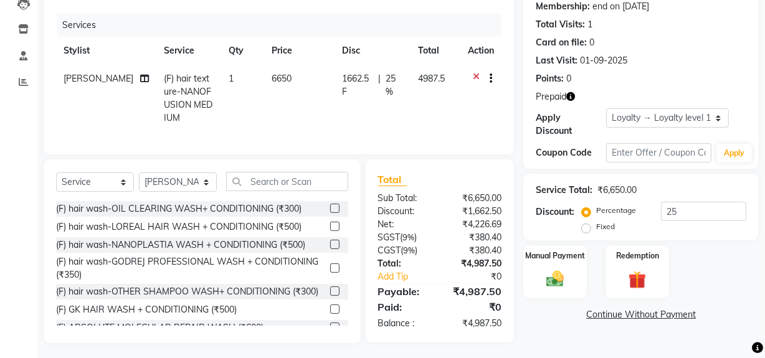
click at [646, 251] on label "Redemption" at bounding box center [637, 256] width 43 height 11
click at [654, 265] on div "Redemption" at bounding box center [638, 272] width 64 height 53
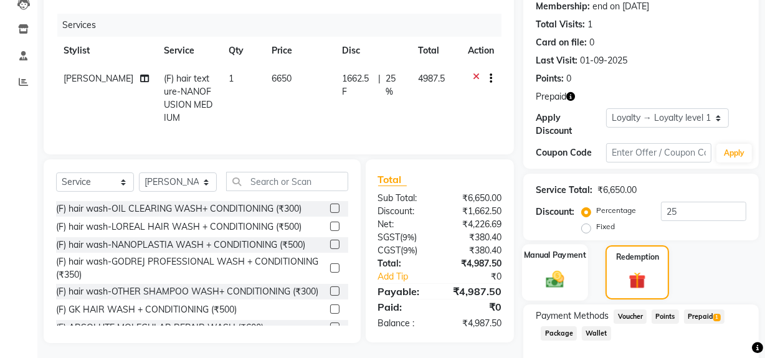
click at [633, 270] on img at bounding box center [637, 280] width 27 height 21
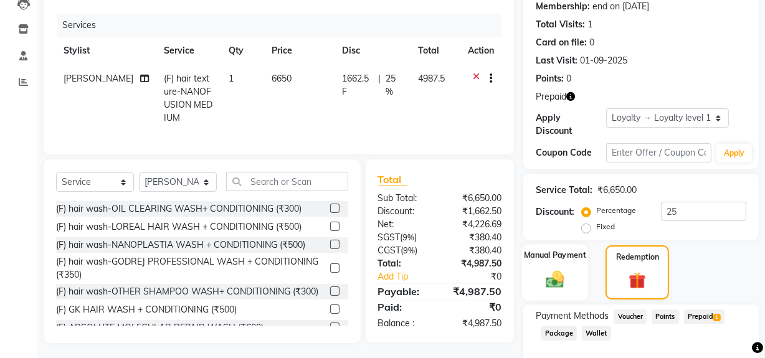
click at [633, 270] on img at bounding box center [637, 280] width 27 height 21
click at [547, 269] on img at bounding box center [555, 279] width 30 height 21
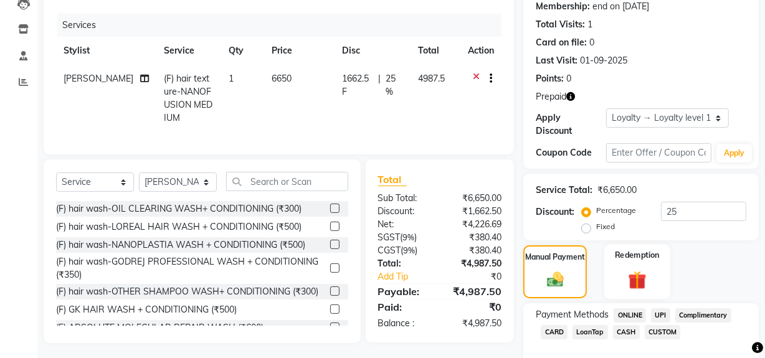
click at [621, 256] on div "Redemption" at bounding box center [637, 271] width 66 height 55
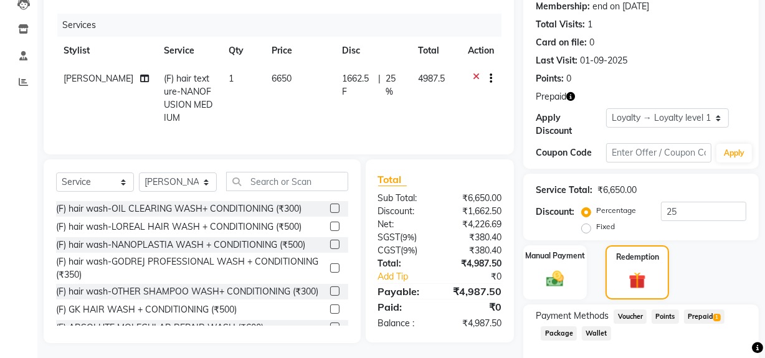
click at [713, 310] on span "Prepaid 1" at bounding box center [704, 317] width 41 height 14
click at [700, 310] on span "Prepaid 1" at bounding box center [704, 317] width 41 height 14
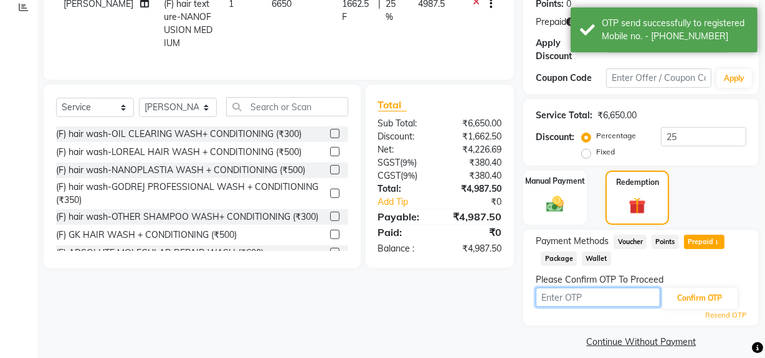
click at [558, 299] on input "text" at bounding box center [598, 297] width 125 height 19
type input "3198"
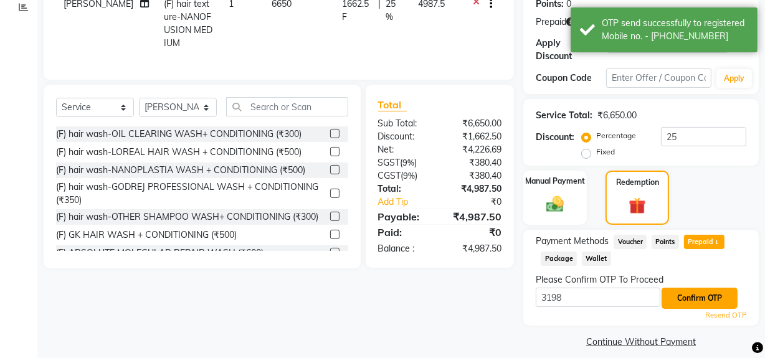
click at [672, 302] on button "Confirm OTP" at bounding box center [700, 298] width 76 height 21
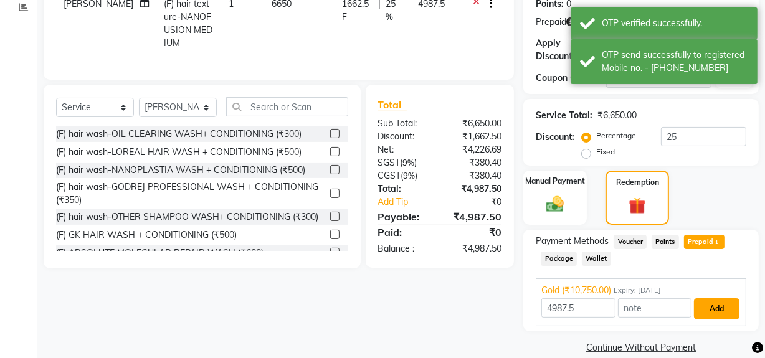
click at [728, 309] on button "Add" at bounding box center [716, 309] width 45 height 21
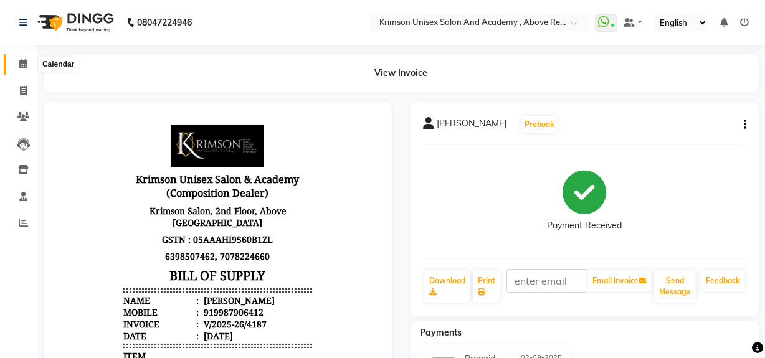
click at [24, 62] on icon at bounding box center [23, 63] width 8 height 9
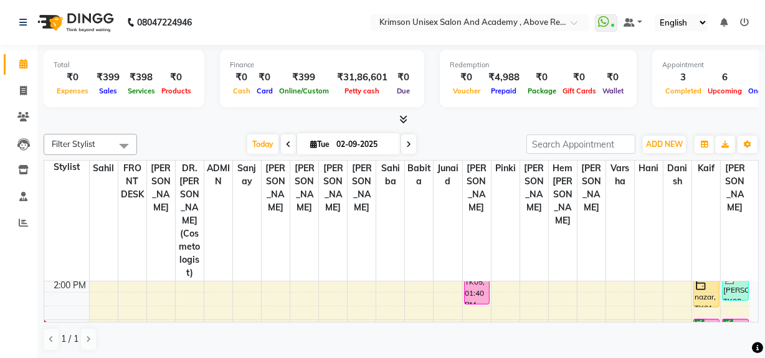
scroll to position [267, 0]
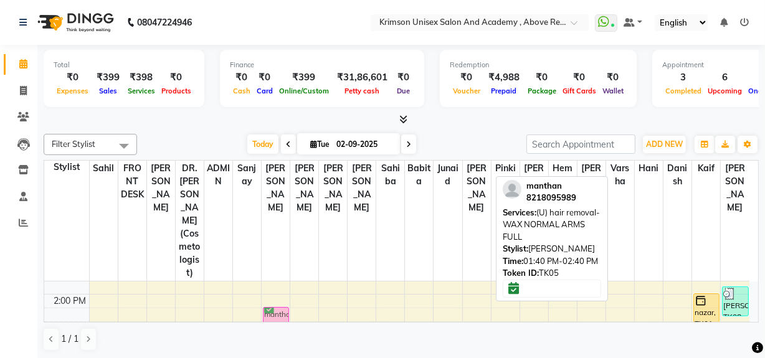
drag, startPoint x: 481, startPoint y: 280, endPoint x: 279, endPoint y: 299, distance: 202.8
click at [279, 299] on tr "subham, TK02, 12:00 PM-01:00 PM, (F) hair spa-LOREAL BASIC HAIR SPA Shuruti sha…" at bounding box center [396, 315] width 705 height 616
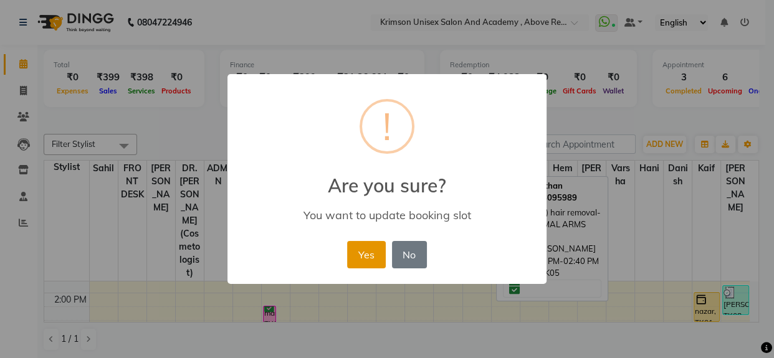
click at [376, 247] on button "Yes" at bounding box center [366, 254] width 38 height 27
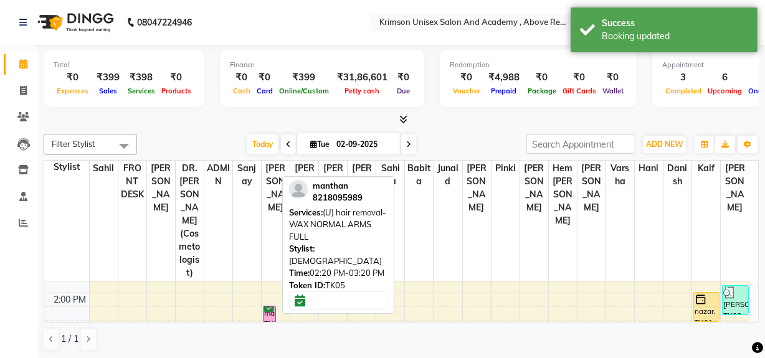
click at [271, 307] on div "manthan, TK05, 02:20 PM-03:20 PM, (U) hair removal-WAX NORMAL ARMS FULL" at bounding box center [270, 326] width 12 height 39
click at [270, 307] on div "manthan, TK05, 02:20 PM-03:20 PM, (U) hair removal-WAX NORMAL ARMS FULL" at bounding box center [270, 326] width 12 height 39
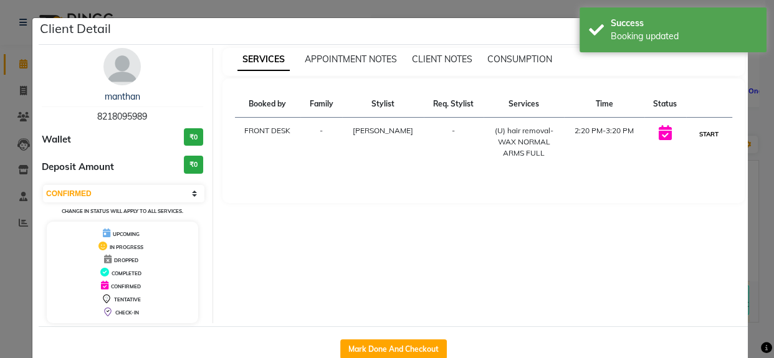
click at [708, 131] on button "START" at bounding box center [709, 135] width 26 height 16
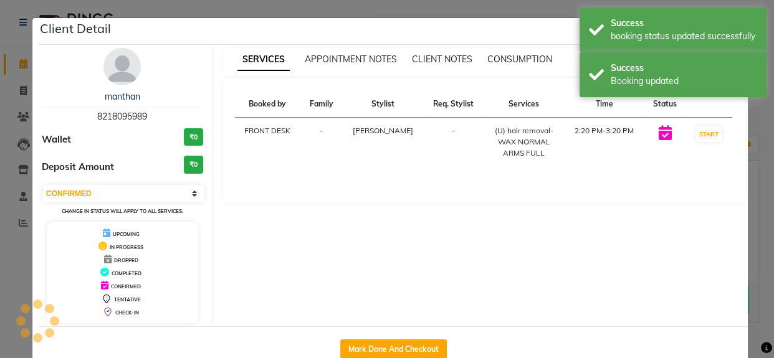
select select "1"
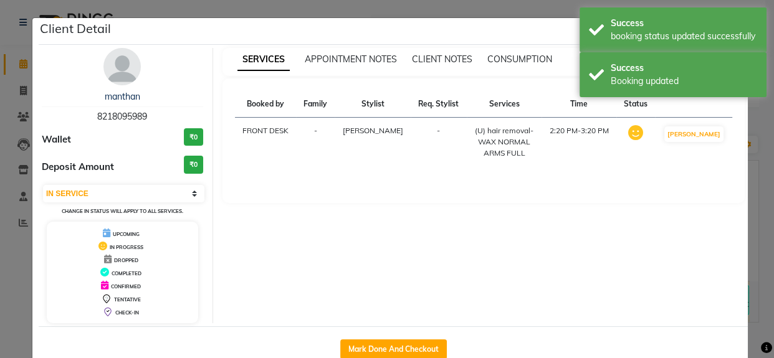
click at [753, 143] on ngb-modal-window "Client Detail manthan 8218095989 Wallet ₹0 Deposit Amount ₹0 Select IN SERVICE …" at bounding box center [387, 179] width 774 height 358
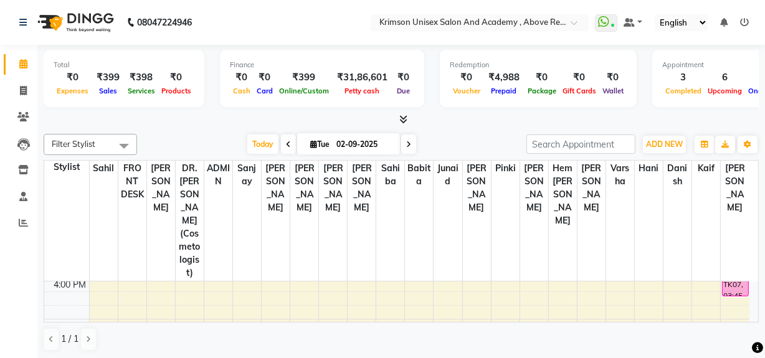
scroll to position [374, 0]
click at [707, 297] on div "7:00 AM 8:00 AM 9:00 AM 10:00 AM 11:00 AM 12:00 PM 1:00 PM 2:00 PM 3:00 PM 4:00…" at bounding box center [396, 216] width 705 height 616
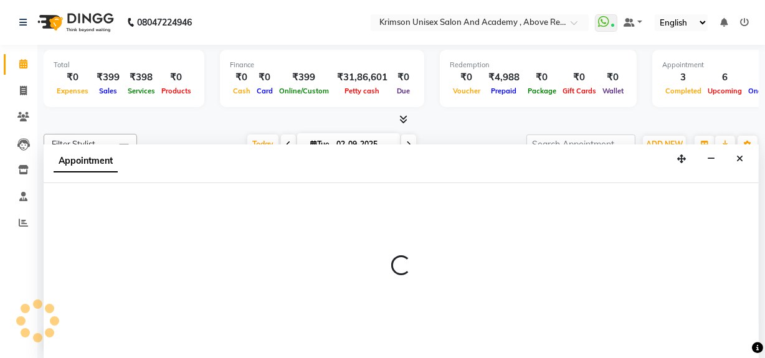
scroll to position [0, 0]
select select "84643"
select select "1020"
select select "tentative"
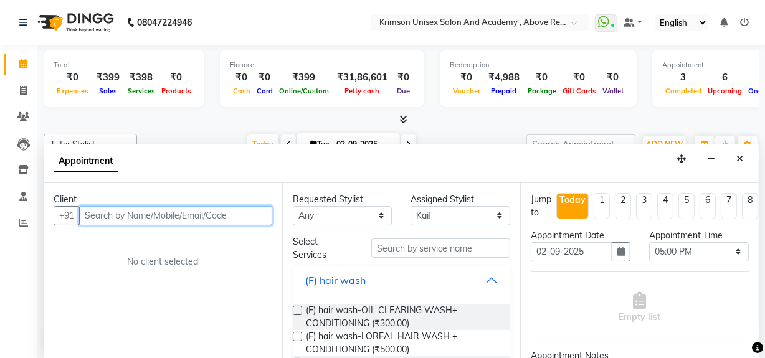
click at [104, 213] on input "text" at bounding box center [175, 215] width 193 height 19
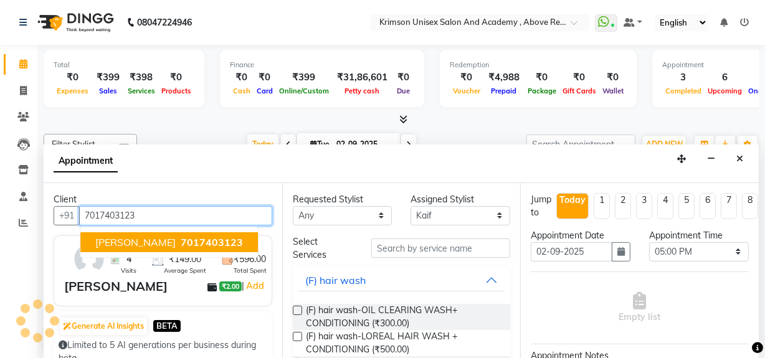
click at [181, 245] on span "7017403123" at bounding box center [212, 242] width 62 height 12
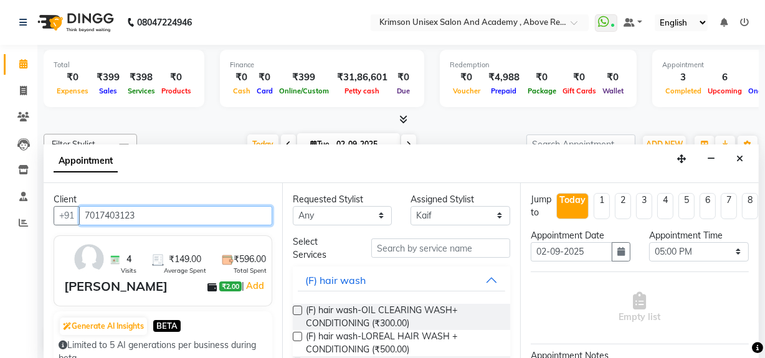
type input "7017403123"
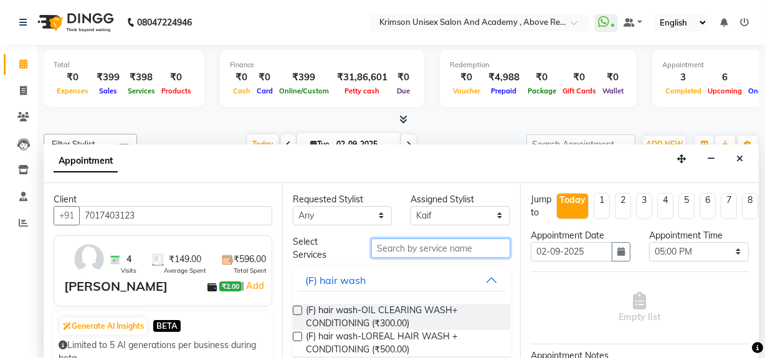
click at [430, 248] on input "text" at bounding box center [440, 248] width 139 height 19
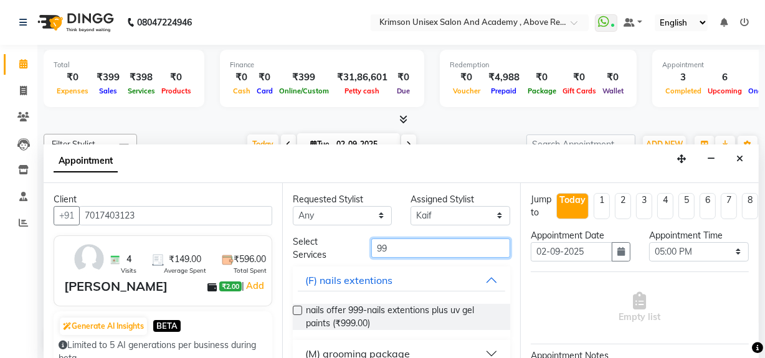
scroll to position [72, 0]
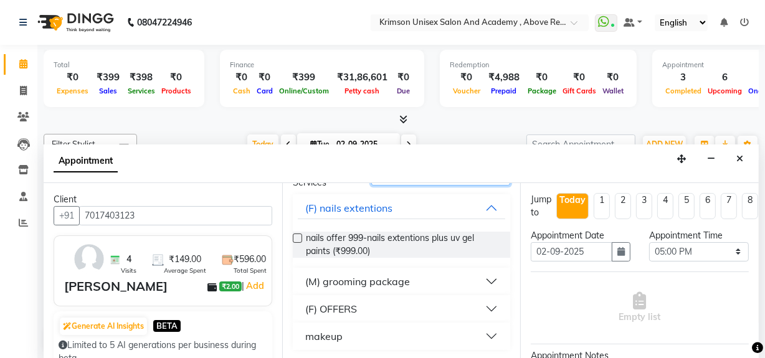
type input "99"
click at [370, 282] on div "(M) grooming package" at bounding box center [357, 281] width 105 height 15
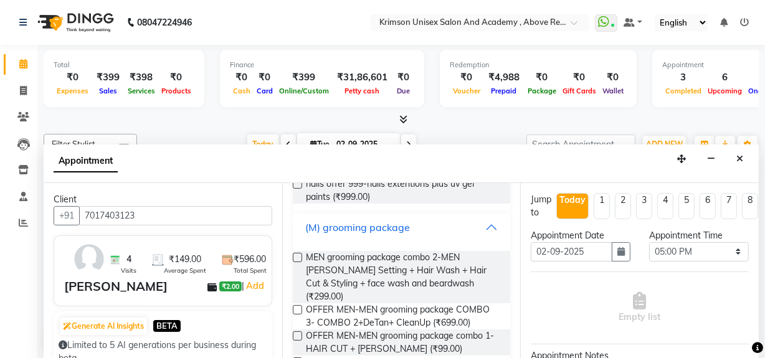
scroll to position [129, 0]
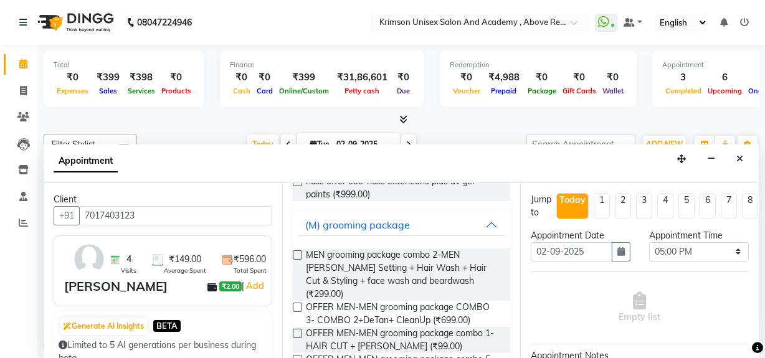
click at [299, 329] on label at bounding box center [297, 333] width 9 height 9
click at [299, 331] on input "checkbox" at bounding box center [297, 335] width 8 height 8
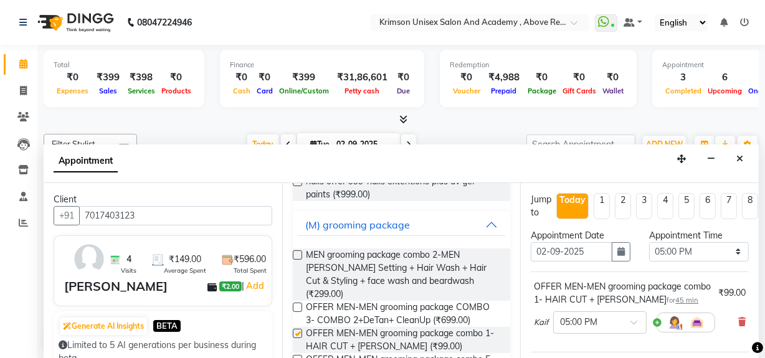
checkbox input "false"
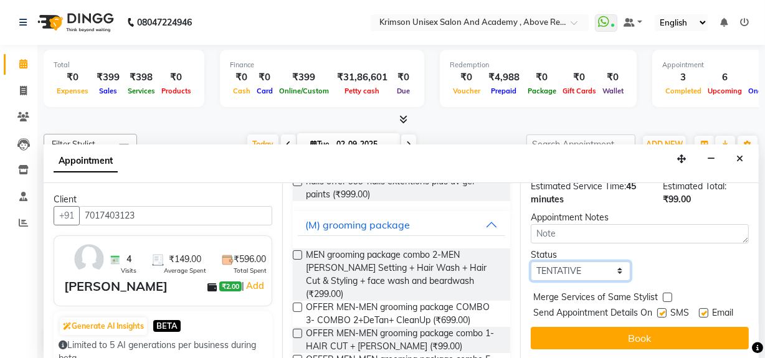
click at [563, 262] on select "Select TENTATIVE CONFIRM CHECK-IN UPCOMING" at bounding box center [581, 271] width 100 height 19
select select "confirm booking"
click at [531, 262] on select "Select TENTATIVE CONFIRM CHECK-IN UPCOMING" at bounding box center [581, 271] width 100 height 19
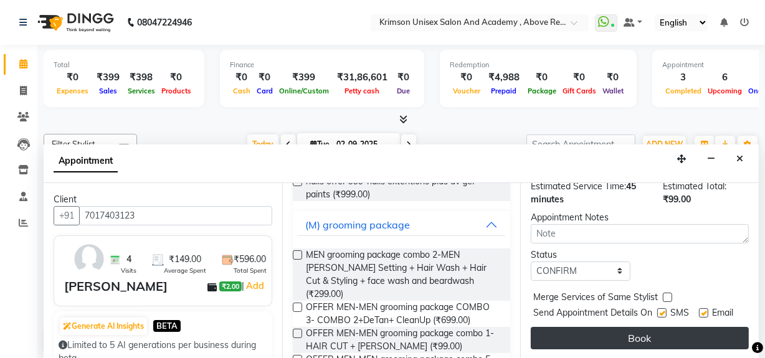
drag, startPoint x: 579, startPoint y: 317, endPoint x: 580, endPoint y: 329, distance: 12.5
click at [580, 329] on div "Jump to Today 1 2 3 4 5 6 7 8 Weeks Appointment Date 02-09-2025 Appointment Tim…" at bounding box center [639, 271] width 239 height 176
click at [580, 329] on button "Book" at bounding box center [640, 338] width 218 height 22
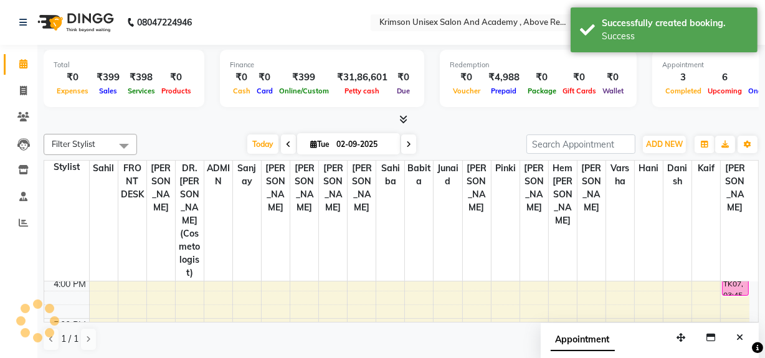
scroll to position [0, 0]
click at [263, 138] on span "Today" at bounding box center [262, 144] width 31 height 19
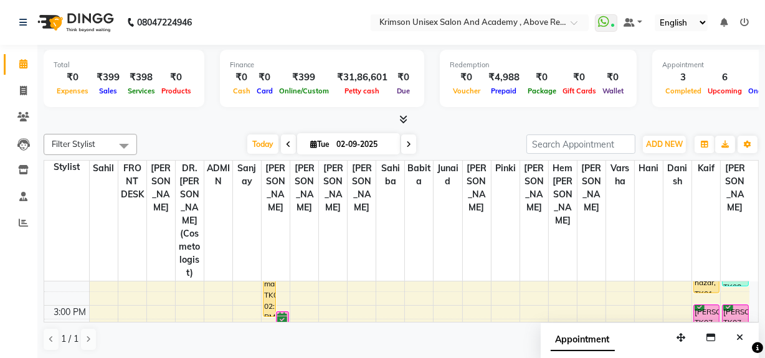
scroll to position [304, 0]
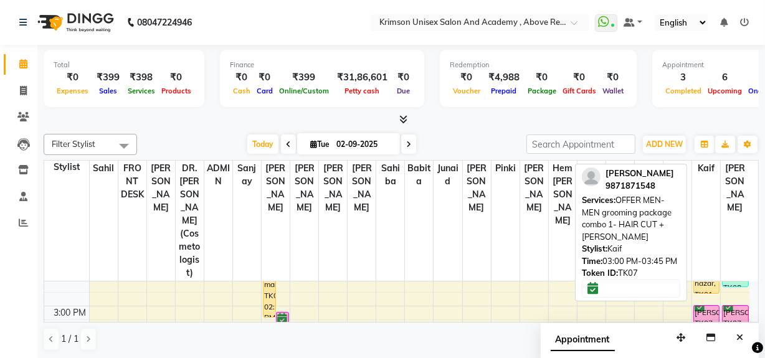
click at [708, 306] on div "[PERSON_NAME], TK07, 03:00 PM-03:45 PM, OFFER MEN-MEN grooming package combo 1-…" at bounding box center [706, 320] width 25 height 29
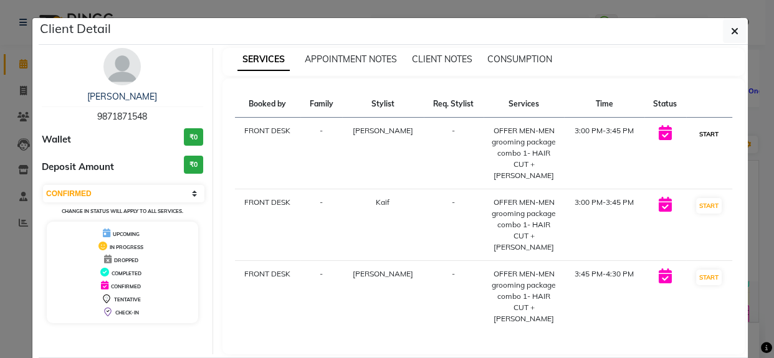
click at [696, 127] on button "START" at bounding box center [709, 135] width 26 height 16
select select "select"
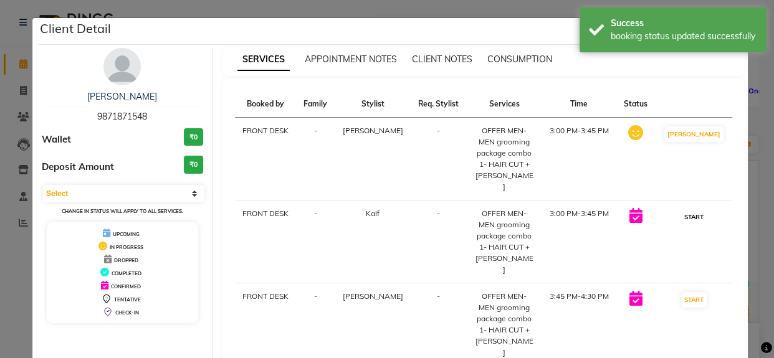
click at [685, 209] on button "START" at bounding box center [694, 217] width 26 height 16
click at [754, 215] on ngb-modal-window "Client Detail shefali kapoor 9871871548 Wallet ₹0 Deposit Amount ₹0 Select IN S…" at bounding box center [387, 179] width 774 height 358
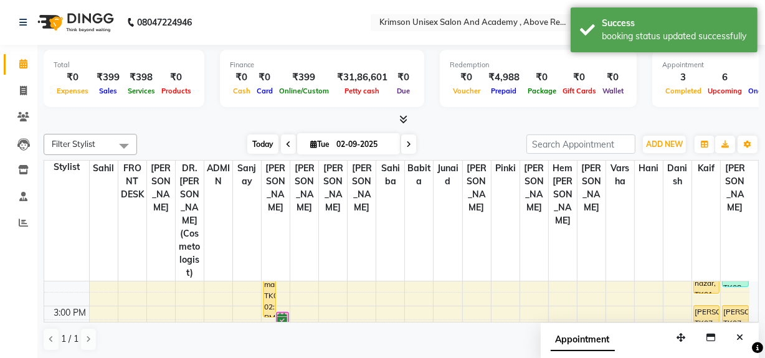
click at [259, 140] on span "Today" at bounding box center [262, 144] width 31 height 19
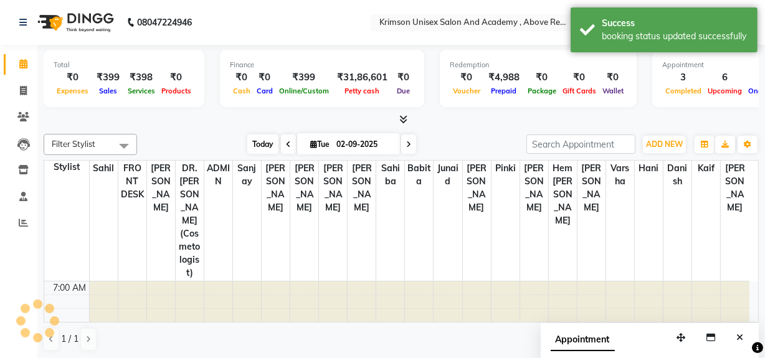
scroll to position [328, 0]
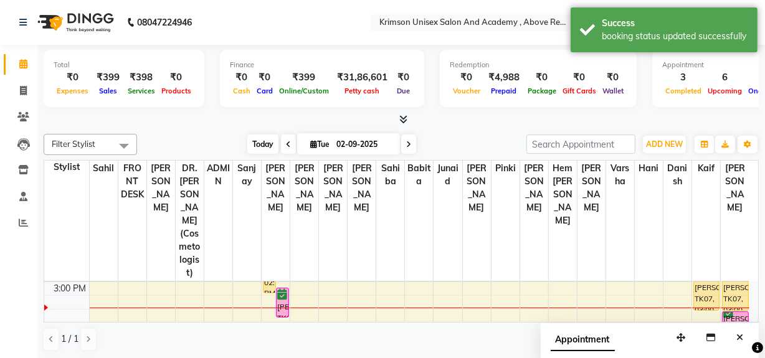
click at [256, 139] on span "Today" at bounding box center [262, 144] width 31 height 19
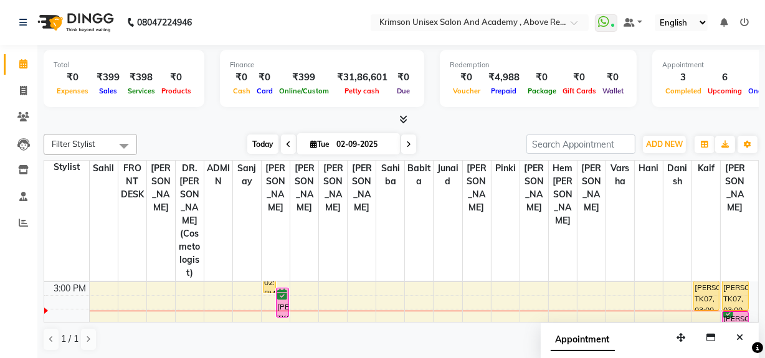
click at [258, 142] on span "Today" at bounding box center [262, 144] width 31 height 19
click at [408, 146] on icon at bounding box center [408, 144] width 5 height 7
type input "03-09-2025"
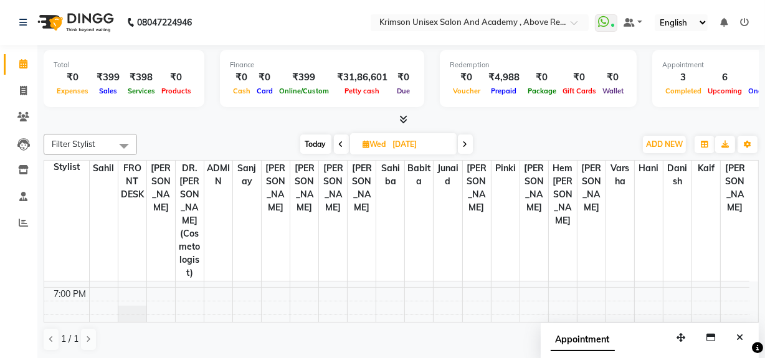
scroll to position [488, 0]
click at [679, 265] on div "7:00 AM 8:00 AM 9:00 AM 10:00 AM 11:00 AM 12:00 PM 1:00 PM 2:00 PM 3:00 PM 4:00…" at bounding box center [396, 102] width 705 height 616
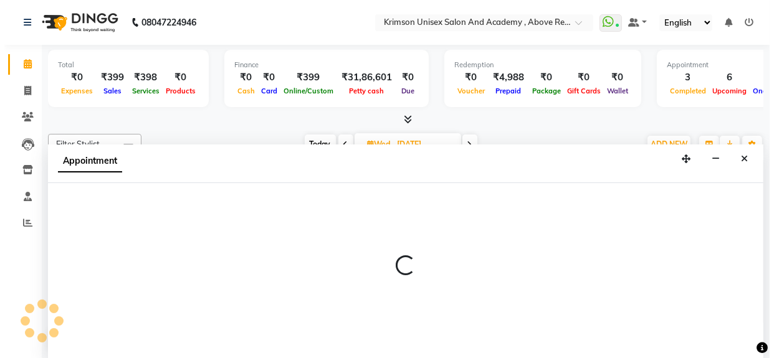
scroll to position [0, 0]
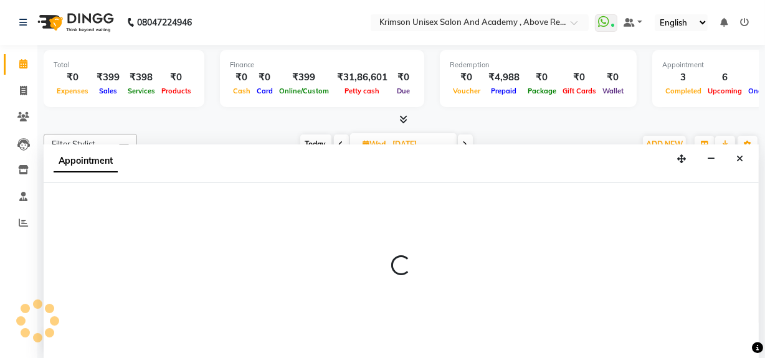
select select "80963"
select select "1140"
select select "tentative"
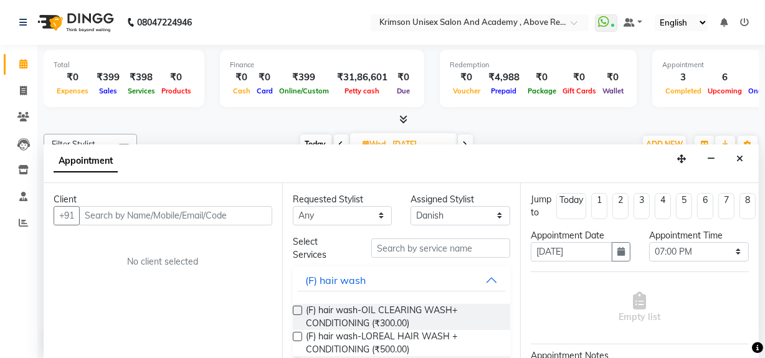
click at [168, 213] on input "text" at bounding box center [175, 215] width 193 height 19
type input "+91 89799 46788"
click at [246, 215] on span "Add Client" at bounding box center [247, 215] width 42 height 11
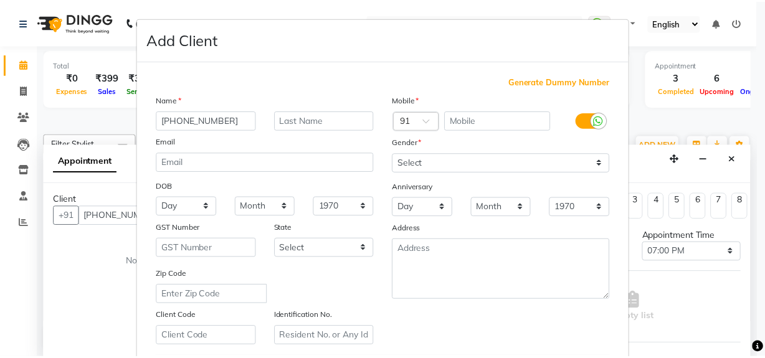
scroll to position [220, 0]
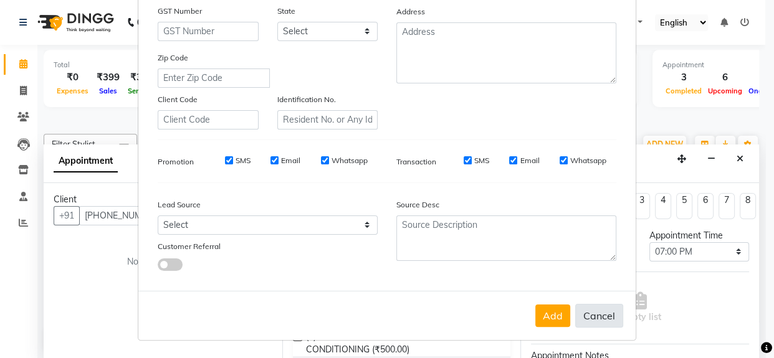
click at [593, 315] on button "Cancel" at bounding box center [599, 316] width 48 height 24
select select
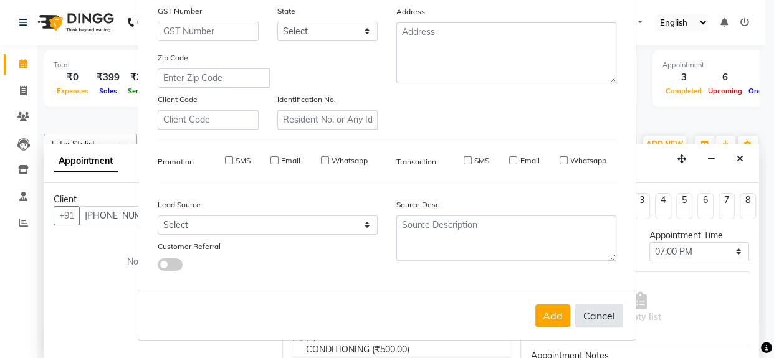
select select
checkbox input "false"
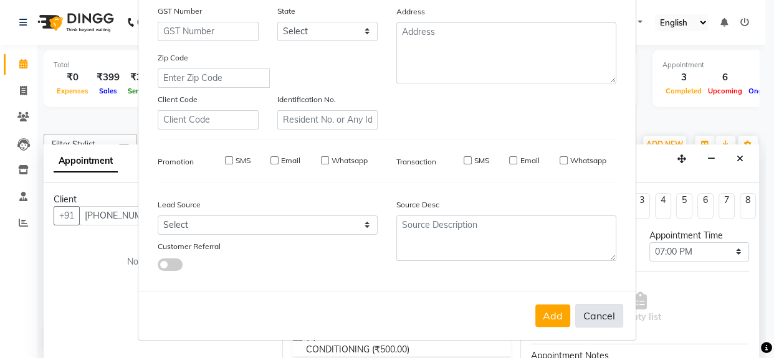
checkbox input "false"
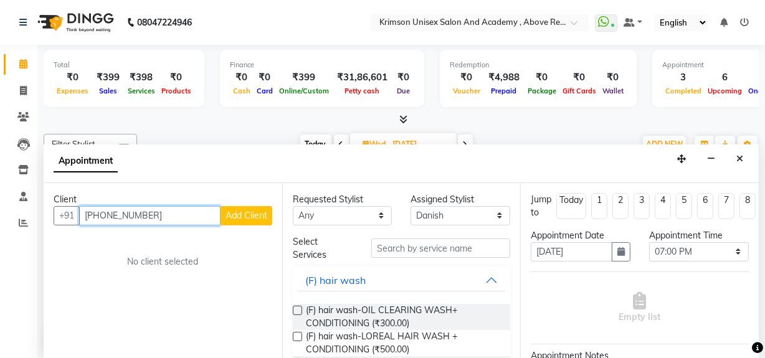
click at [184, 216] on input "+91 89799 46788" at bounding box center [149, 215] width 141 height 19
type input "+"
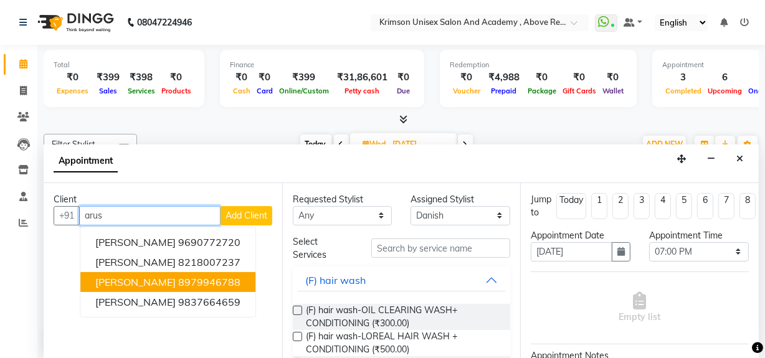
click at [227, 286] on ngb-highlight "8979946788" at bounding box center [209, 282] width 62 height 12
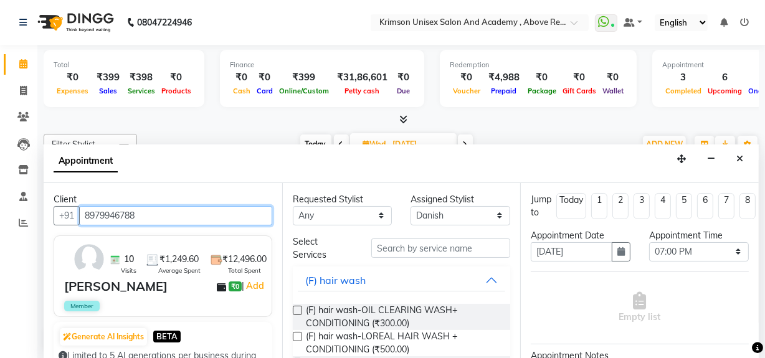
type input "8979946788"
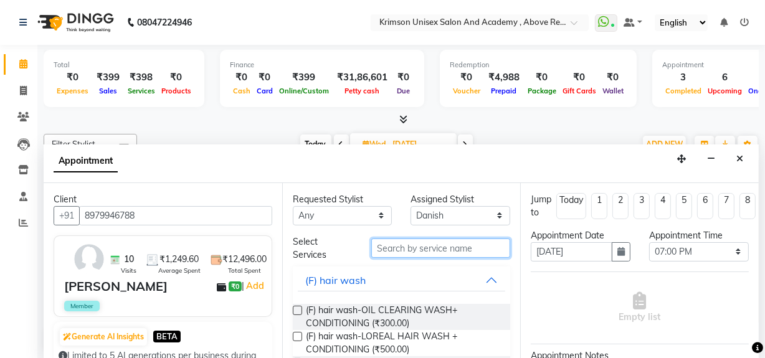
click at [416, 242] on input "text" at bounding box center [440, 248] width 139 height 19
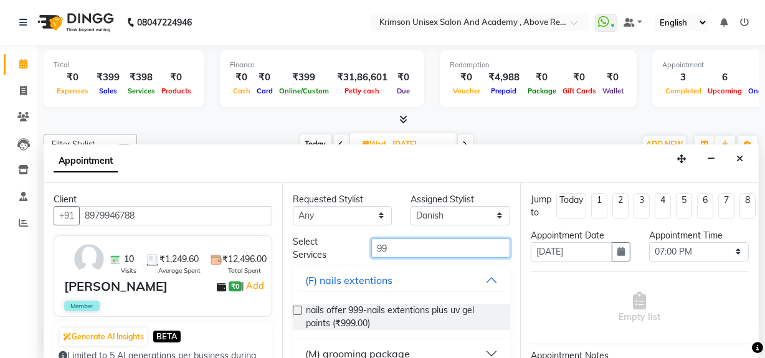
scroll to position [72, 0]
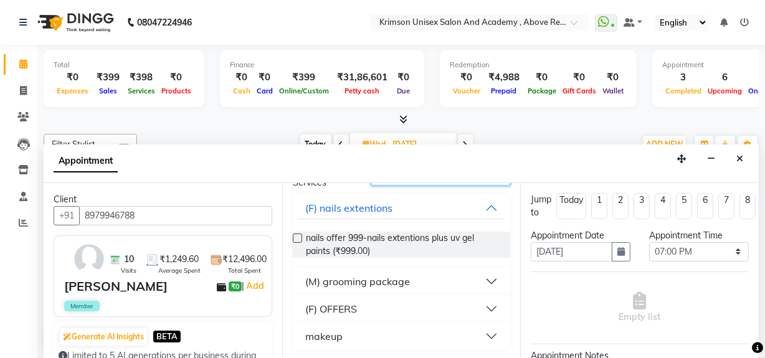
type input "99"
click at [386, 281] on div "(M) grooming package" at bounding box center [357, 281] width 105 height 15
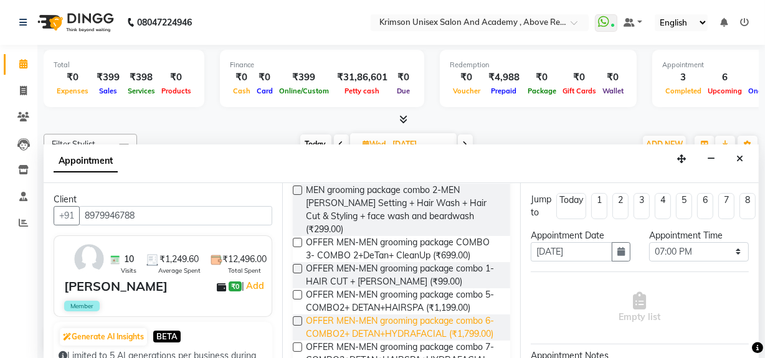
scroll to position [199, 0]
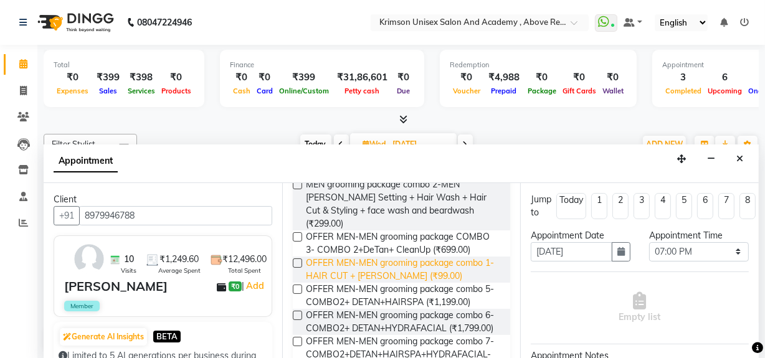
click at [421, 257] on span "OFFER MEN-MEN grooming package combo 1- HAIR CUT + BEARD (₹99.00)" at bounding box center [403, 270] width 195 height 26
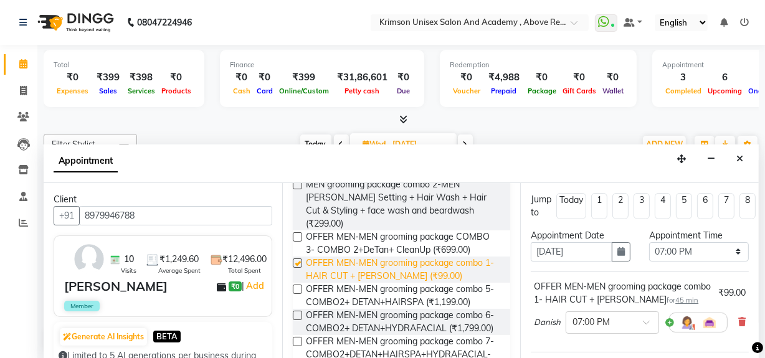
checkbox input "false"
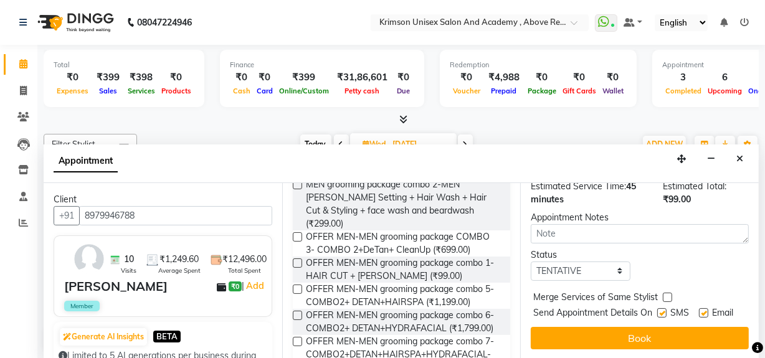
scroll to position [196, 0]
click at [562, 262] on select "Select TENTATIVE CONFIRM UPCOMING" at bounding box center [581, 271] width 100 height 19
select select "confirm booking"
click at [531, 262] on select "Select TENTATIVE CONFIRM UPCOMING" at bounding box center [581, 271] width 100 height 19
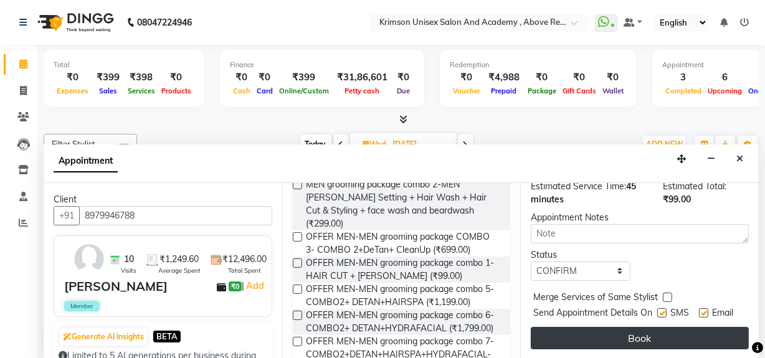
click at [619, 329] on button "Book" at bounding box center [640, 338] width 218 height 22
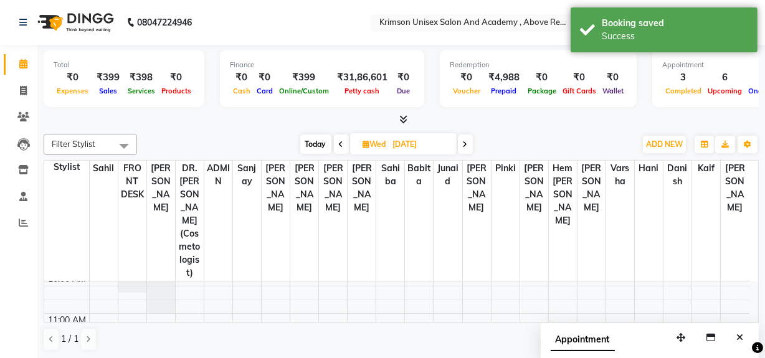
scroll to position [123, 0]
click at [309, 138] on span "Today" at bounding box center [315, 144] width 31 height 19
type input "02-09-2025"
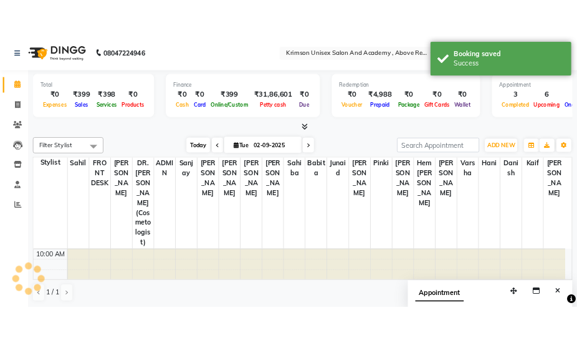
scroll to position [328, 0]
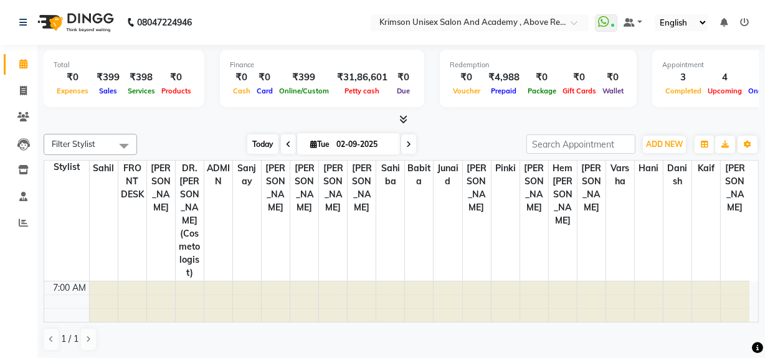
click at [264, 143] on span "Today" at bounding box center [262, 144] width 31 height 19
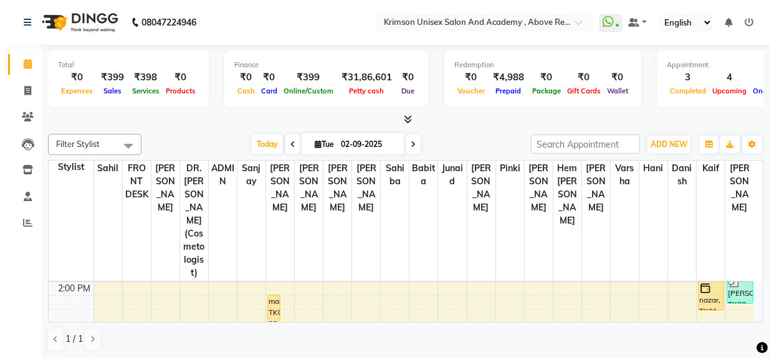
scroll to position [287, 0]
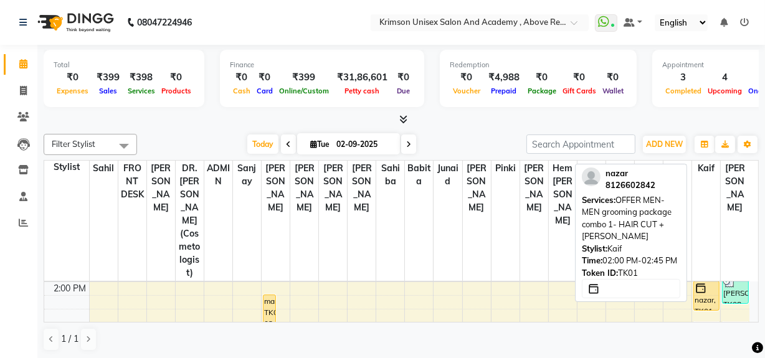
click at [708, 282] on div "nazar, TK01, 02:00 PM-02:45 PM, OFFER MEN-MEN grooming package combo 1- HAIR CU…" at bounding box center [706, 296] width 25 height 29
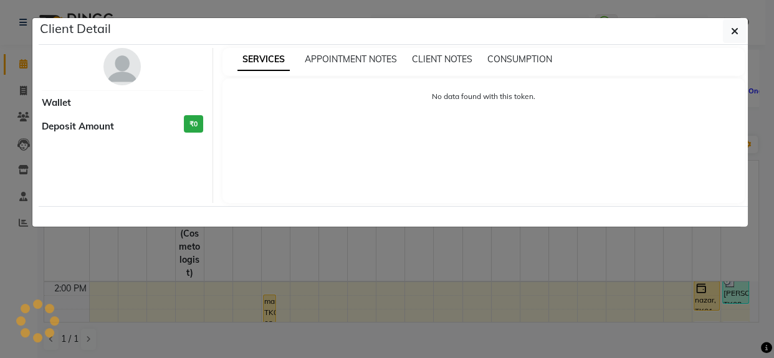
select select "1"
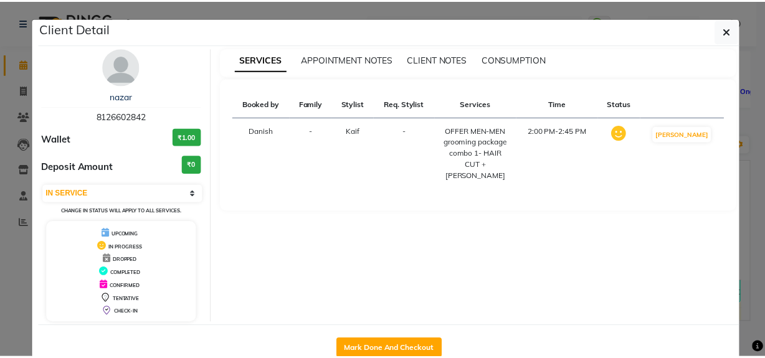
scroll to position [31, 0]
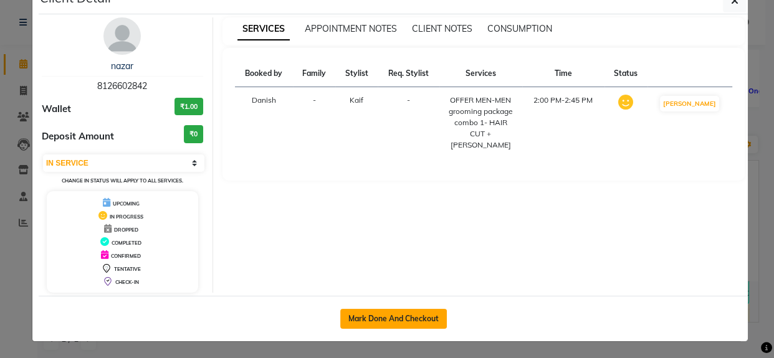
click at [386, 311] on button "Mark Done And Checkout" at bounding box center [393, 319] width 107 height 20
select select "service"
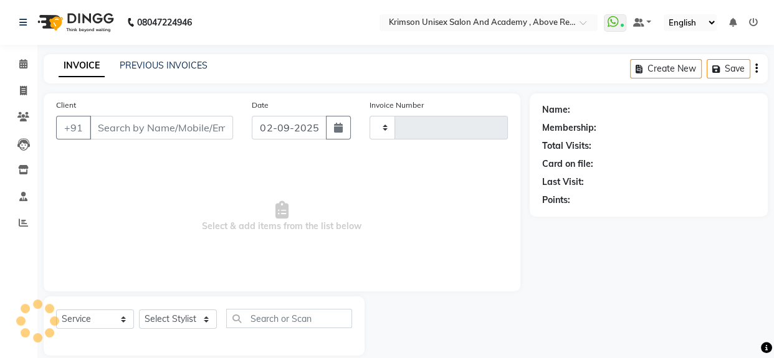
type input "4188"
select select "5853"
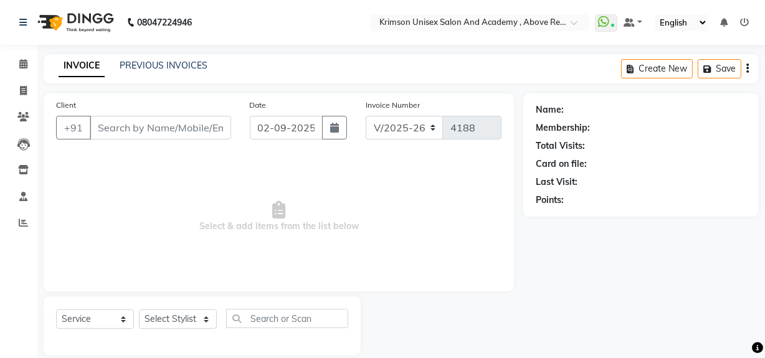
type input "8126602842"
select select "84643"
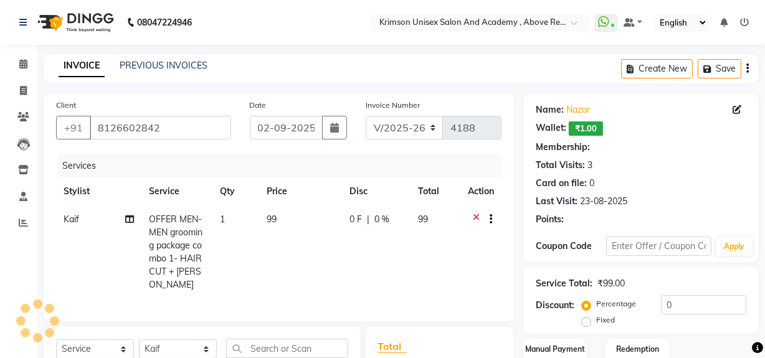
select select "1: Object"
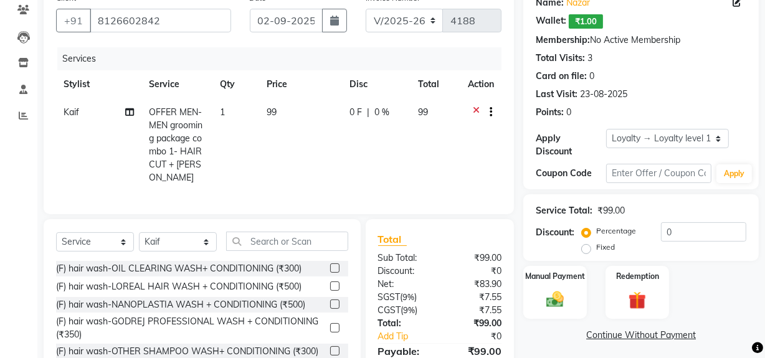
scroll to position [179, 0]
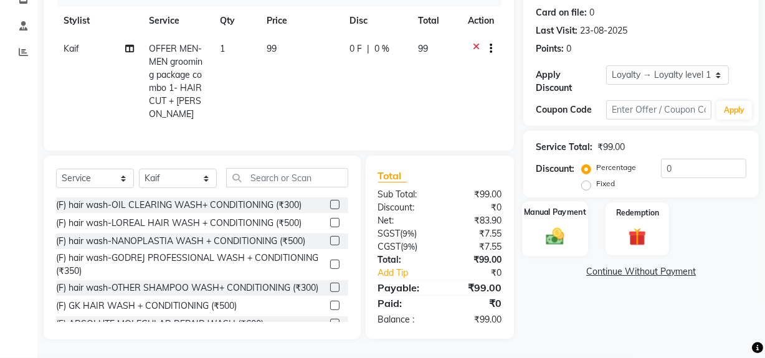
click at [568, 212] on div "Manual Payment" at bounding box center [555, 228] width 66 height 55
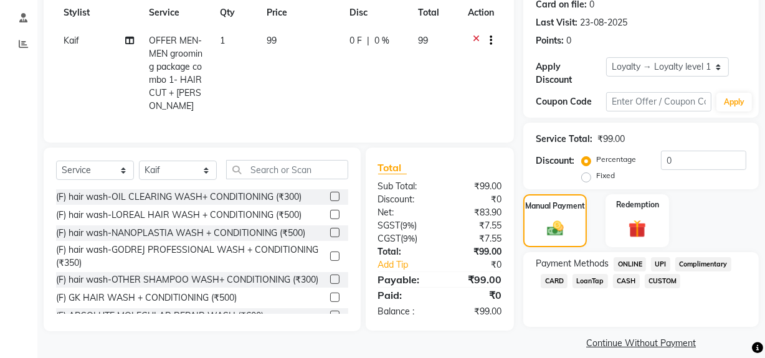
click at [621, 277] on span "CASH" at bounding box center [626, 281] width 27 height 14
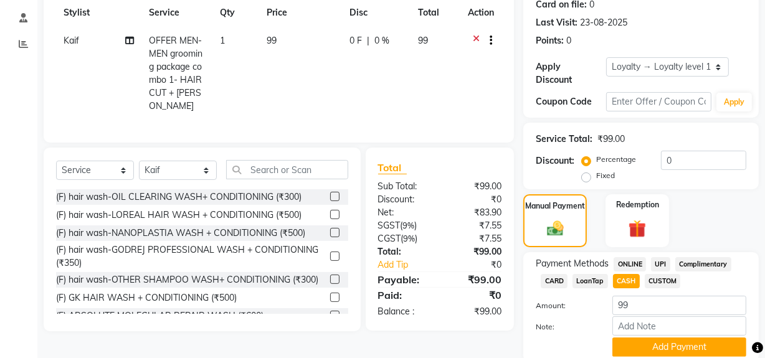
scroll to position [226, 0]
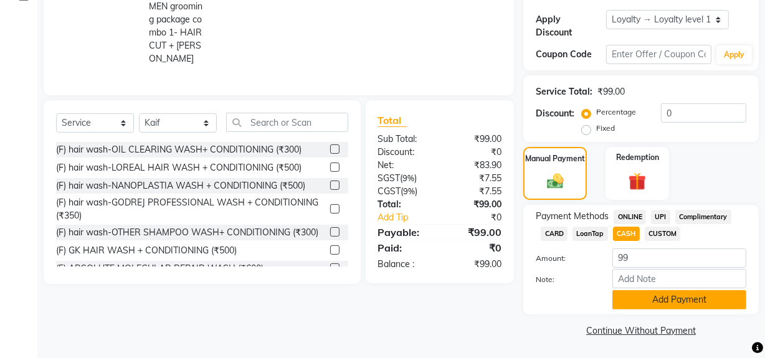
click at [666, 298] on button "Add Payment" at bounding box center [680, 299] width 134 height 19
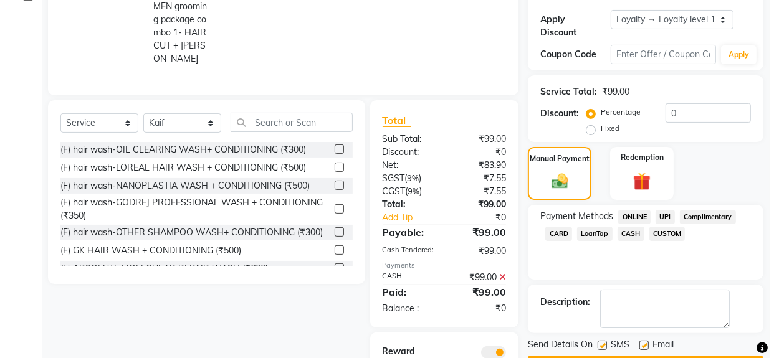
scroll to position [323, 0]
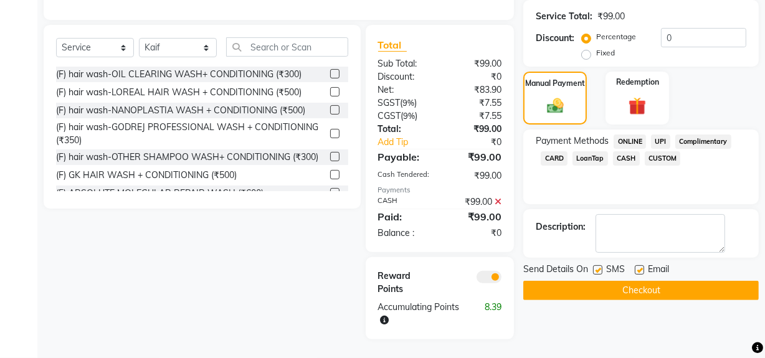
click at [486, 271] on span at bounding box center [489, 277] width 25 height 12
click at [502, 279] on input "checkbox" at bounding box center [502, 279] width 0 height 0
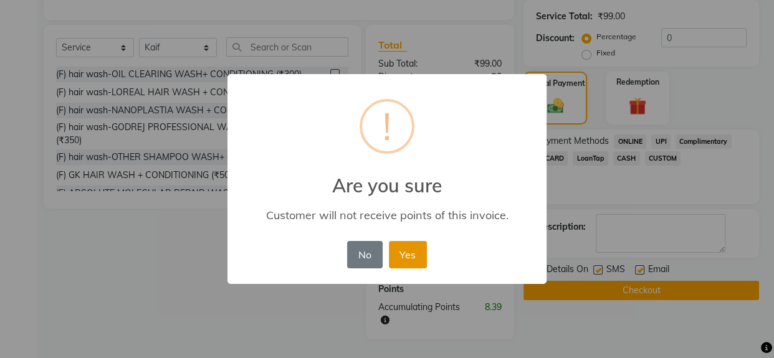
click at [407, 264] on button "Yes" at bounding box center [408, 254] width 38 height 27
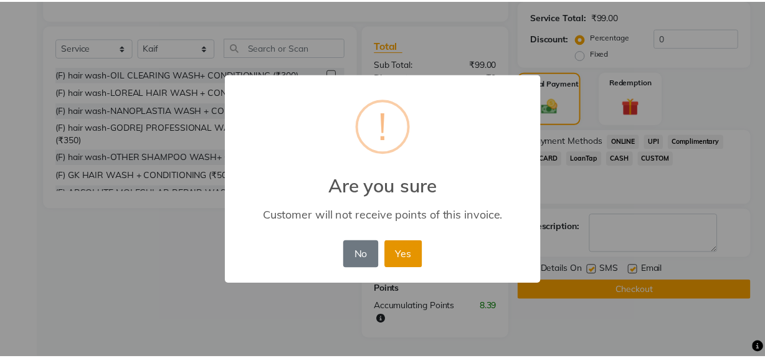
scroll to position [279, 0]
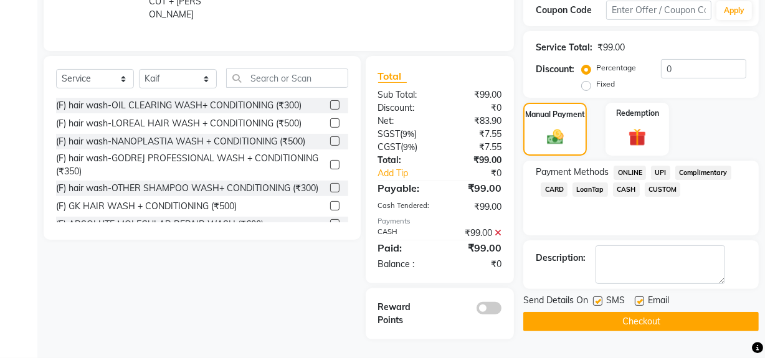
click at [647, 312] on button "Checkout" at bounding box center [641, 321] width 236 height 19
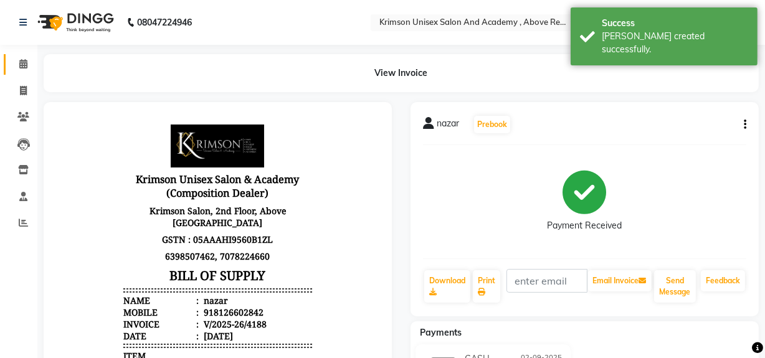
click at [21, 54] on link "Calendar" at bounding box center [19, 64] width 30 height 21
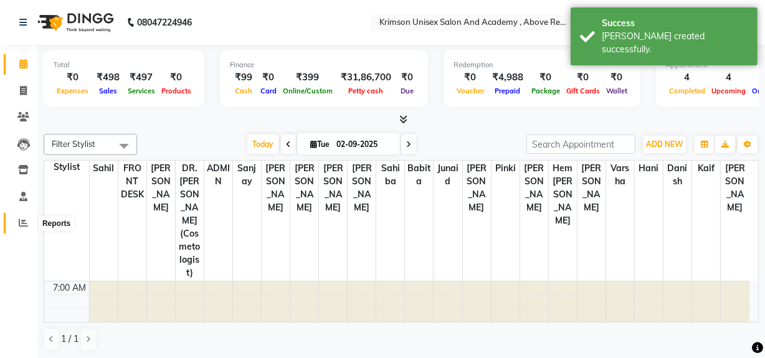
click at [21, 222] on icon at bounding box center [23, 222] width 9 height 9
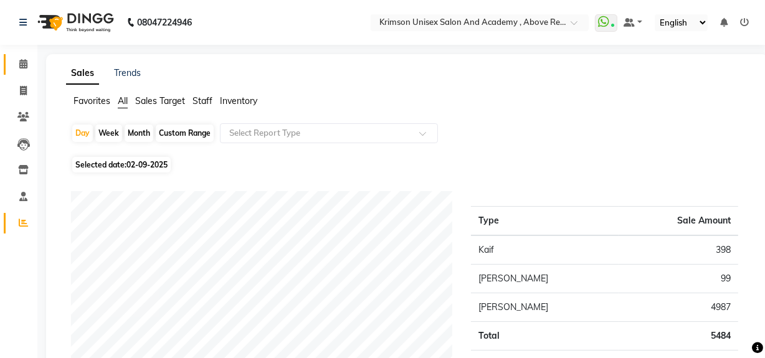
click at [21, 54] on link "Calendar" at bounding box center [19, 64] width 30 height 21
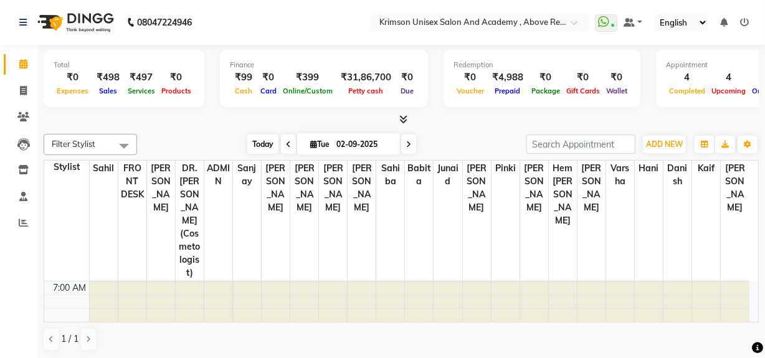
click at [262, 143] on span "Today" at bounding box center [262, 144] width 31 height 19
click at [264, 149] on span "Today" at bounding box center [262, 144] width 31 height 19
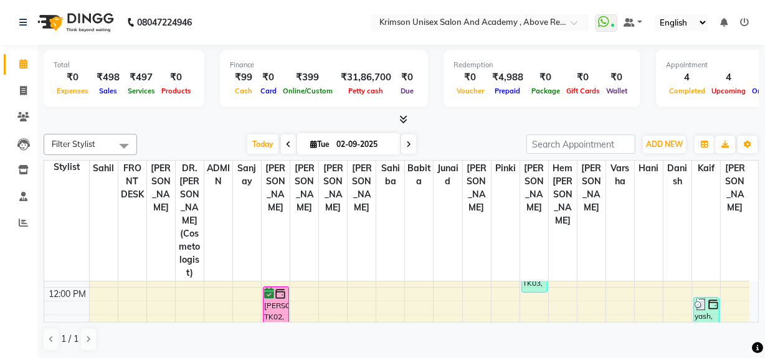
scroll to position [200, 0]
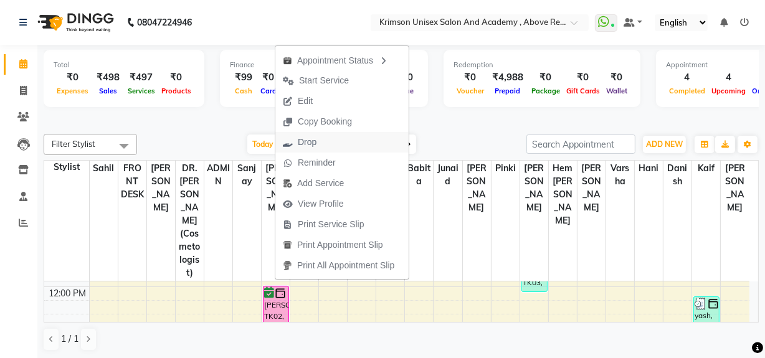
click at [315, 148] on span "Drop" at bounding box center [307, 142] width 19 height 13
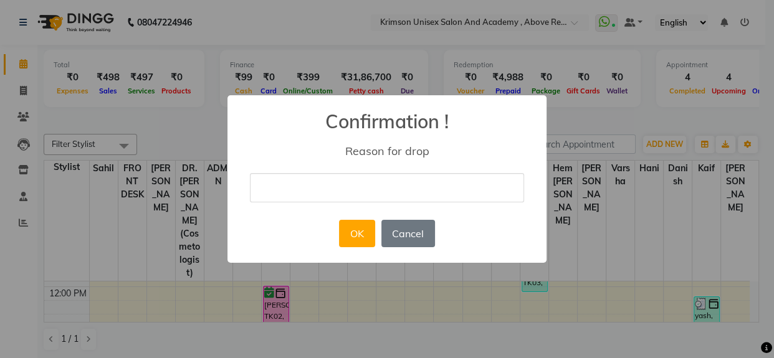
click at [347, 194] on input "text" at bounding box center [387, 187] width 274 height 29
type input "not confirm"
click at [363, 236] on button "OK" at bounding box center [357, 233] width 36 height 27
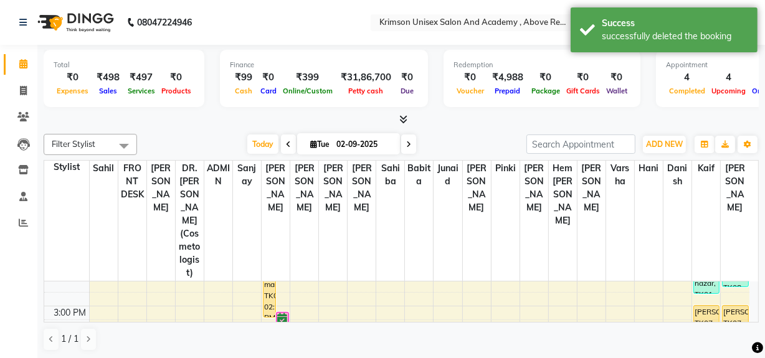
scroll to position [303, 0]
click at [264, 141] on span "Today" at bounding box center [262, 144] width 31 height 19
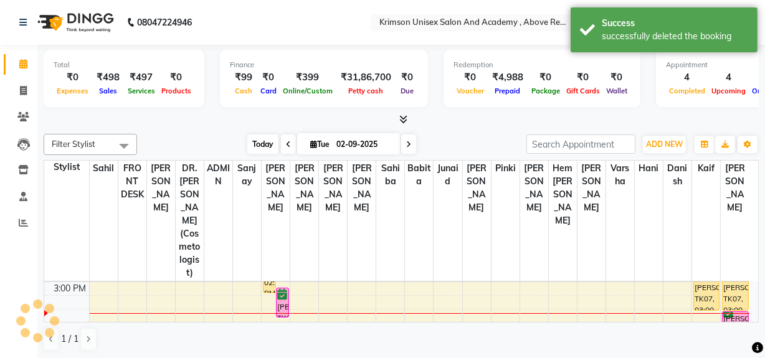
scroll to position [328, 0]
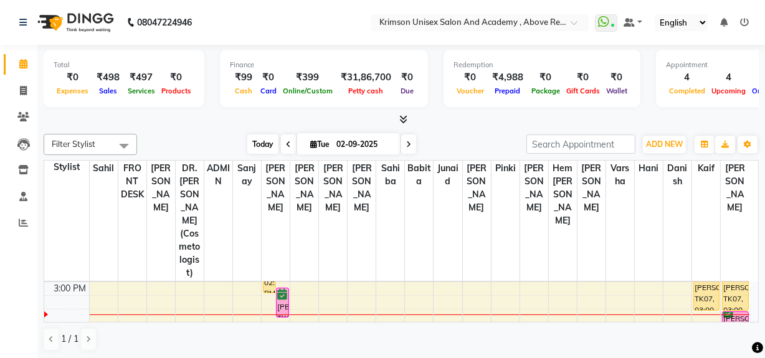
click at [257, 140] on span "Today" at bounding box center [262, 144] width 31 height 19
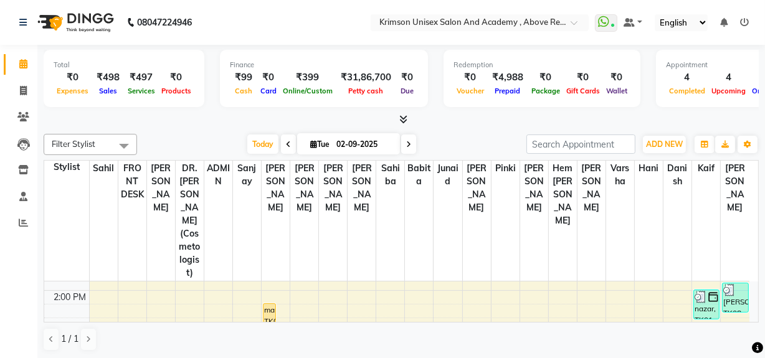
scroll to position [256, 0]
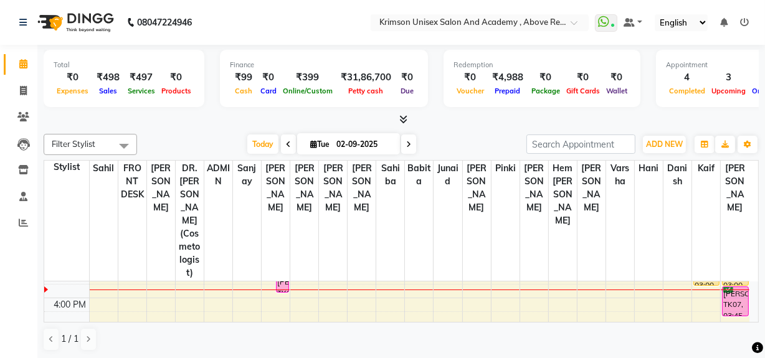
scroll to position [355, 0]
click at [259, 139] on span "Today" at bounding box center [262, 144] width 31 height 19
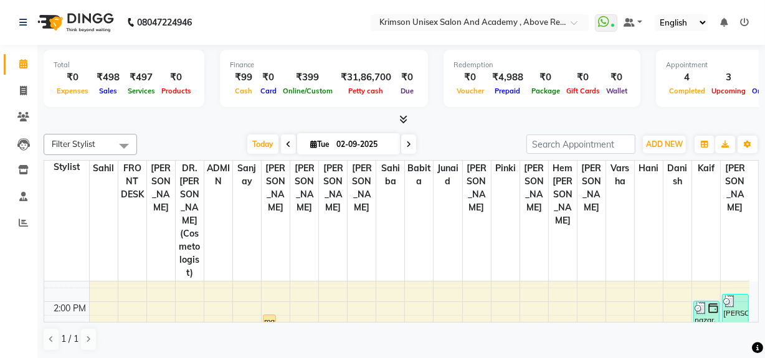
scroll to position [290, 0]
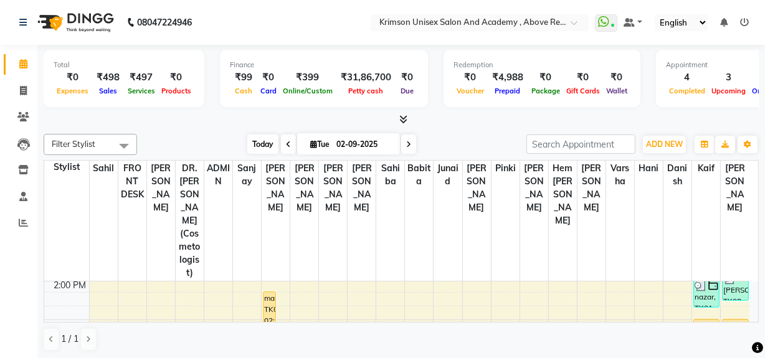
click at [259, 141] on span "Today" at bounding box center [262, 144] width 31 height 19
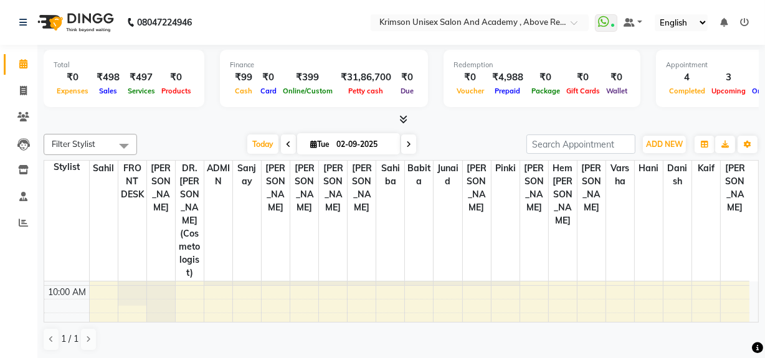
scroll to position [0, 0]
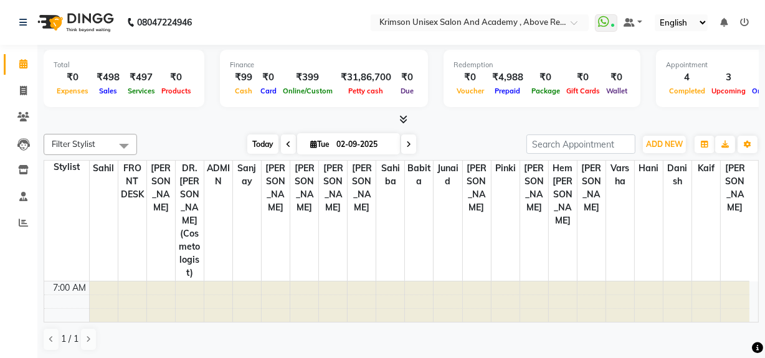
click at [261, 139] on span "Today" at bounding box center [262, 144] width 31 height 19
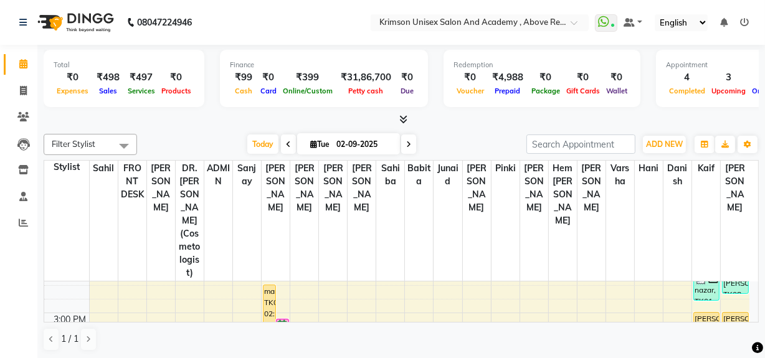
scroll to position [298, 0]
click at [518, 289] on div "7:00 AM 8:00 AM 9:00 AM 10:00 AM 11:00 AM 12:00 PM 1:00 PM 2:00 PM 3:00 PM 4:00…" at bounding box center [396, 292] width 705 height 616
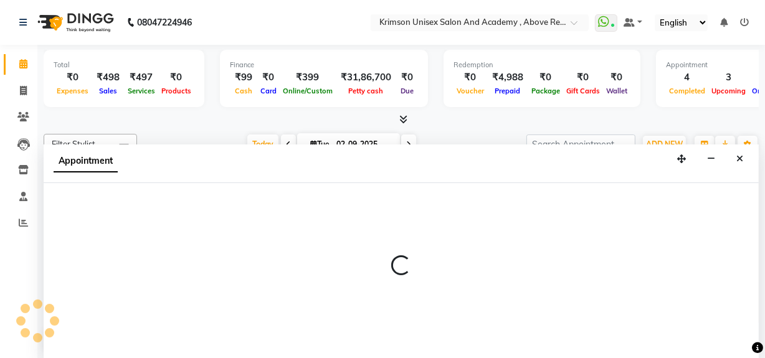
scroll to position [0, 0]
select select "62166"
select select "900"
select select "tentative"
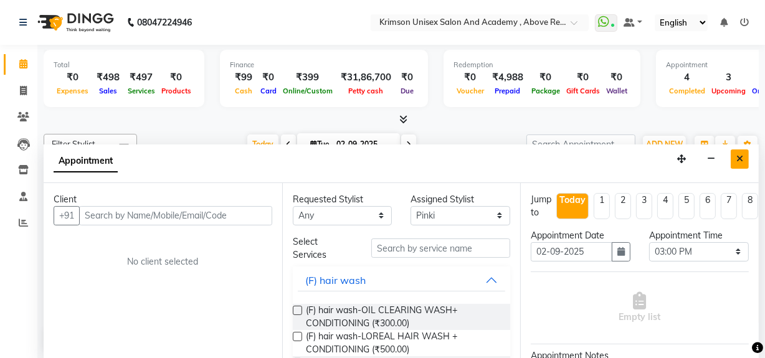
click at [745, 161] on button "Close" at bounding box center [740, 159] width 18 height 19
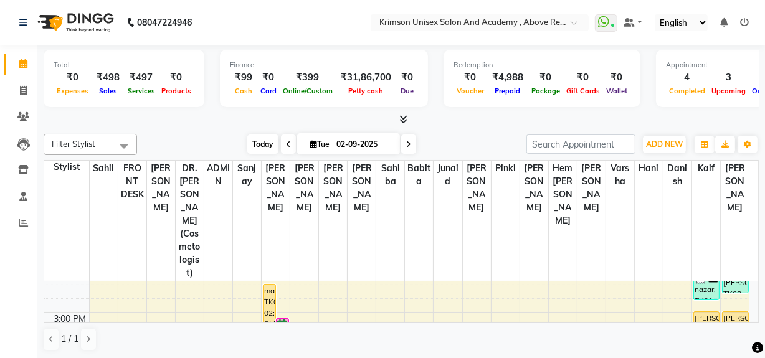
click at [261, 140] on span "Today" at bounding box center [262, 144] width 31 height 19
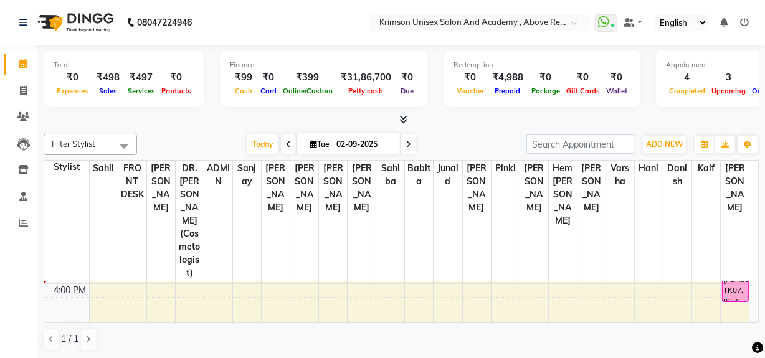
scroll to position [368, 0]
click at [242, 135] on div "Today Tue 02-09-2025" at bounding box center [331, 144] width 377 height 19
click at [273, 146] on span "Today" at bounding box center [262, 144] width 31 height 19
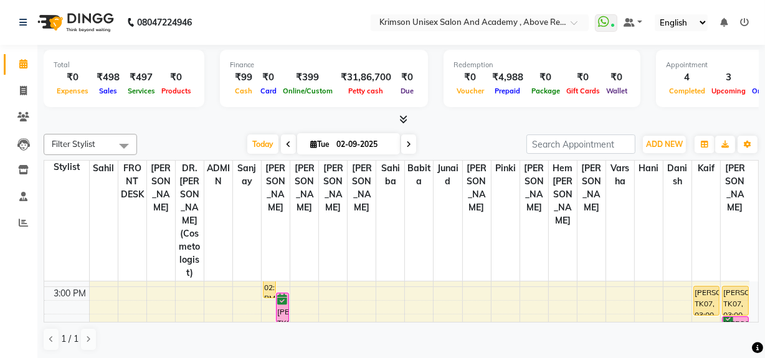
scroll to position [323, 0]
click at [255, 139] on span "Today" at bounding box center [262, 144] width 31 height 19
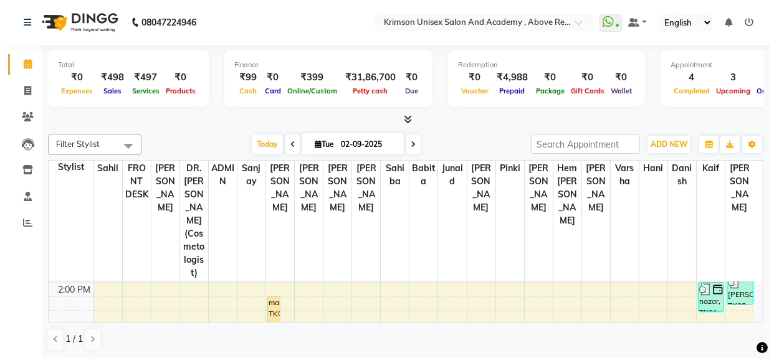
scroll to position [333, 0]
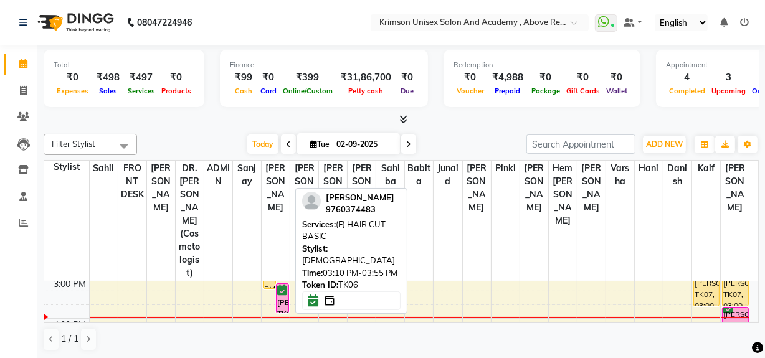
click at [282, 284] on div "[PERSON_NAME], TK06, 03:10 PM-03:55 PM, (F) HAIR CUT BASIC" at bounding box center [283, 298] width 12 height 29
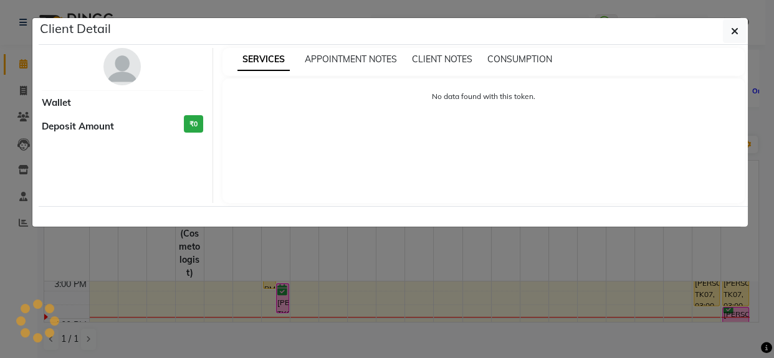
select select "6"
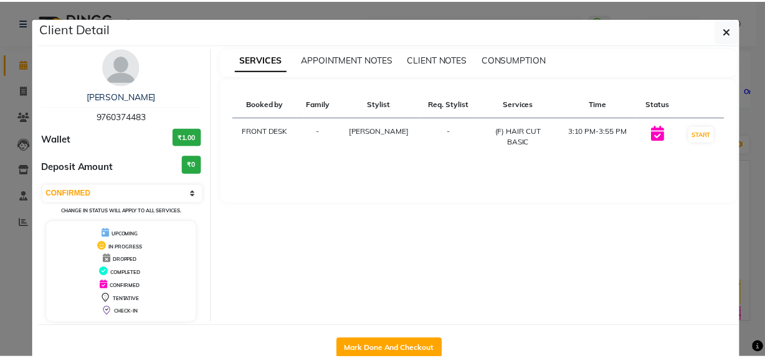
scroll to position [31, 0]
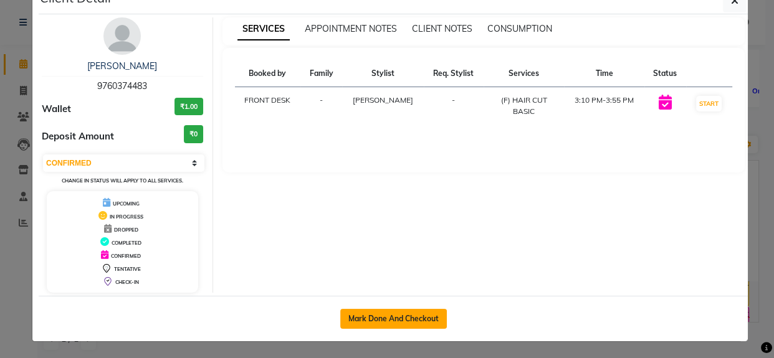
click at [394, 319] on button "Mark Done And Checkout" at bounding box center [393, 319] width 107 height 20
select select "service"
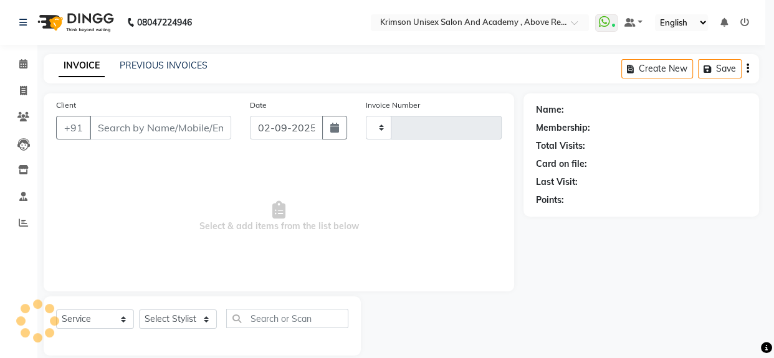
type input "4189"
select select "5853"
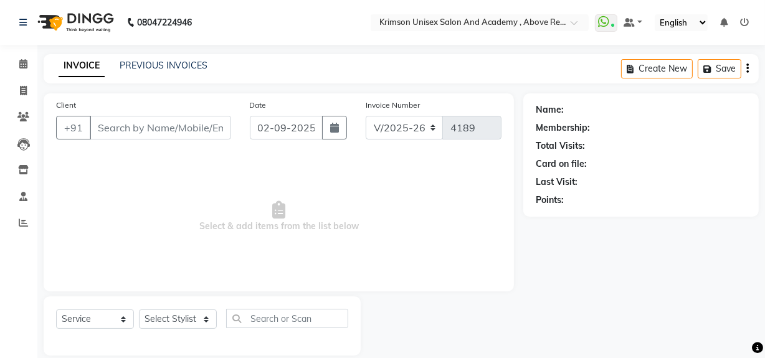
type input "9760374483"
select select "44090"
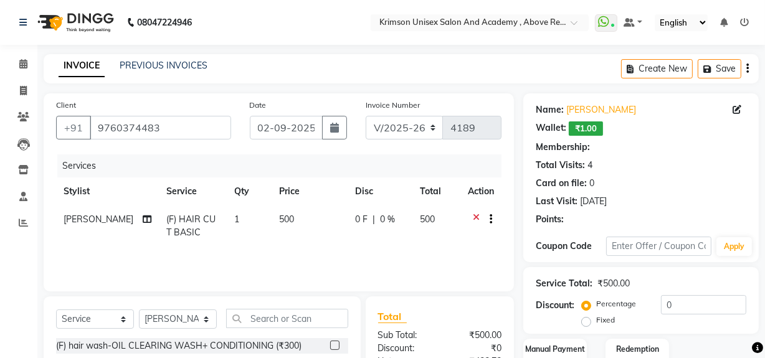
select select "1: Object"
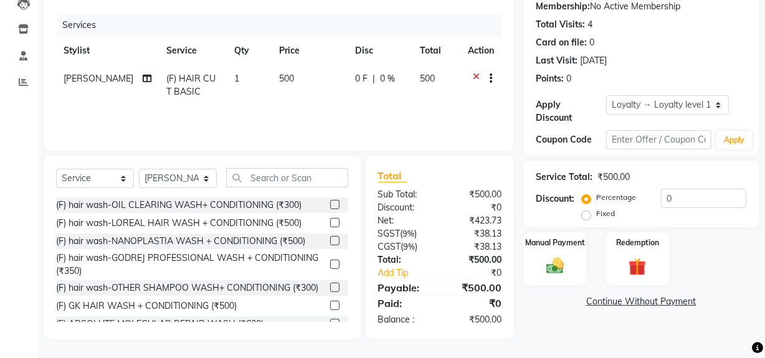
scroll to position [113, 0]
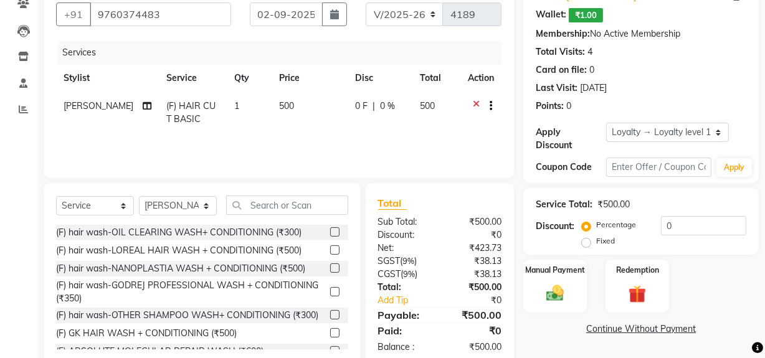
click at [75, 103] on span "[PERSON_NAME]" at bounding box center [99, 105] width 70 height 11
select select "44090"
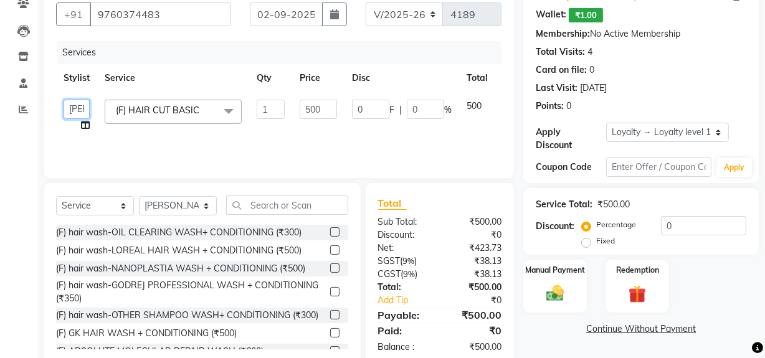
click at [75, 103] on select "ADMIN Arif ARNAB Babita Danish DR. DIVYA (cosmetologist) FRONT DESK Hani Hem At…" at bounding box center [77, 109] width 26 height 19
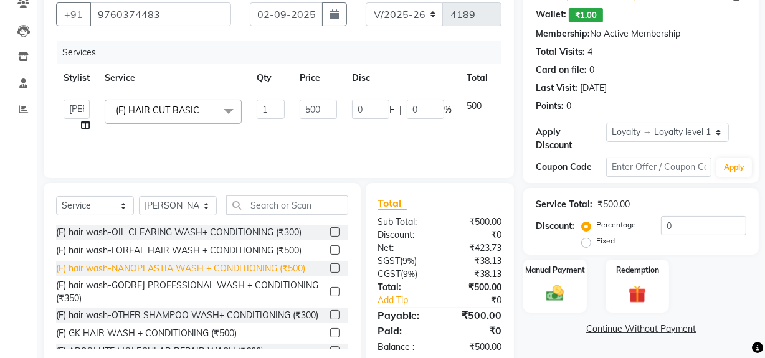
select select "68735"
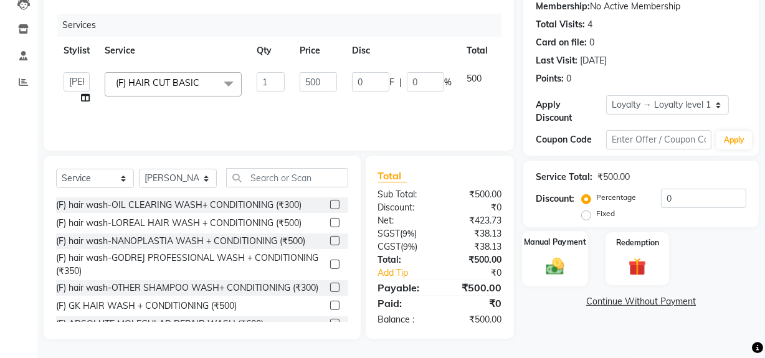
click at [566, 244] on label "Manual Payment" at bounding box center [555, 242] width 62 height 12
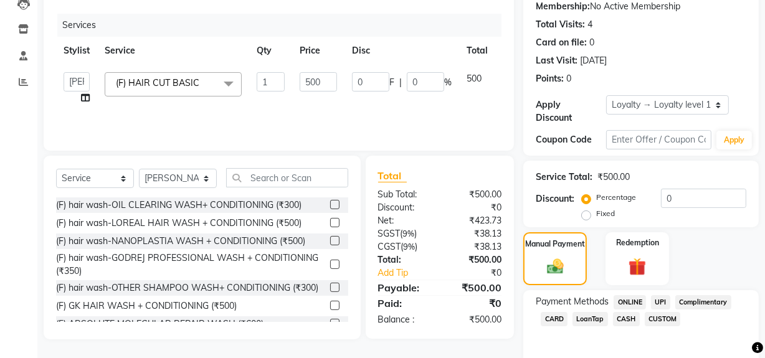
scroll to position [191, 0]
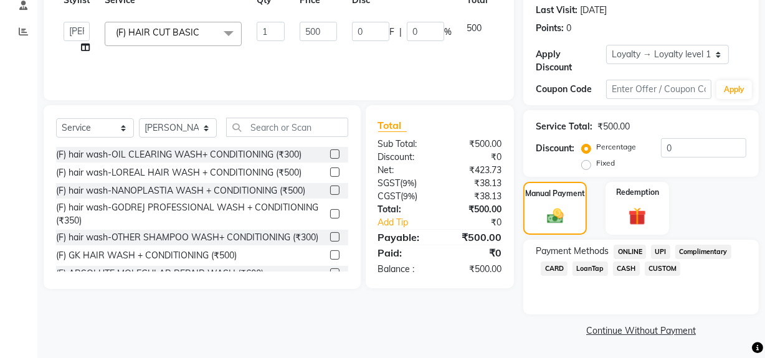
click at [626, 246] on span "ONLINE" at bounding box center [630, 252] width 32 height 14
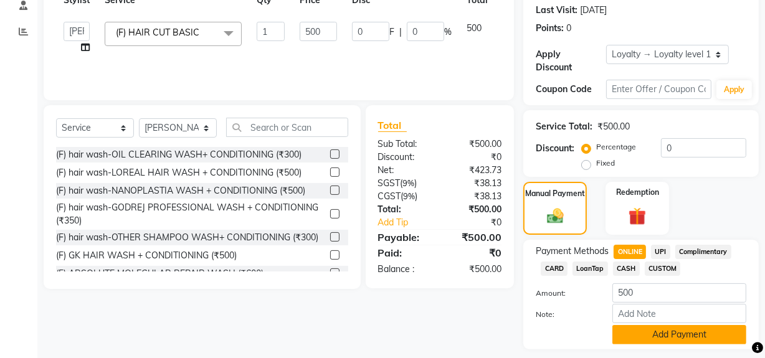
click at [660, 332] on button "Add Payment" at bounding box center [680, 334] width 134 height 19
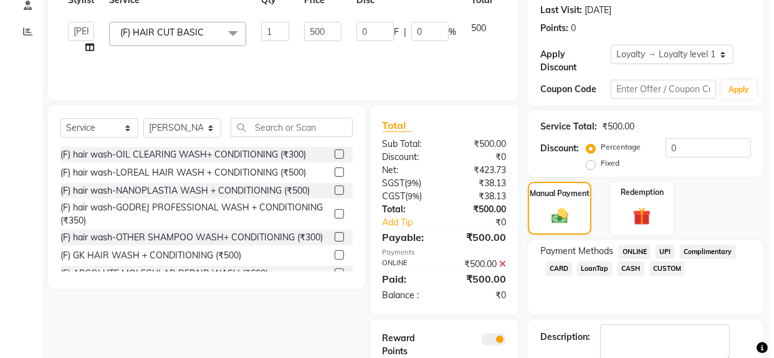
scroll to position [267, 0]
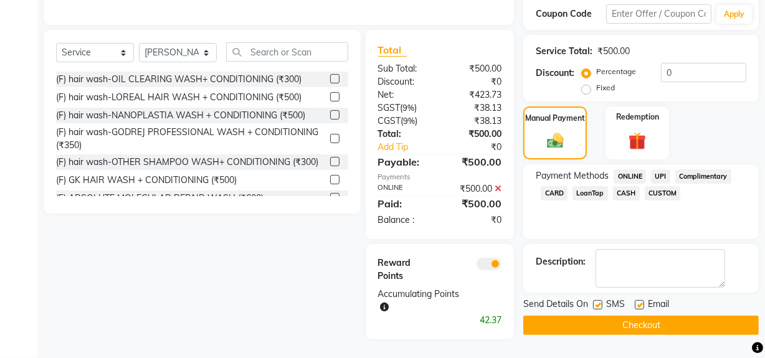
click at [492, 266] on span at bounding box center [489, 264] width 25 height 12
click at [502, 266] on input "checkbox" at bounding box center [502, 266] width 0 height 0
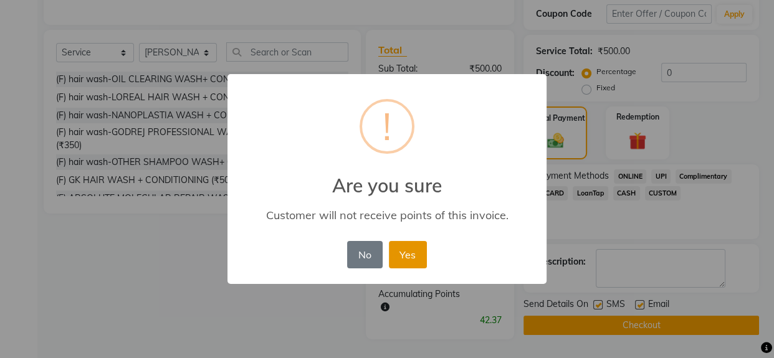
click at [406, 251] on button "Yes" at bounding box center [408, 254] width 38 height 27
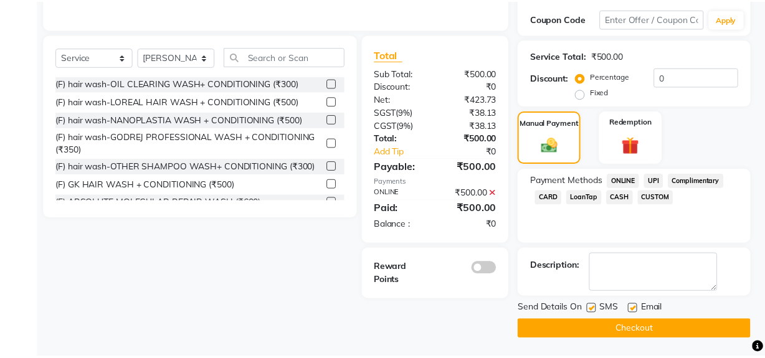
scroll to position [262, 0]
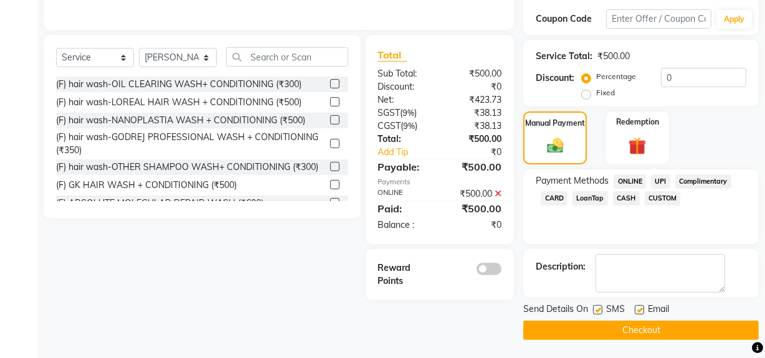
click at [655, 328] on button "Checkout" at bounding box center [641, 330] width 236 height 19
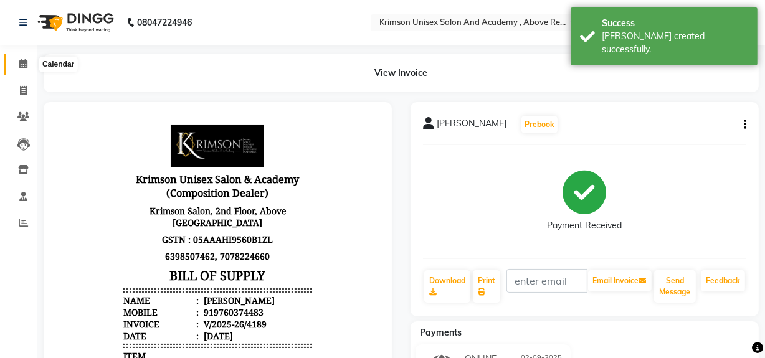
click at [23, 64] on icon at bounding box center [23, 63] width 8 height 9
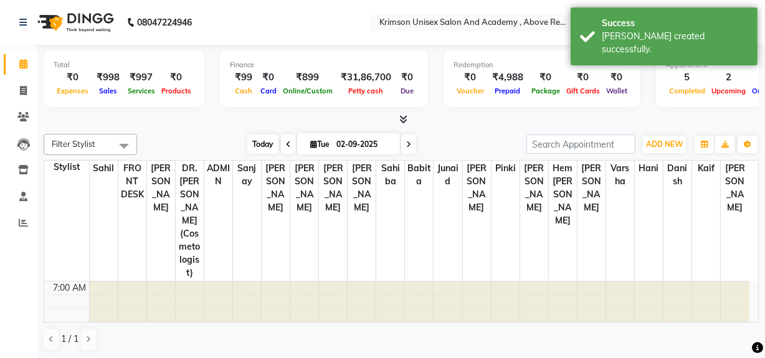
click at [260, 145] on span "Today" at bounding box center [262, 144] width 31 height 19
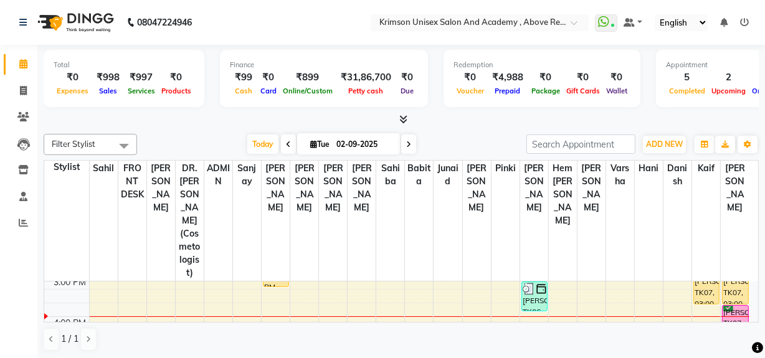
scroll to position [335, 0]
click at [255, 136] on span "Today" at bounding box center [262, 144] width 31 height 19
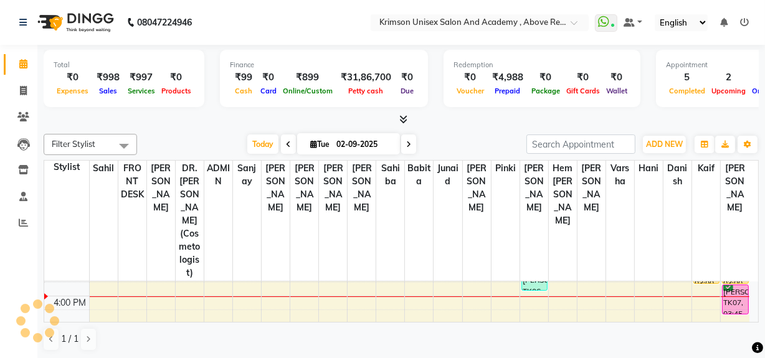
scroll to position [357, 0]
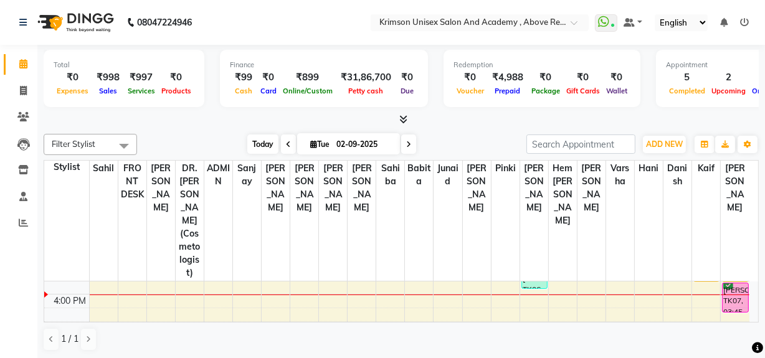
click at [261, 139] on span "Today" at bounding box center [262, 144] width 31 height 19
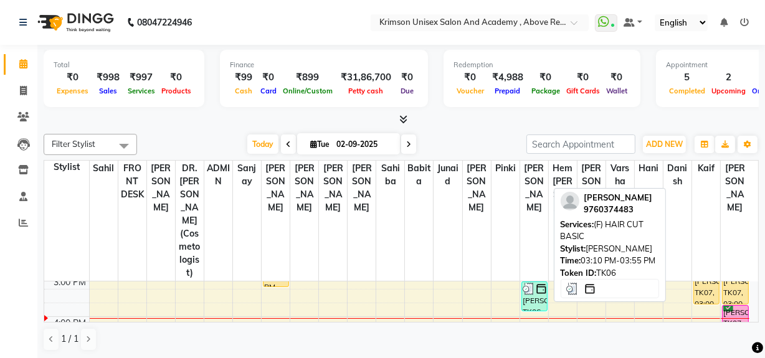
scroll to position [334, 0]
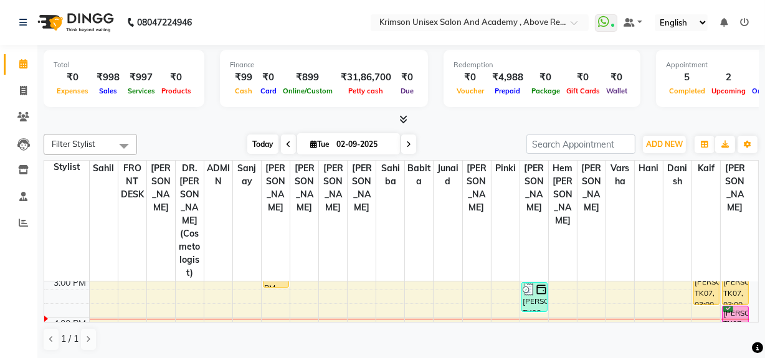
click at [256, 139] on span "Today" at bounding box center [262, 144] width 31 height 19
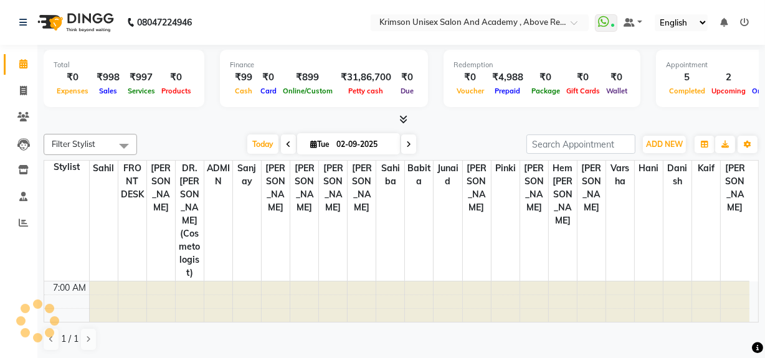
scroll to position [369, 0]
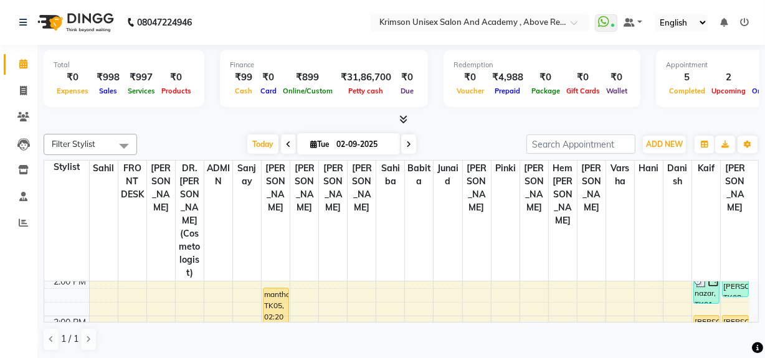
scroll to position [295, 0]
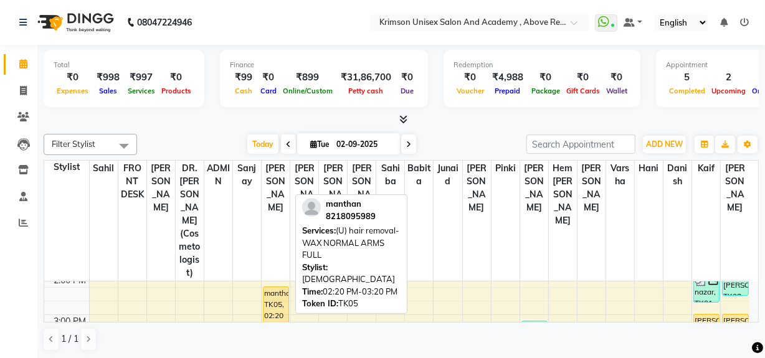
click at [274, 287] on div "manthan, TK05, 02:20 PM-03:20 PM, ([GEOGRAPHIC_DATA]) hair removal-WAX NORMAL A…" at bounding box center [276, 306] width 25 height 39
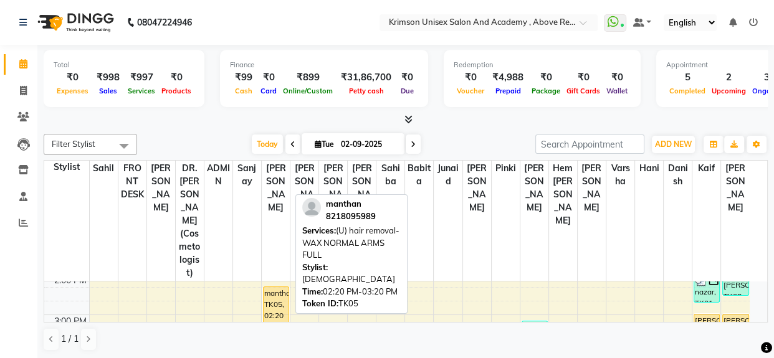
select select "1"
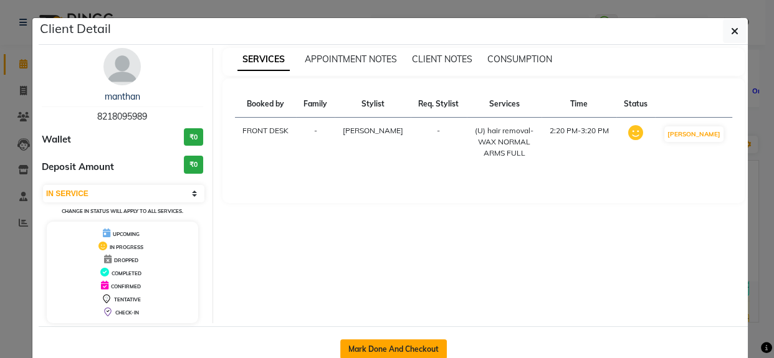
click at [375, 349] on button "Mark Done And Checkout" at bounding box center [393, 350] width 107 height 20
select select "service"
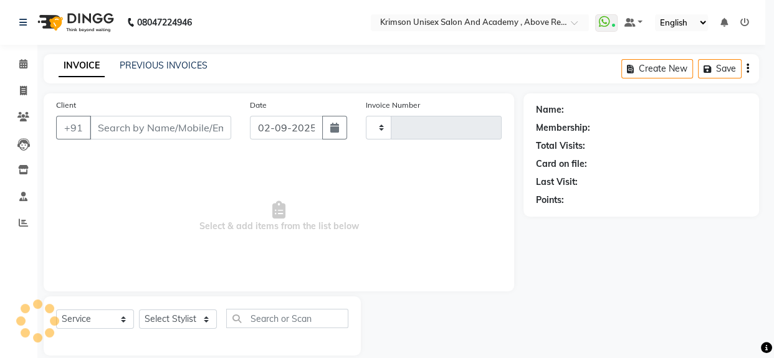
type input "4190"
select select "5853"
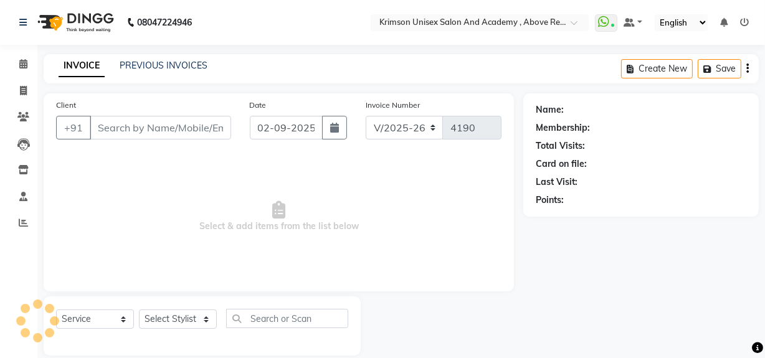
type input "8218095989"
select select "44090"
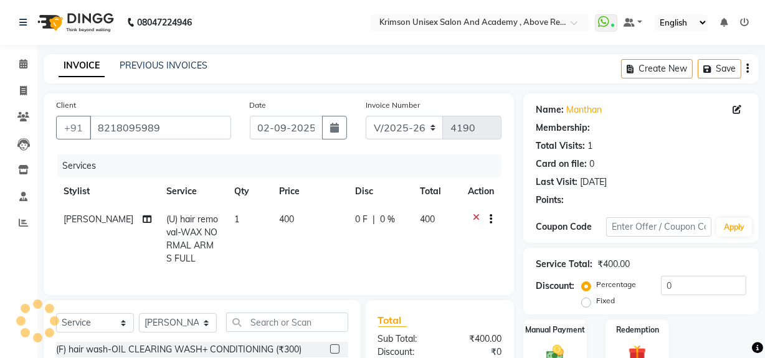
select select "1: Object"
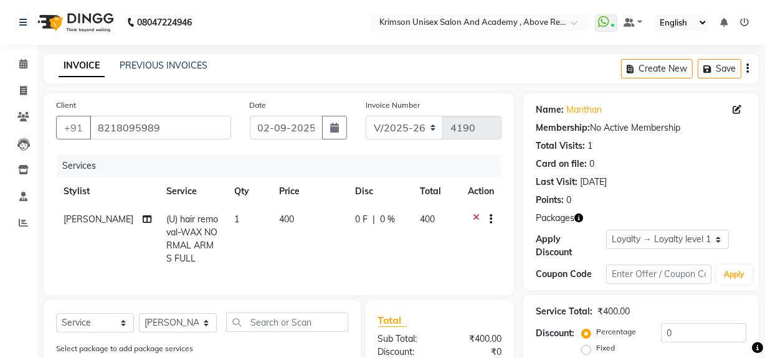
click at [474, 219] on icon at bounding box center [476, 221] width 7 height 16
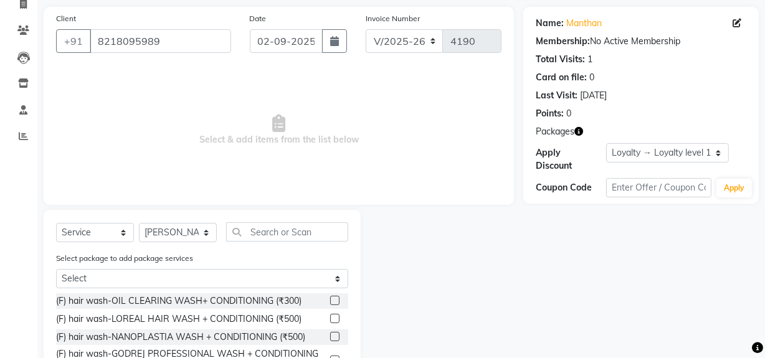
scroll to position [87, 0]
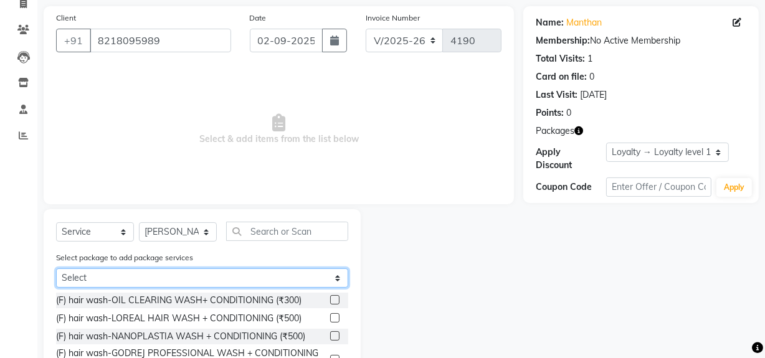
click at [179, 274] on select "Select Dec Women Offer Combo 2 - [DATE] Offer Men Combo 3 - 699" at bounding box center [202, 278] width 292 height 19
select select "1: Object"
click at [56, 269] on select "Select Dec Women Offer Combo 2 - [DATE] Offer Men Combo 3 - 699" at bounding box center [202, 278] width 292 height 19
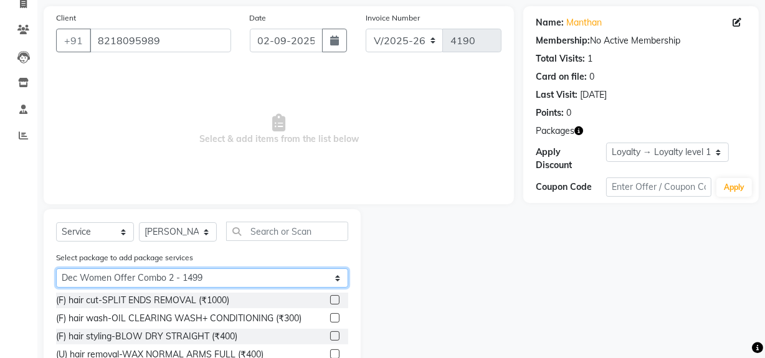
scroll to position [131, 0]
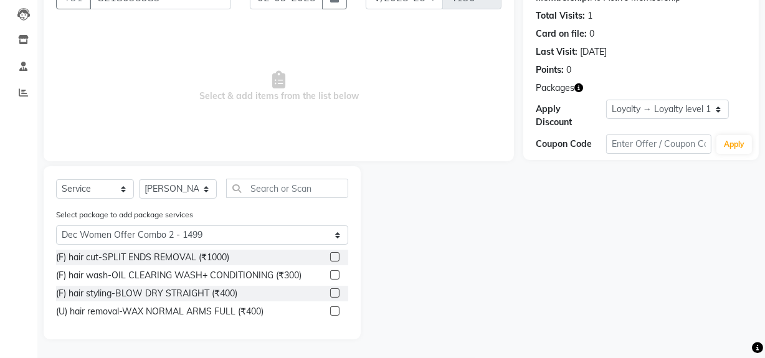
click at [332, 259] on label at bounding box center [334, 256] width 9 height 9
click at [332, 259] on input "checkbox" at bounding box center [334, 258] width 8 height 8
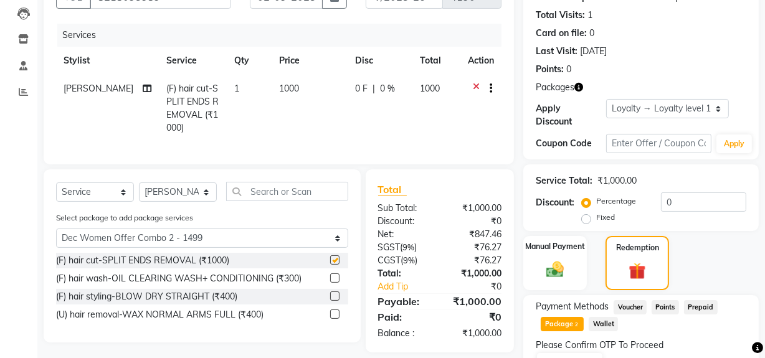
checkbox input "false"
click at [335, 283] on label at bounding box center [334, 278] width 9 height 9
click at [335, 283] on input "checkbox" at bounding box center [334, 279] width 8 height 8
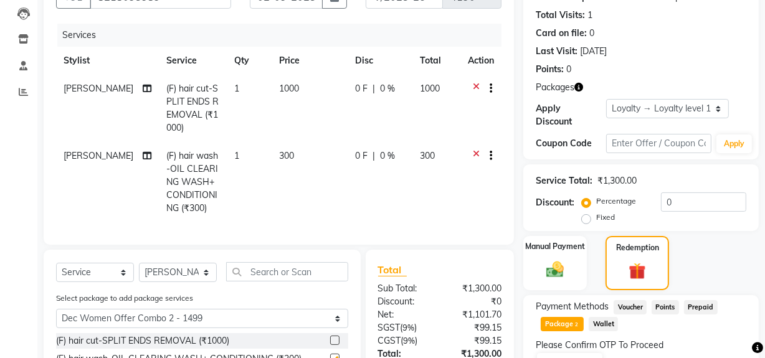
checkbox input "false"
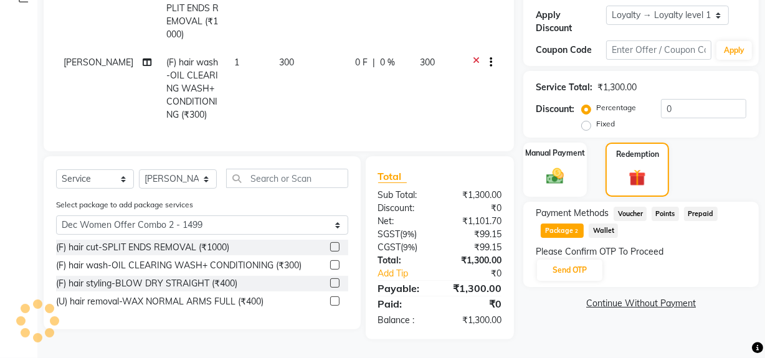
click at [335, 283] on label at bounding box center [334, 283] width 9 height 9
click at [335, 283] on input "checkbox" at bounding box center [334, 284] width 8 height 8
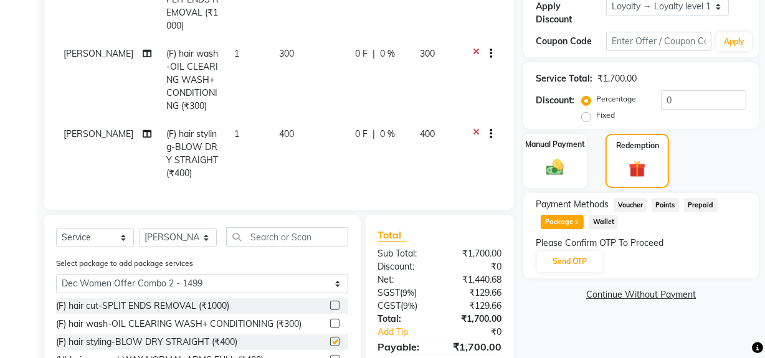
checkbox input "false"
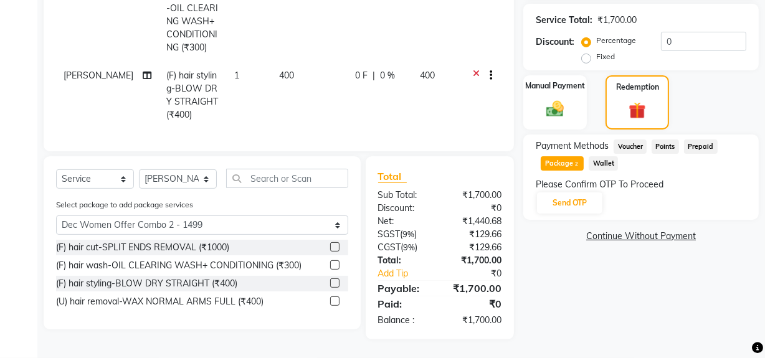
click at [334, 302] on label at bounding box center [334, 301] width 9 height 9
click at [334, 302] on input "checkbox" at bounding box center [334, 302] width 8 height 8
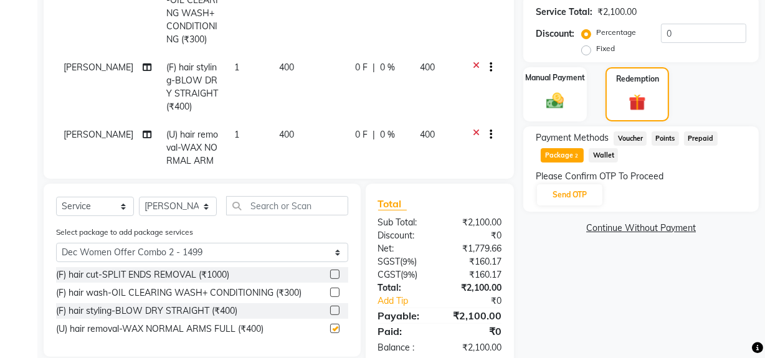
checkbox input "false"
click at [566, 194] on button "Send OTP" at bounding box center [569, 194] width 65 height 21
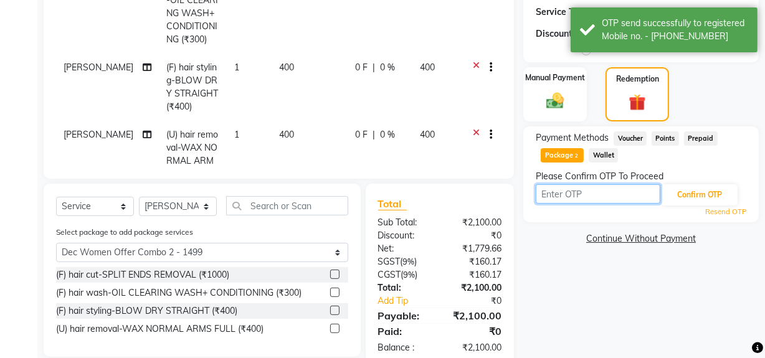
click at [581, 193] on input "text" at bounding box center [598, 193] width 125 height 19
type input "3198"
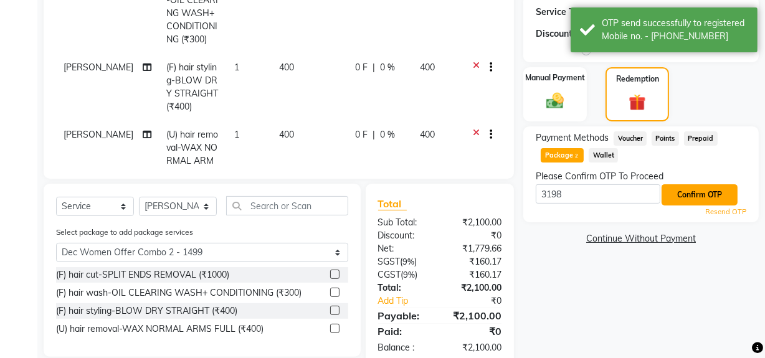
click at [690, 199] on button "Confirm OTP" at bounding box center [700, 194] width 76 height 21
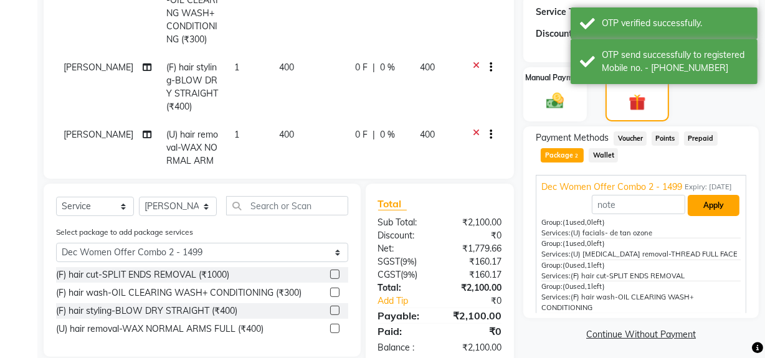
click at [706, 216] on button "Apply" at bounding box center [714, 205] width 52 height 21
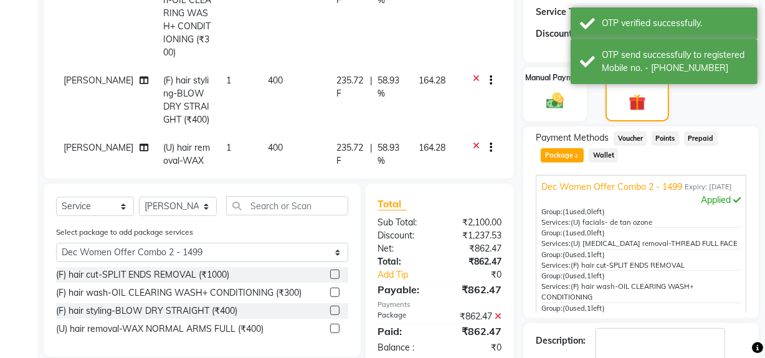
scroll to position [414, 0]
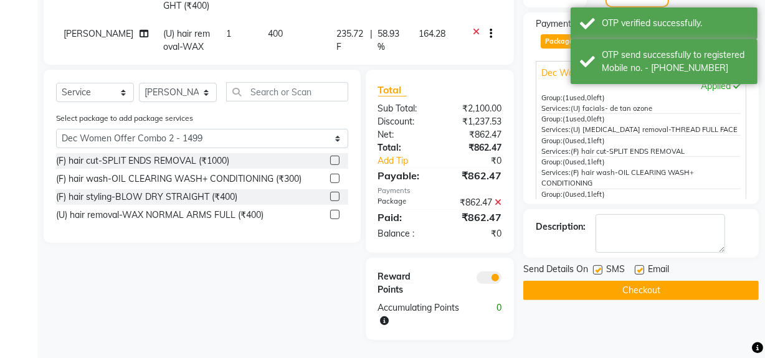
click at [646, 289] on button "Checkout" at bounding box center [641, 290] width 236 height 19
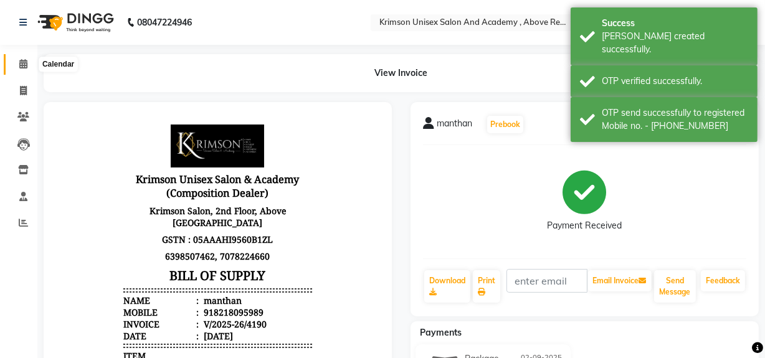
click at [23, 68] on icon at bounding box center [23, 63] width 8 height 9
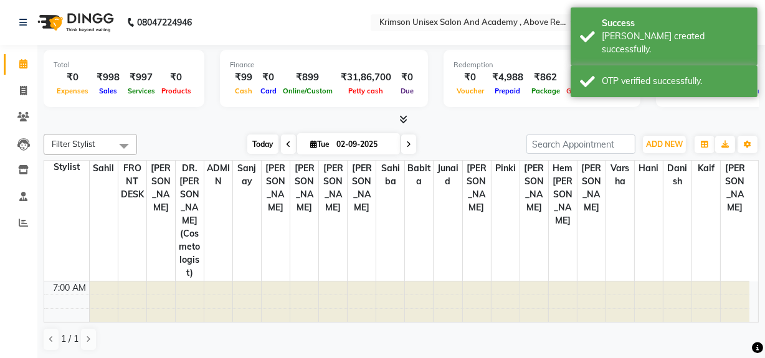
click at [263, 143] on span "Today" at bounding box center [262, 144] width 31 height 19
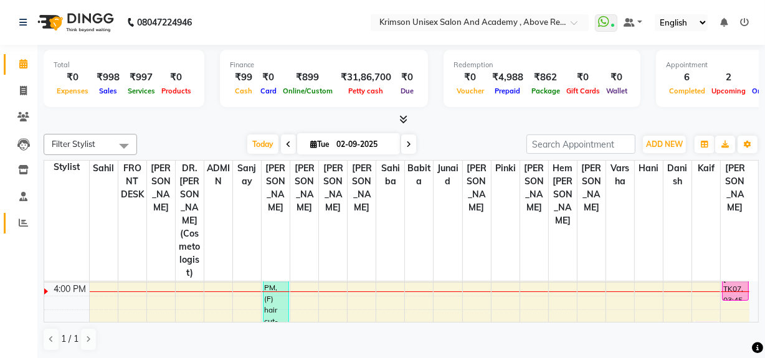
click at [17, 214] on link "Reports" at bounding box center [19, 223] width 30 height 21
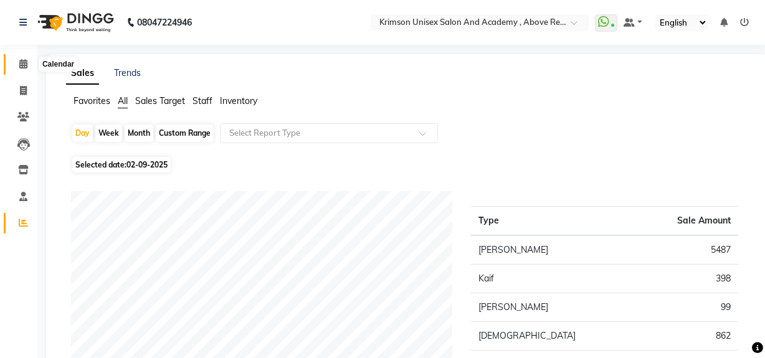
click at [20, 62] on icon at bounding box center [23, 63] width 8 height 9
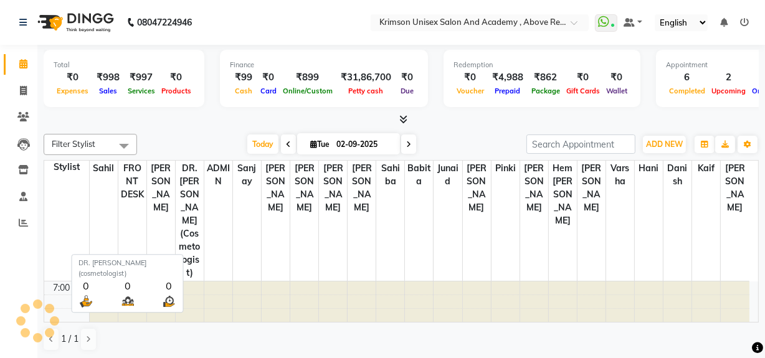
scroll to position [369, 0]
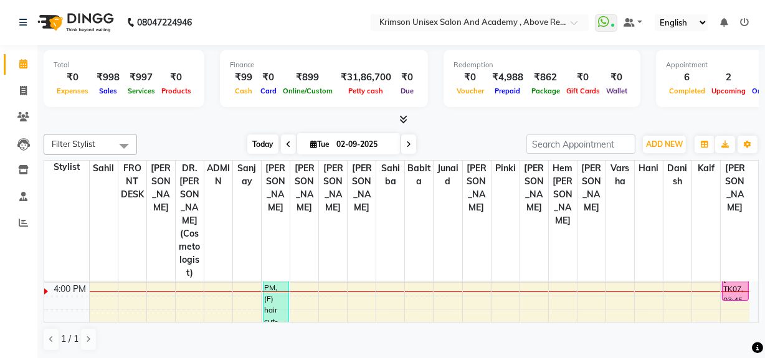
click at [256, 143] on span "Today" at bounding box center [262, 144] width 31 height 19
click at [18, 93] on span at bounding box center [23, 91] width 22 height 14
select select "service"
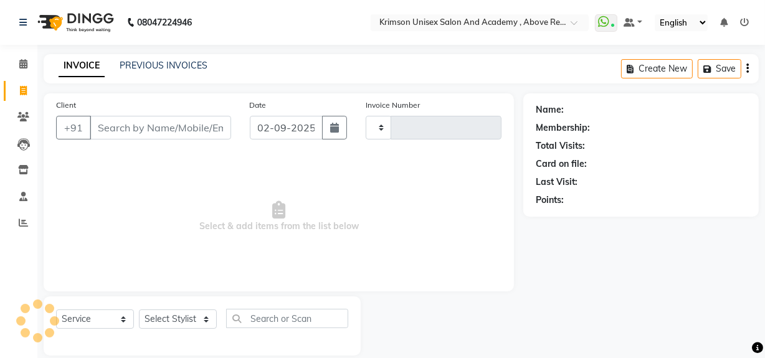
type input "4191"
select select "5853"
click at [161, 58] on div "INVOICE PREVIOUS INVOICES Create New Save" at bounding box center [401, 68] width 715 height 29
click at [161, 62] on link "PREVIOUS INVOICES" at bounding box center [164, 65] width 88 height 11
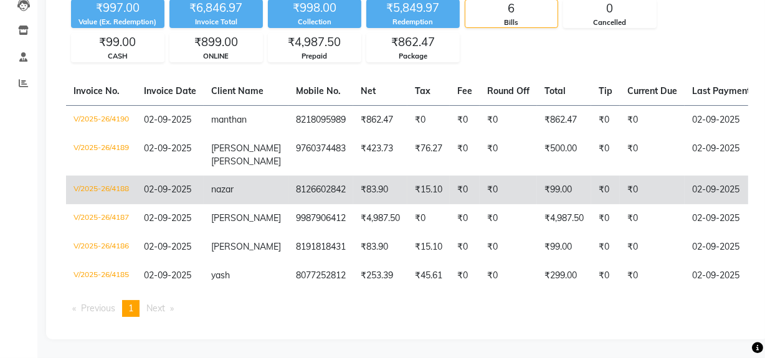
scroll to position [173, 0]
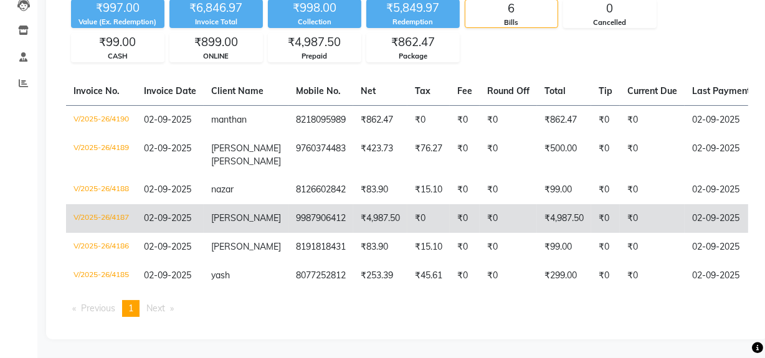
click at [294, 204] on td "9987906412" at bounding box center [321, 218] width 65 height 29
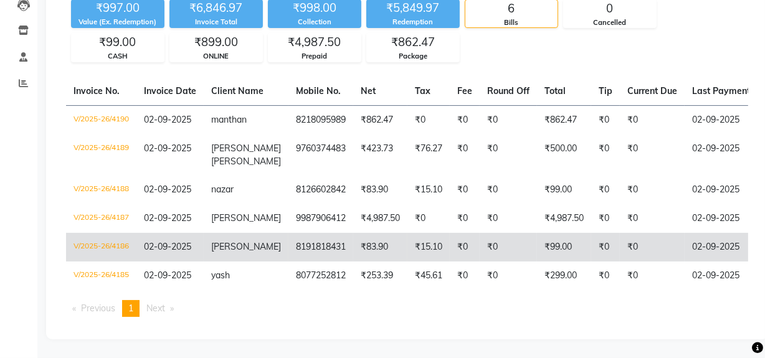
scroll to position [0, 0]
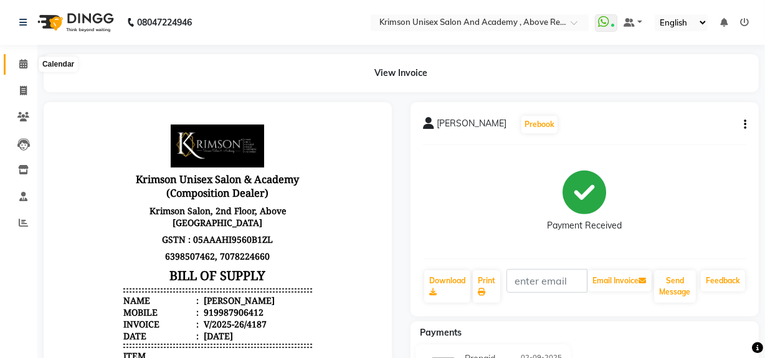
click at [26, 64] on icon at bounding box center [23, 63] width 8 height 9
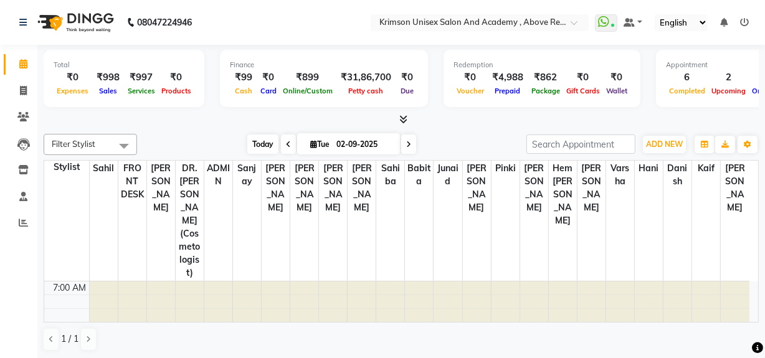
click at [254, 139] on span "Today" at bounding box center [262, 144] width 31 height 19
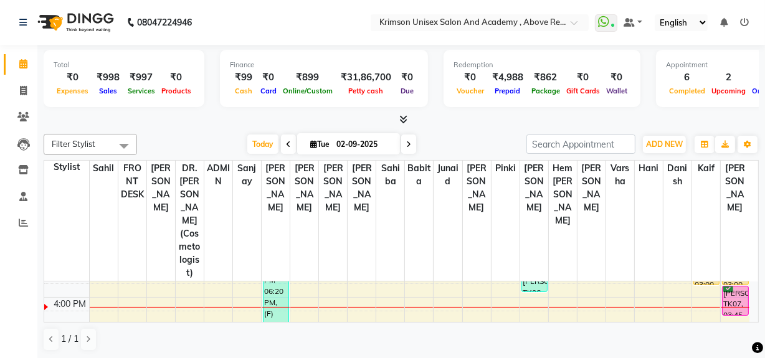
scroll to position [354, 0]
click at [260, 145] on span "Today" at bounding box center [262, 144] width 31 height 19
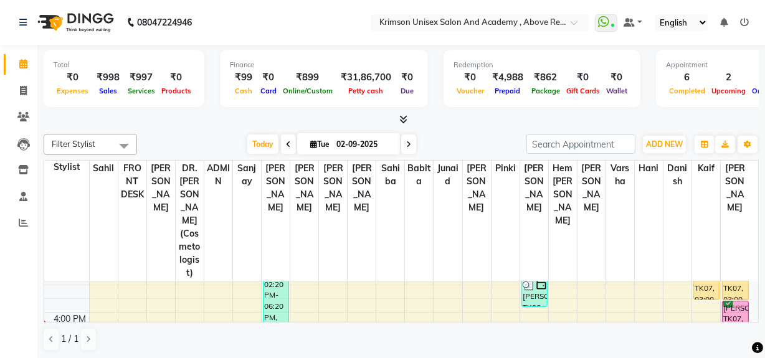
scroll to position [348, 0]
